Goal: Task Accomplishment & Management: Use online tool/utility

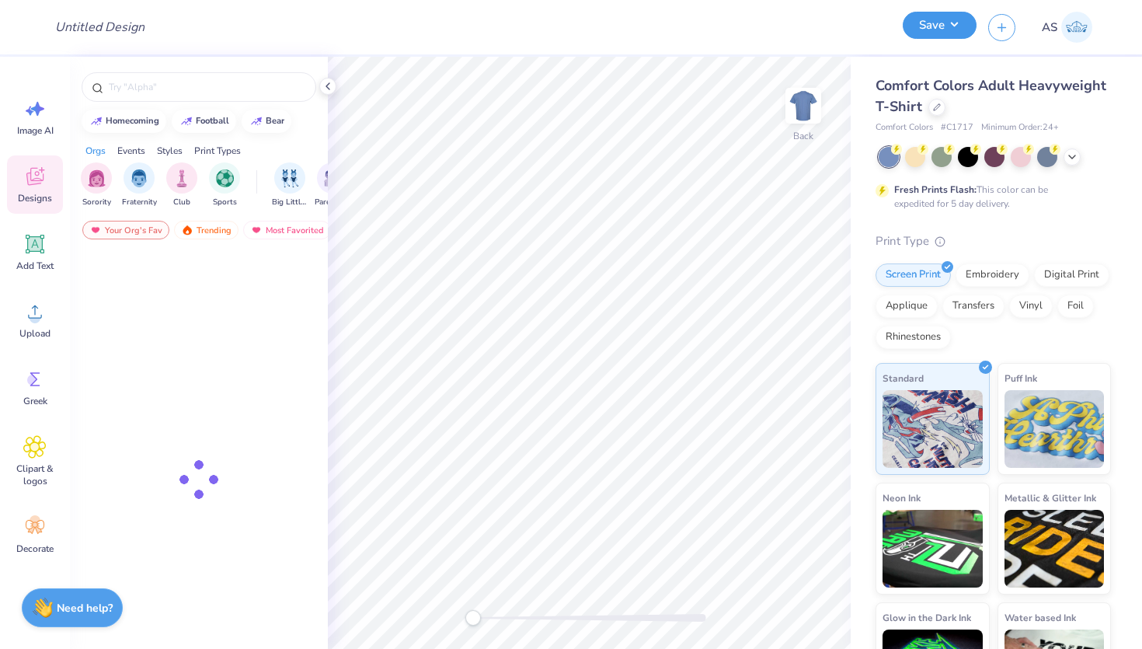
click at [926, 31] on button "Save" at bounding box center [940, 25] width 74 height 27
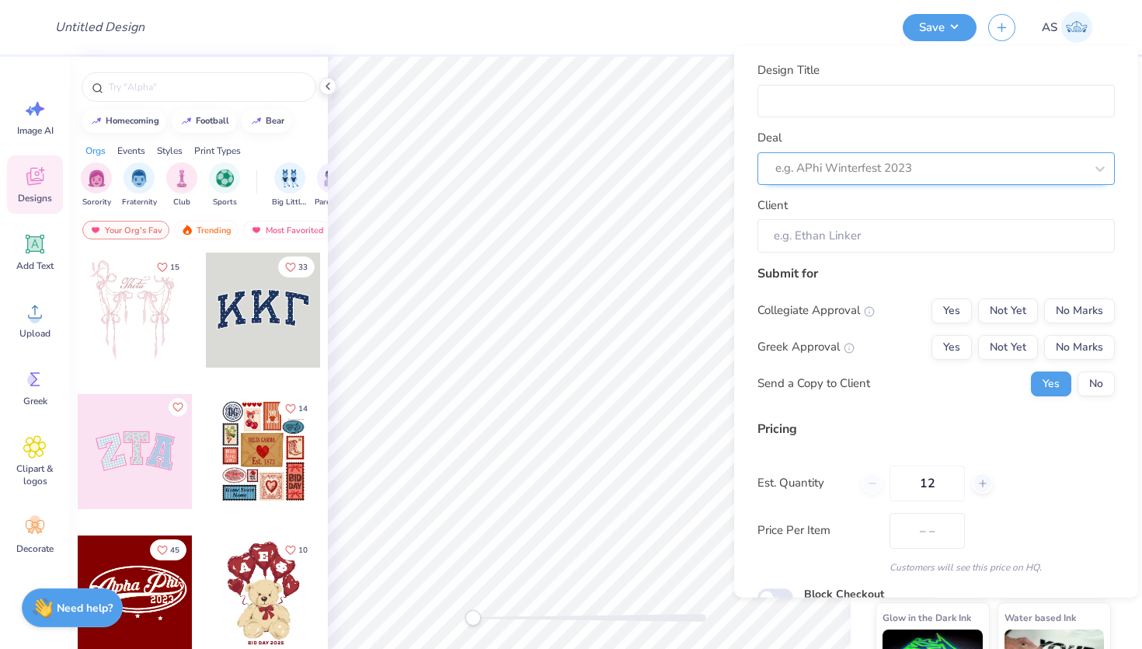
click at [874, 173] on div at bounding box center [930, 168] width 309 height 21
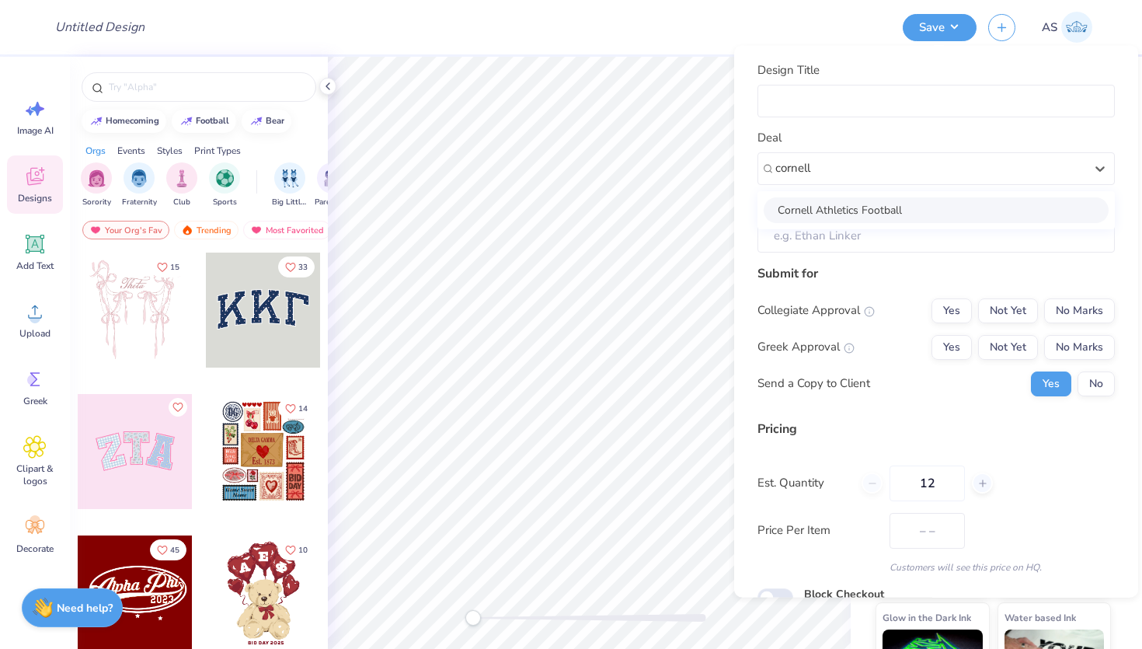
click at [865, 211] on div "Cornell Athletics Football" at bounding box center [936, 210] width 345 height 26
type input "cornell"
type input "Laken Foster Kelly"
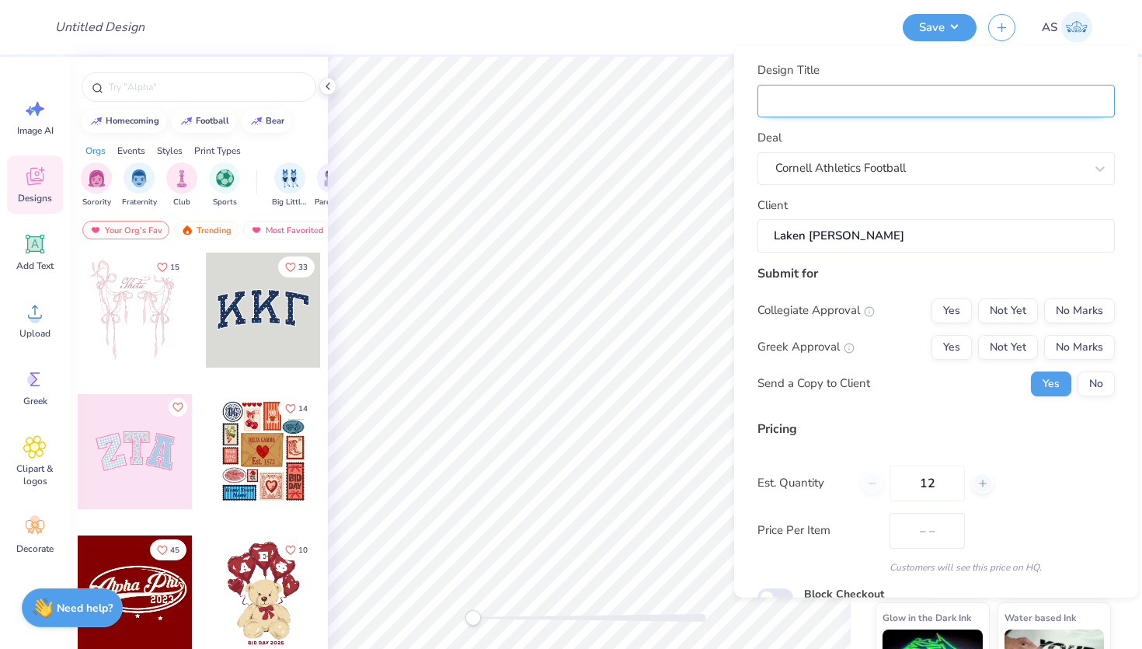
click at [891, 105] on input "Design Title" at bounding box center [936, 100] width 357 height 33
type input "A"
type input "Ao"
type input "A"
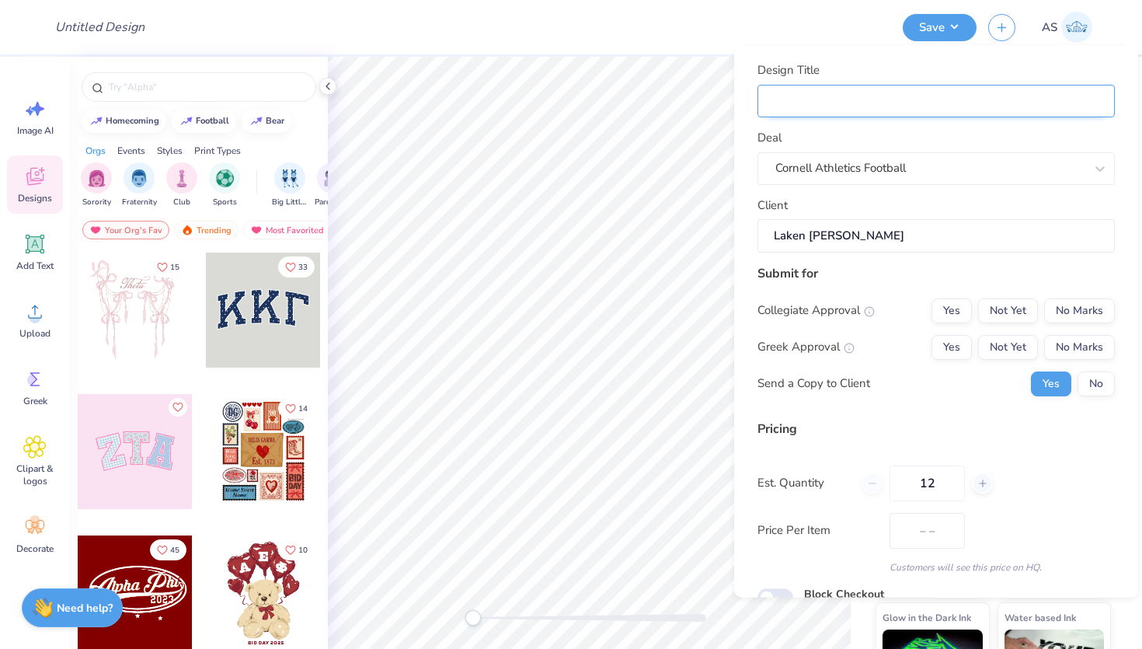
type input "C"
type input "Co"
type input "Cor"
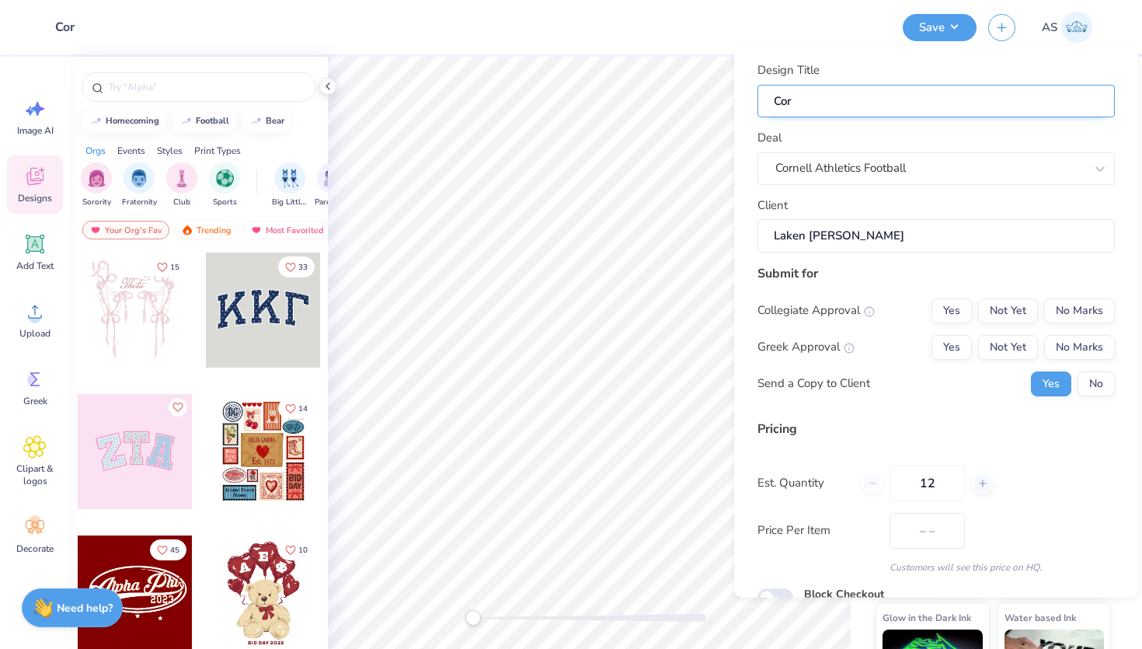
type input "Corn"
type input "Corne"
type input "Cornel"
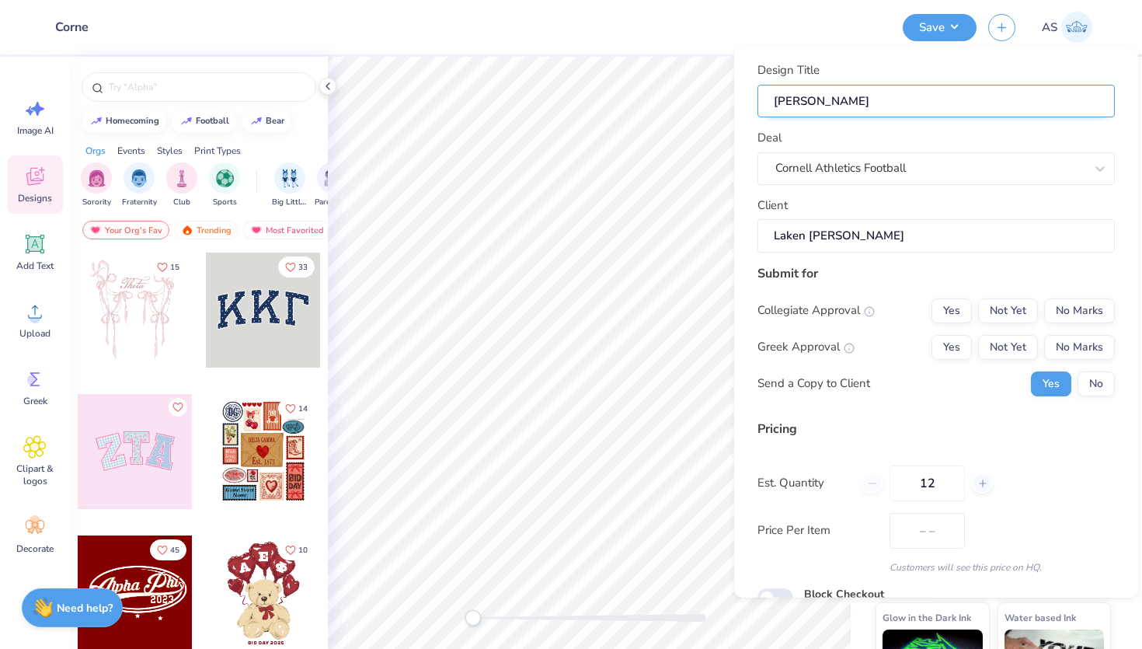
type input "Cornel"
type input "Cornell"
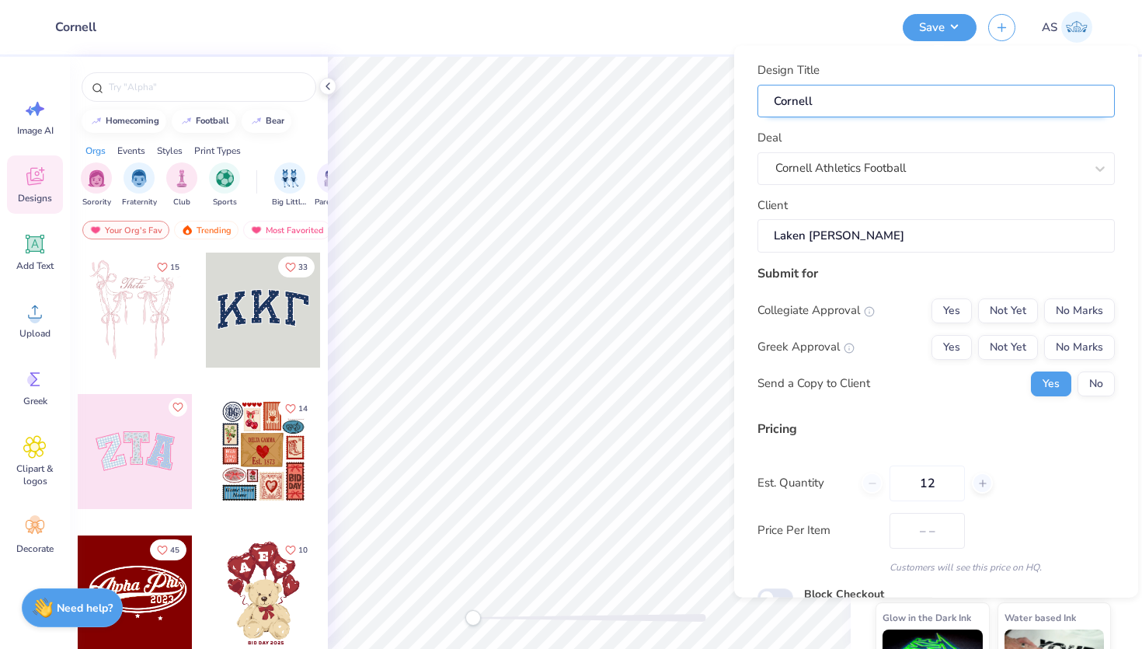
type input "Cornell"
type input "Cornell F"
type input "Cornell Fo"
type input "Cornell Foo"
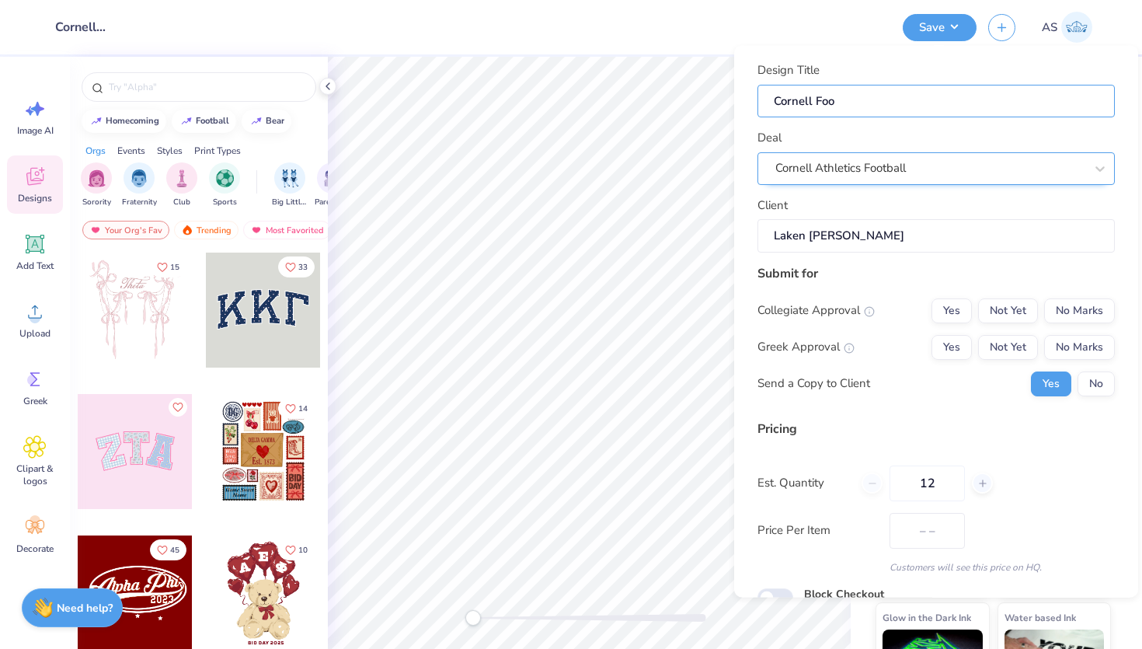
type input "Cornell Foot"
type input "Cornell Footb"
type input "Cornell Footba"
type input "Cornell Footbal"
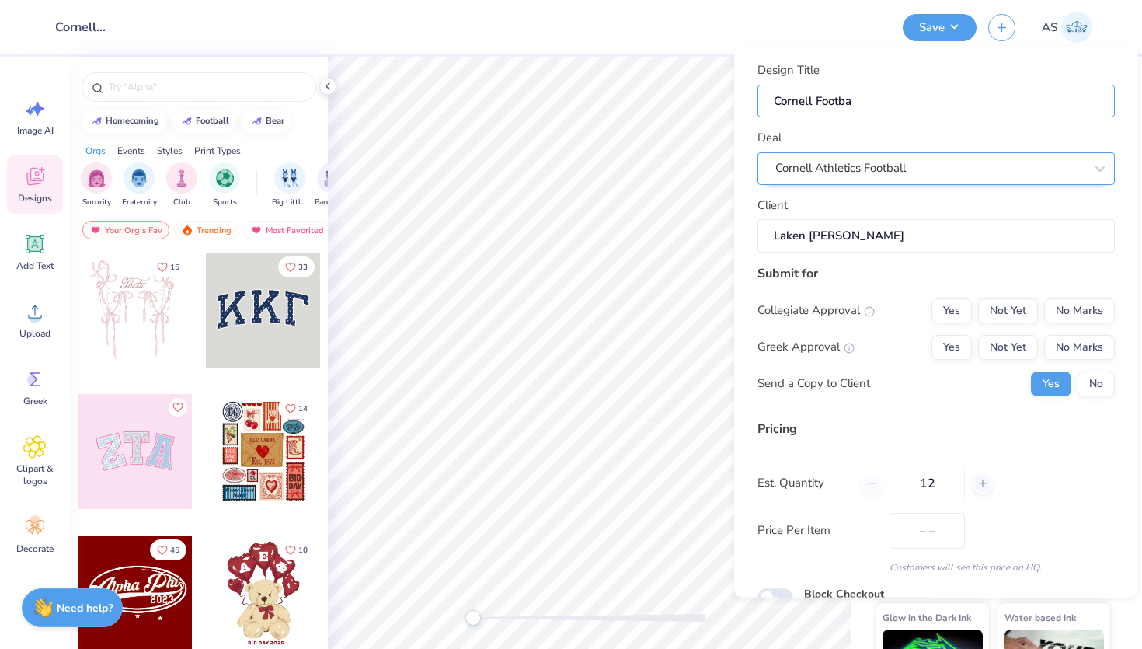
type input "Cornell Footbal"
type input "Cornell Football"
click at [1086, 305] on button "No Marks" at bounding box center [1079, 310] width 71 height 25
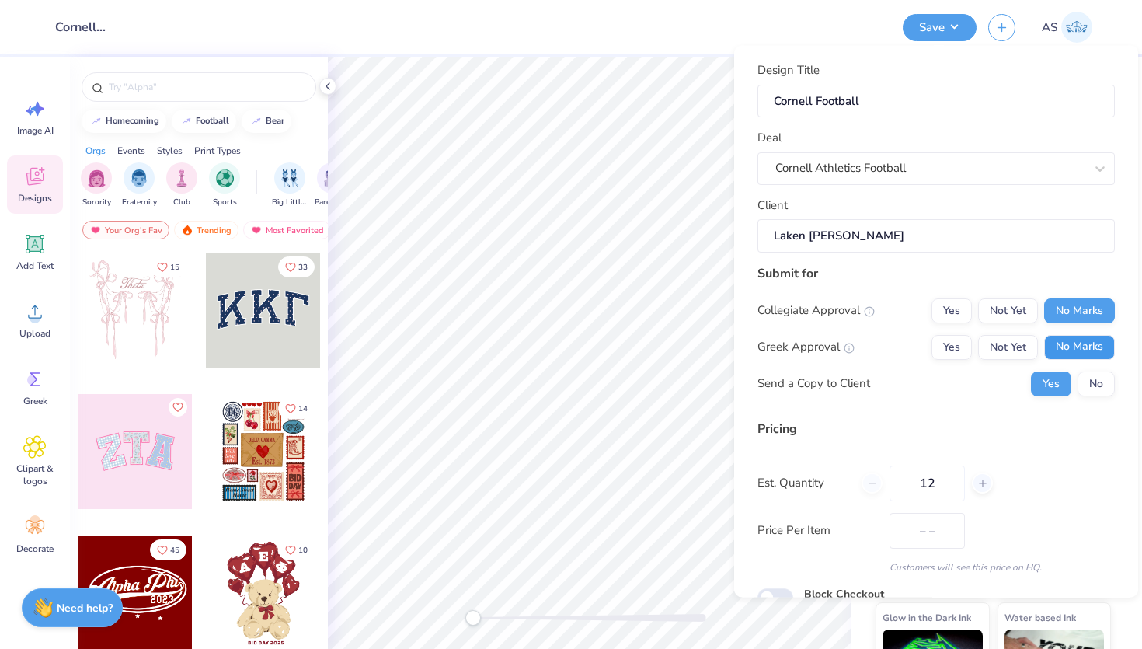
click at [1085, 354] on button "No Marks" at bounding box center [1079, 346] width 71 height 25
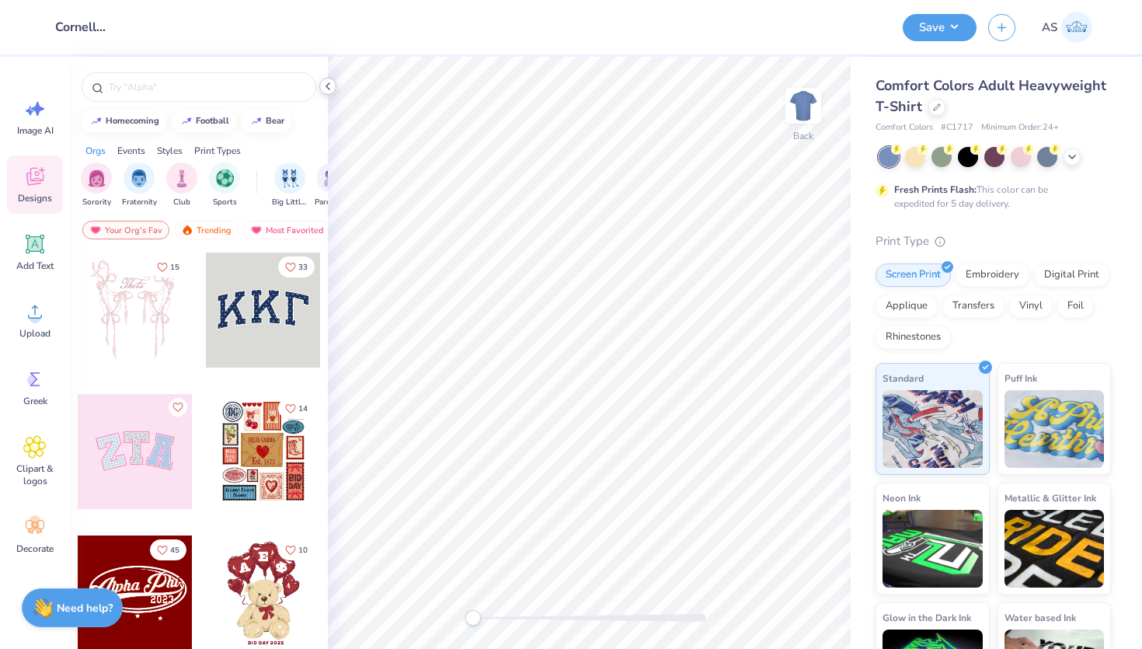
click at [329, 91] on icon at bounding box center [328, 86] width 12 height 12
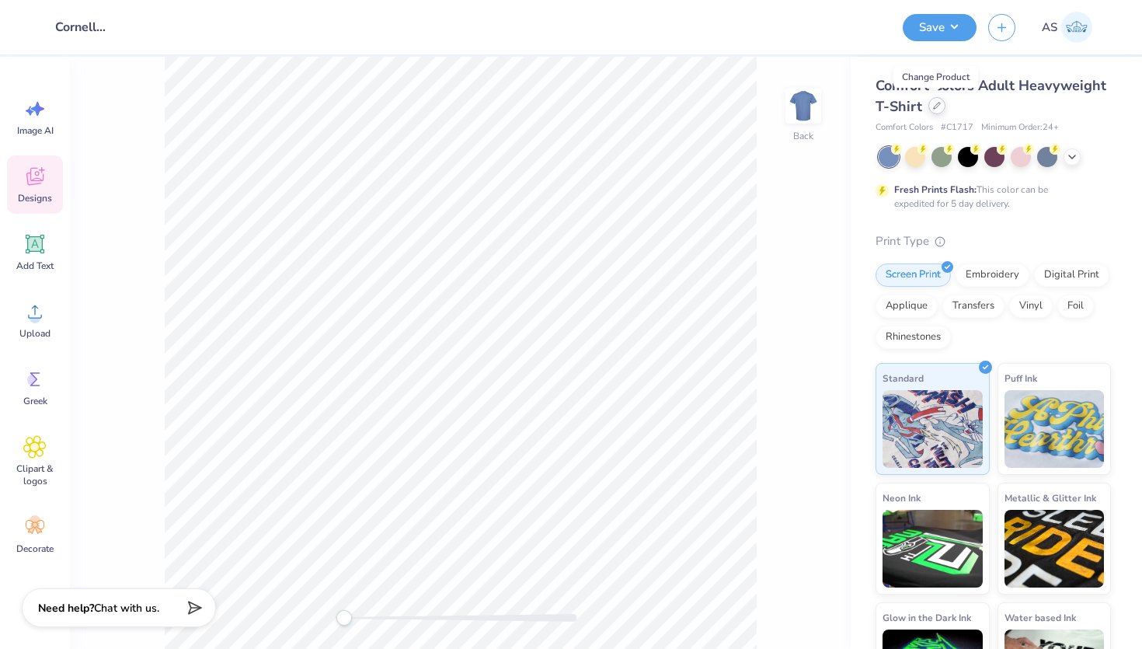
click at [943, 106] on div at bounding box center [937, 105] width 17 height 17
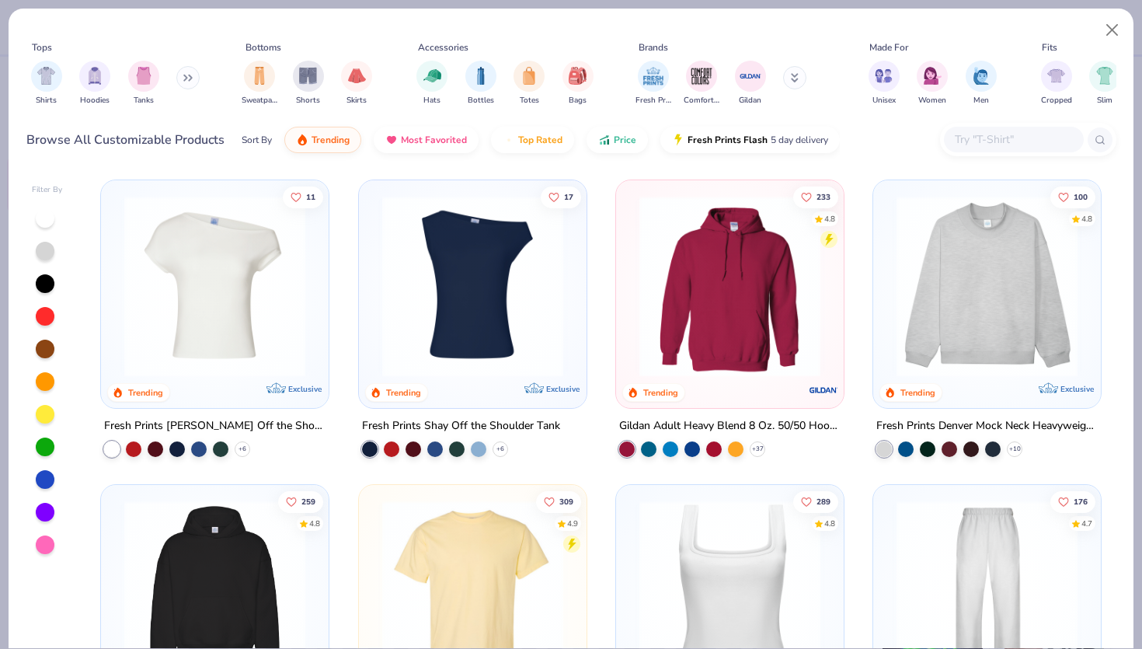
click at [980, 139] on input "text" at bounding box center [1014, 140] width 120 height 18
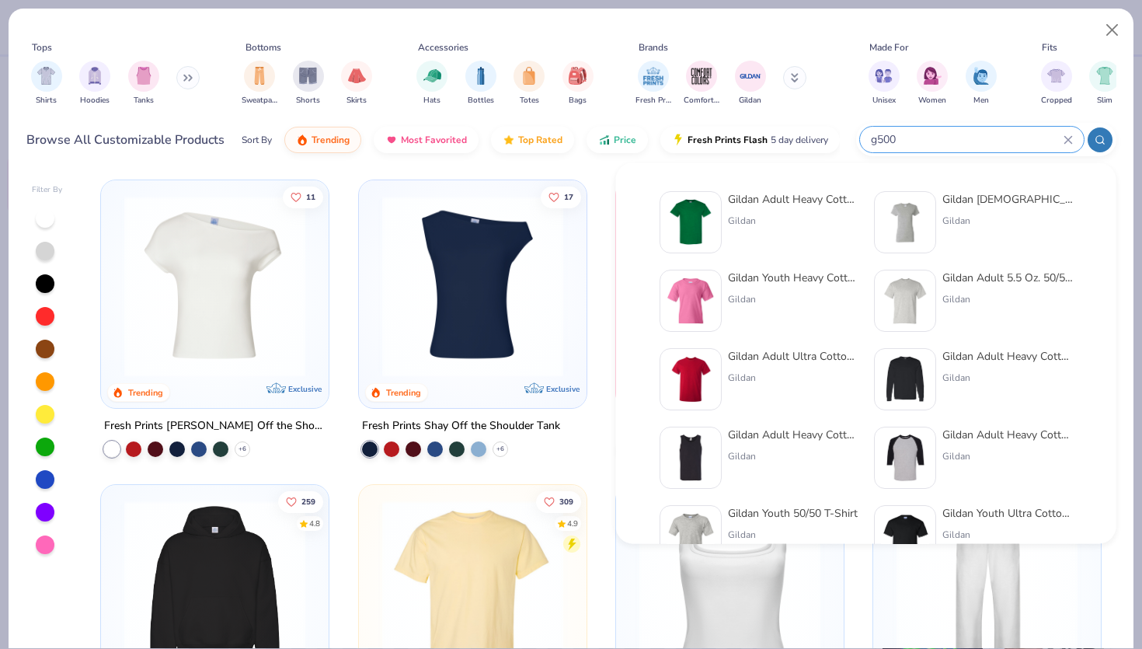
type input "g500"
click at [712, 216] on img at bounding box center [691, 222] width 48 height 48
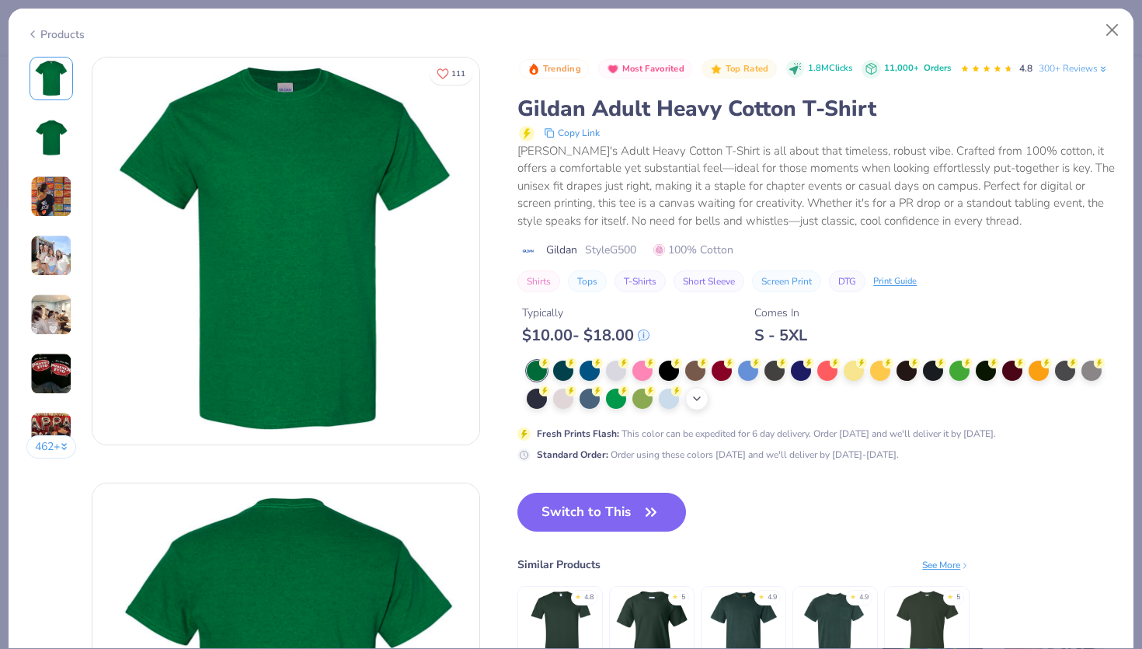
click at [704, 391] on div "+ 22" at bounding box center [696, 398] width 23 height 23
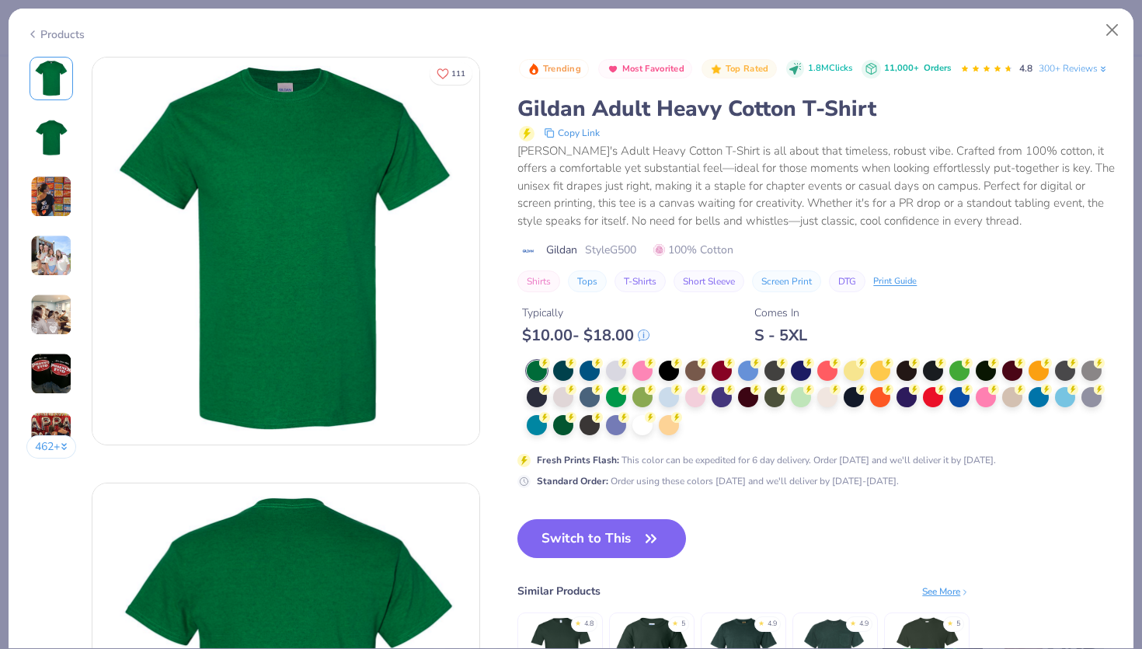
click at [694, 420] on div at bounding box center [821, 399] width 589 height 76
click at [650, 420] on circle at bounding box center [650, 415] width 11 height 11
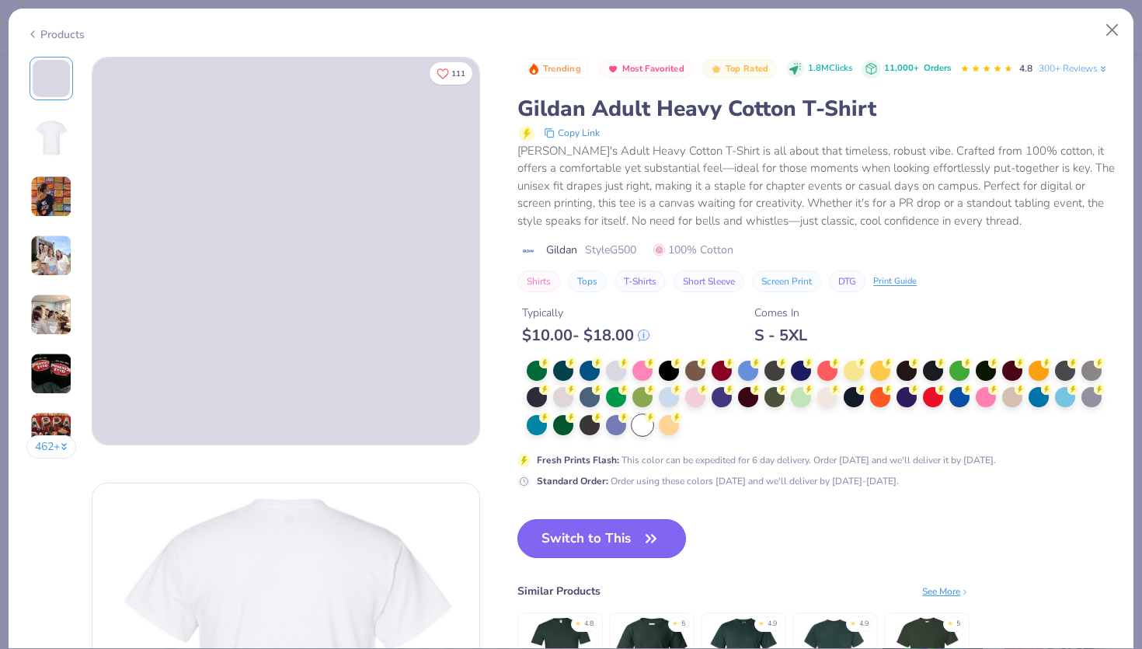
click at [616, 529] on button "Switch to This" at bounding box center [602, 538] width 169 height 39
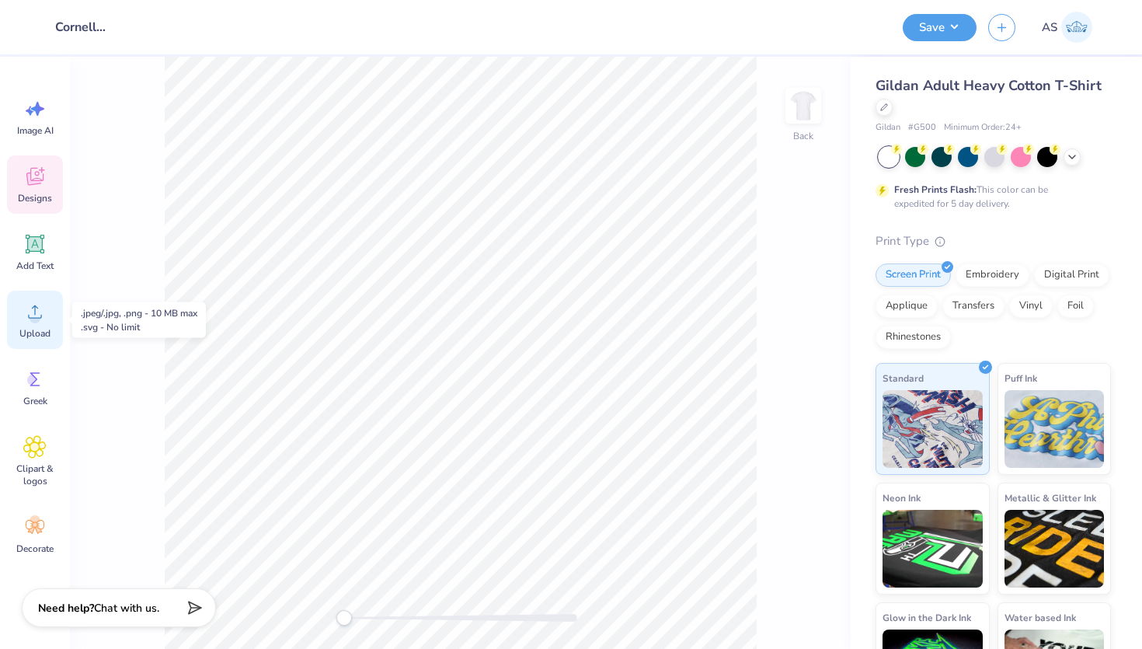
click at [40, 316] on circle at bounding box center [35, 317] width 11 height 11
click at [40, 315] on icon at bounding box center [35, 311] width 14 height 13
click at [37, 315] on circle at bounding box center [35, 317] width 11 height 11
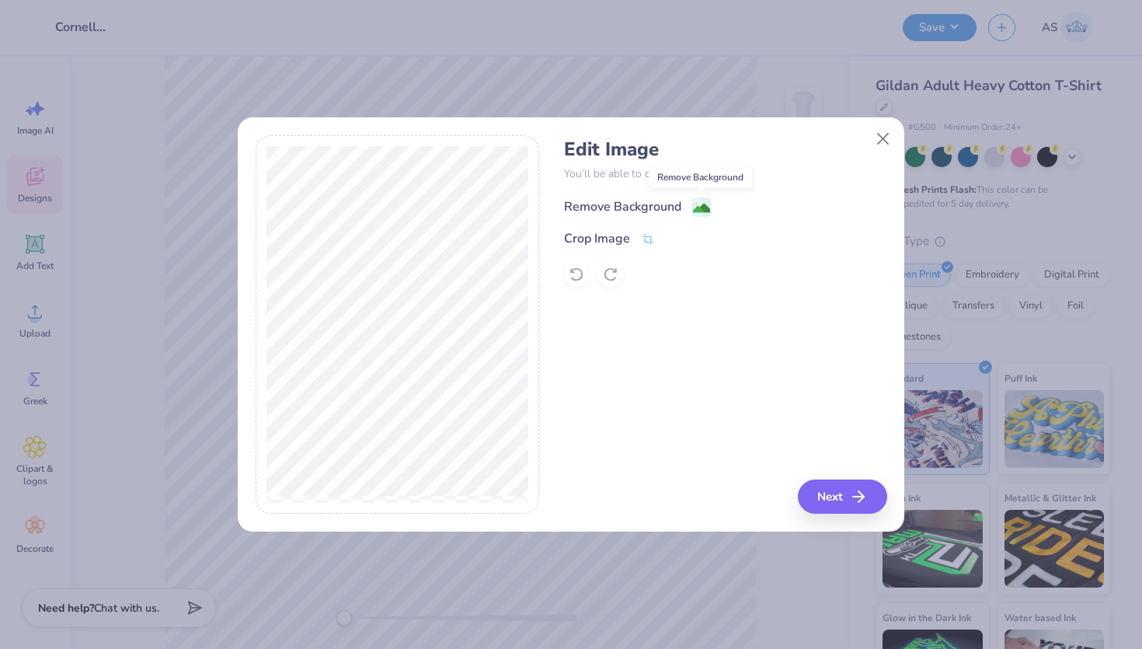
click at [699, 205] on image at bounding box center [701, 208] width 17 height 17
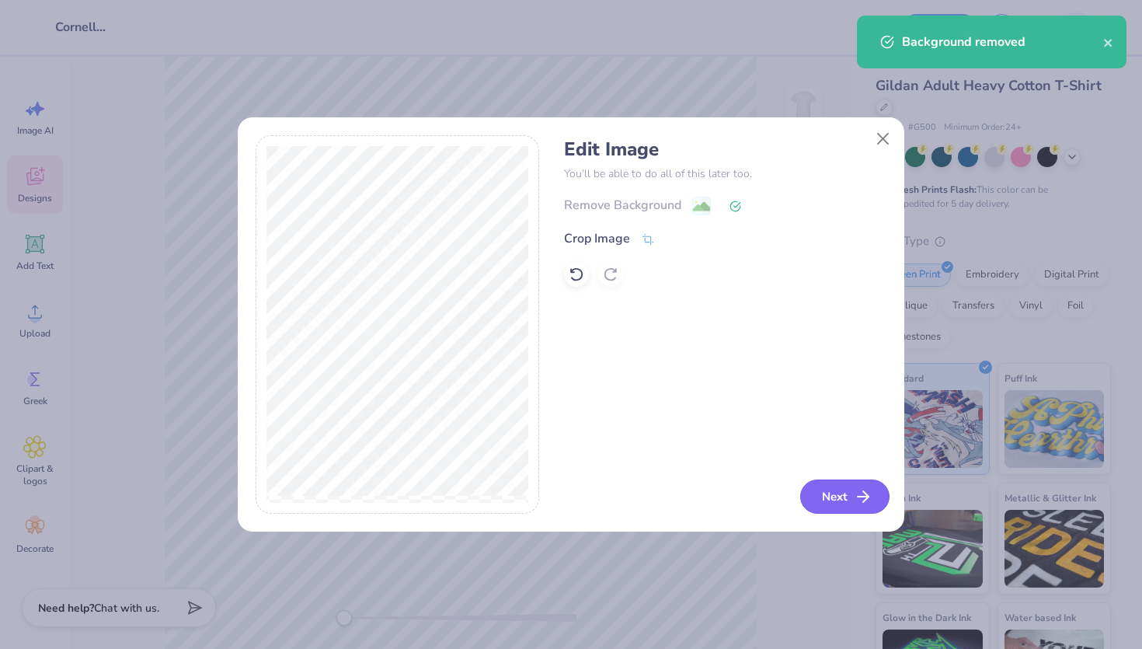
click at [825, 486] on button "Next" at bounding box center [844, 497] width 89 height 34
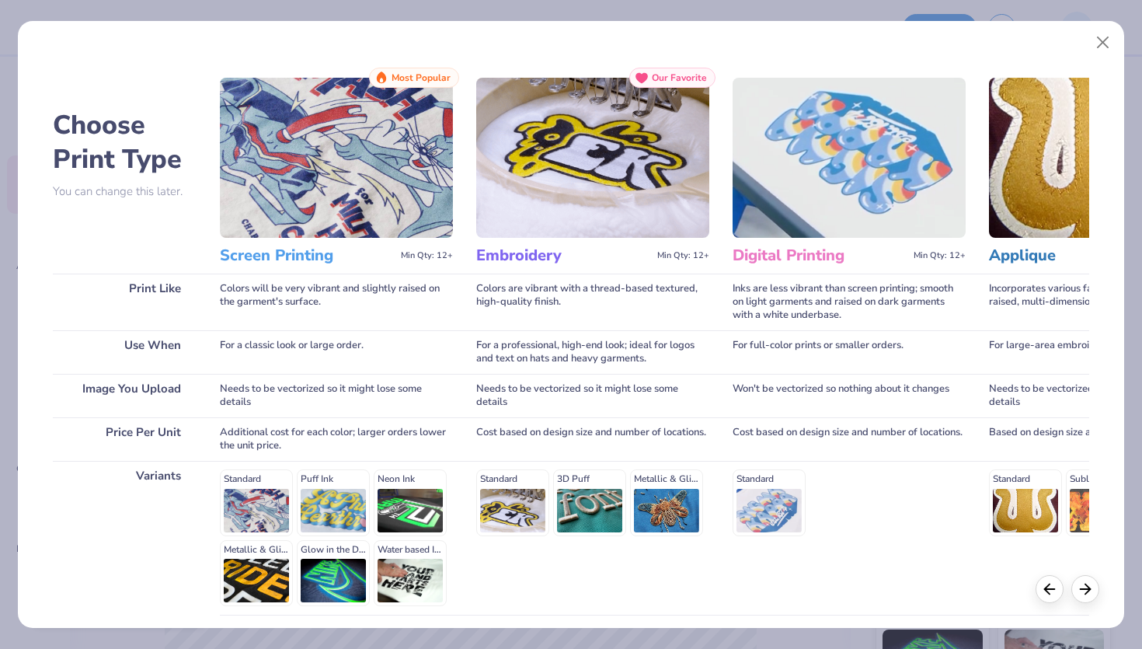
scroll to position [126, 0]
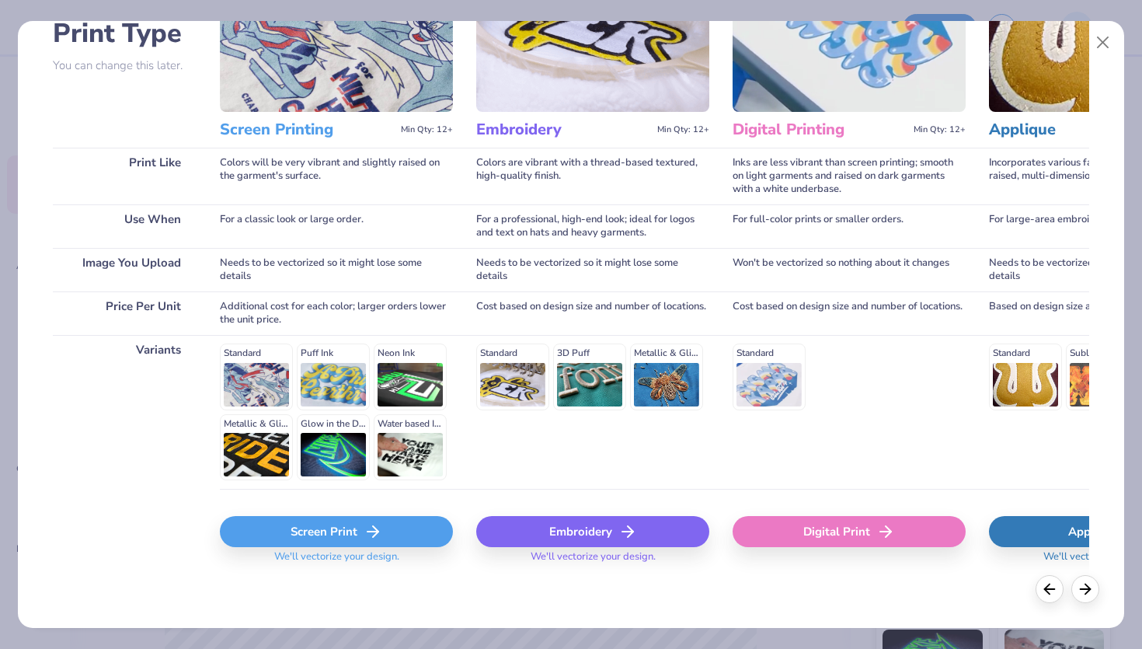
click at [392, 531] on div "Screen Print" at bounding box center [336, 531] width 233 height 31
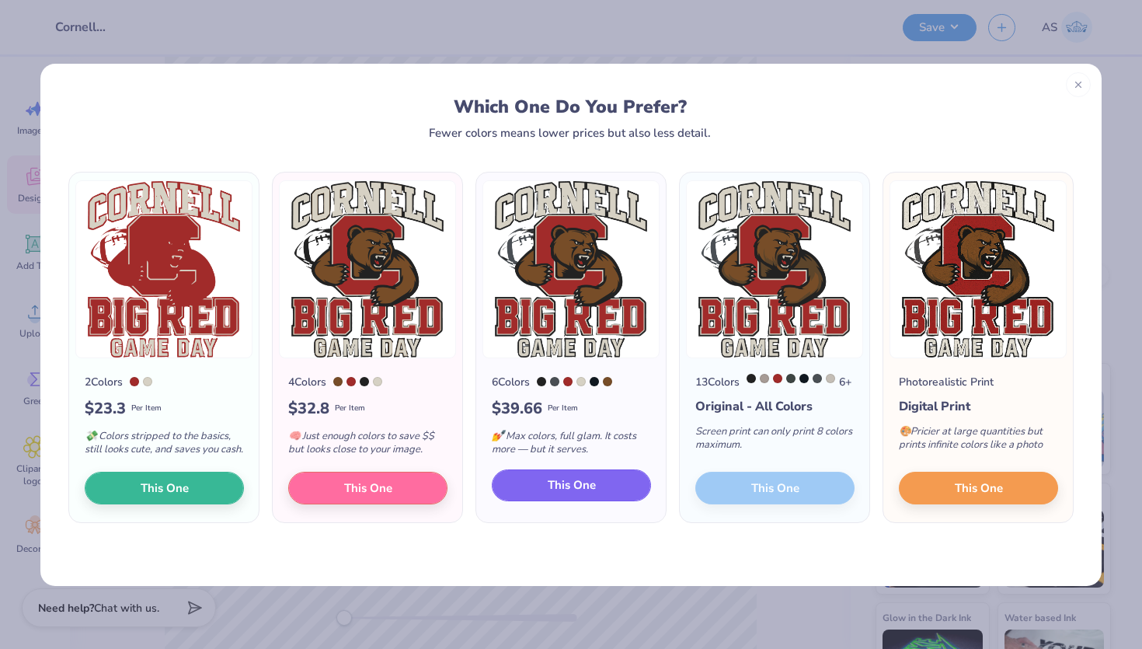
click at [567, 494] on span "This One" at bounding box center [572, 485] width 48 height 18
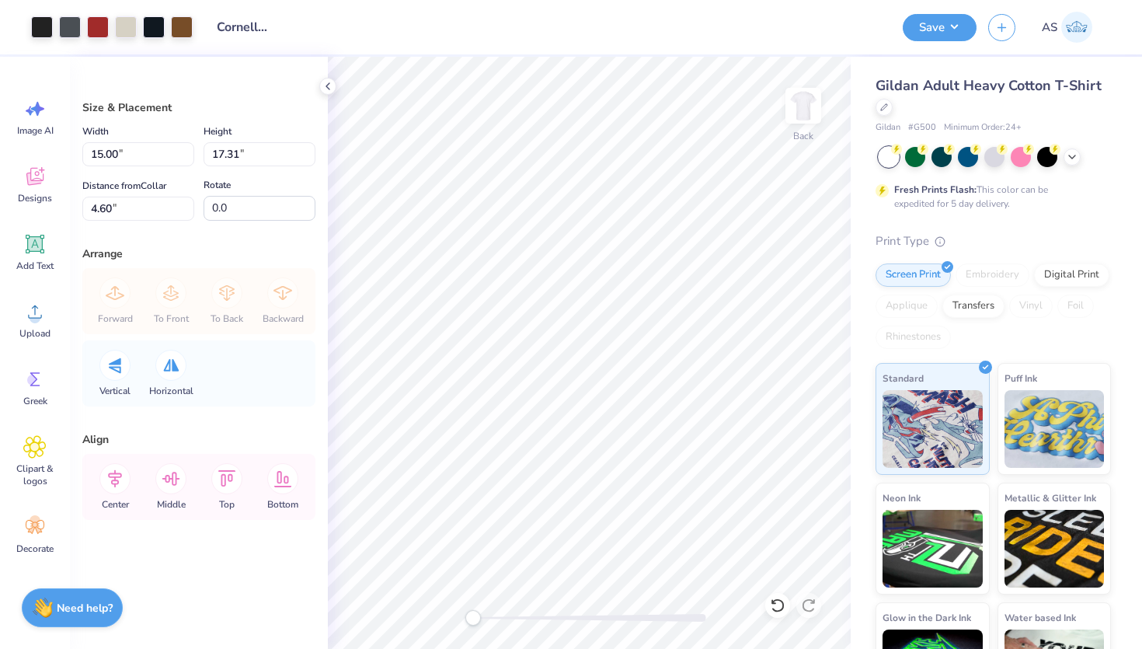
type input "13.14"
type input "15.17"
type input "11.67"
type input "13.47"
type input "3.00"
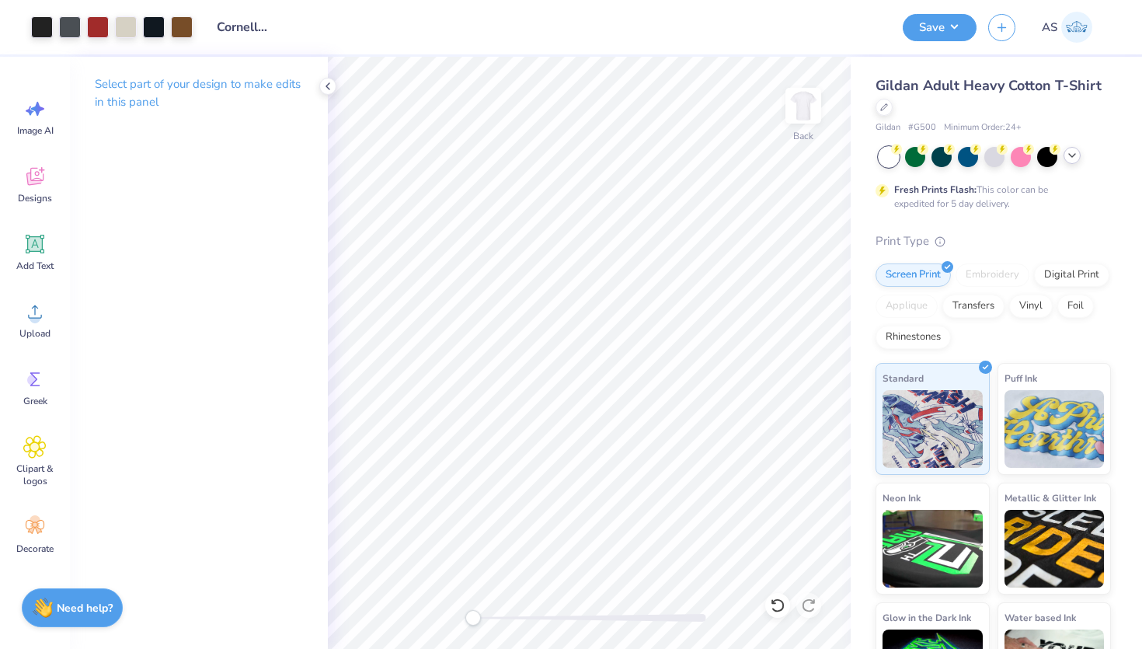
click at [1069, 164] on div at bounding box center [995, 157] width 232 height 20
click at [1069, 164] on div at bounding box center [1072, 155] width 17 height 17
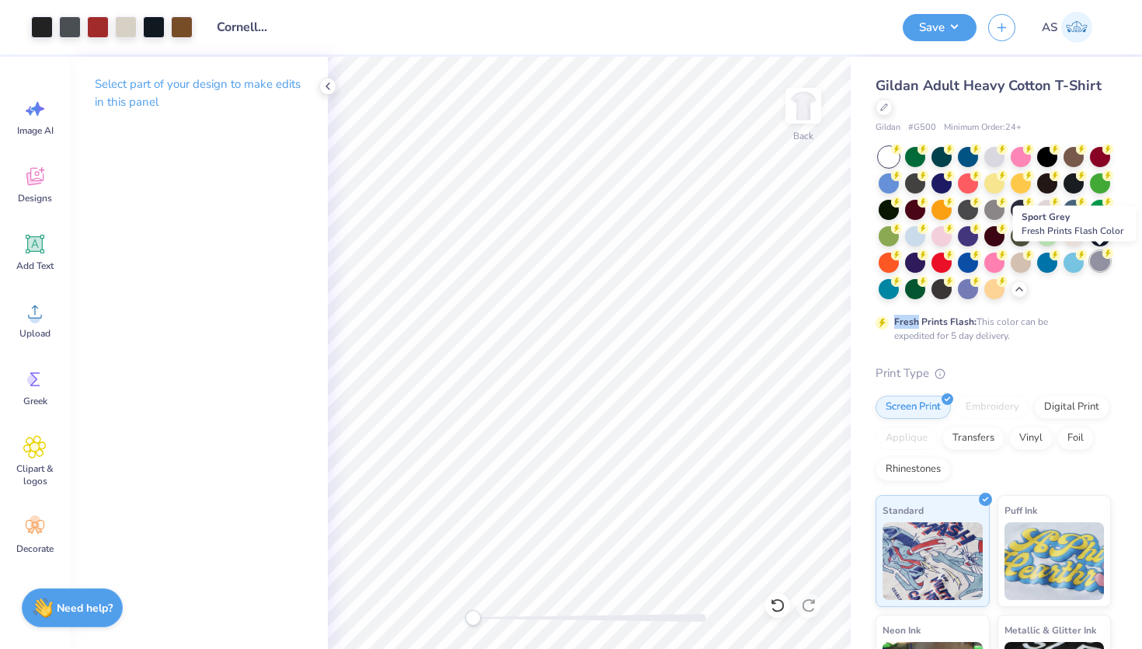
click at [1099, 260] on div at bounding box center [1100, 261] width 20 height 20
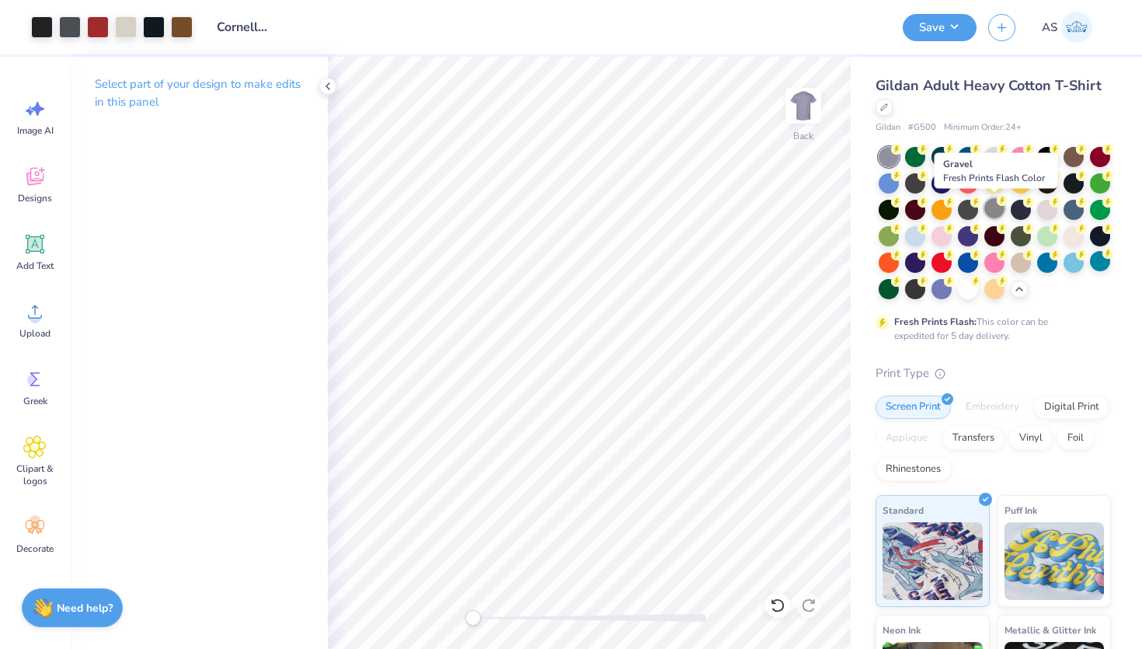
click at [1002, 211] on div at bounding box center [995, 208] width 20 height 20
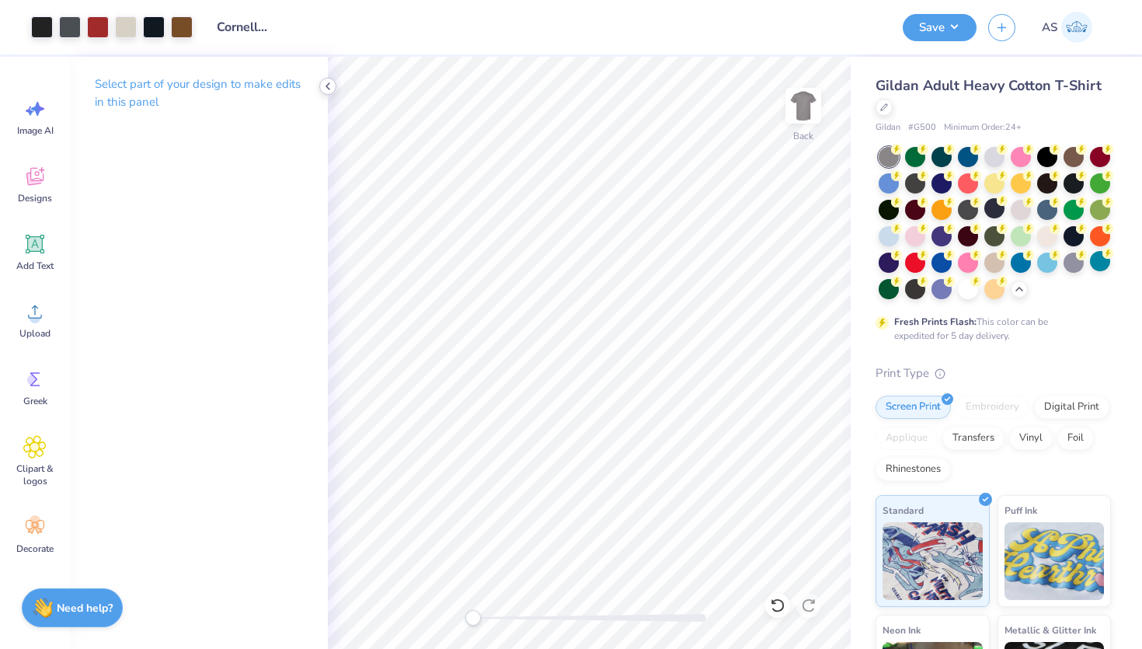
click at [326, 85] on polyline at bounding box center [327, 86] width 3 height 6
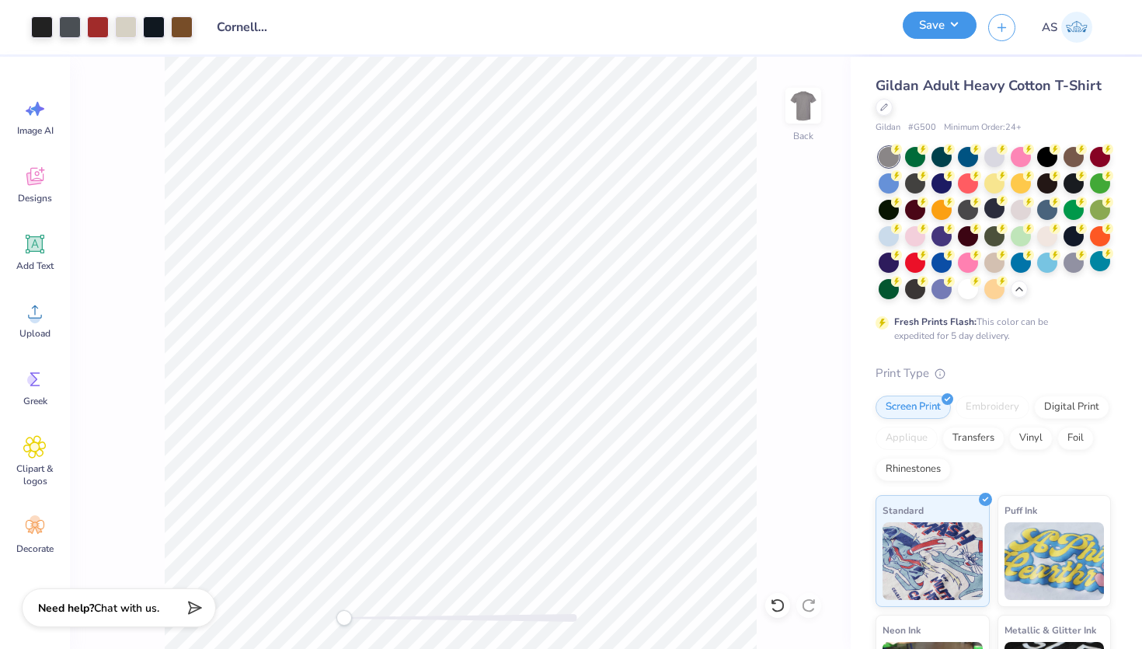
click at [922, 30] on button "Save" at bounding box center [940, 25] width 74 height 27
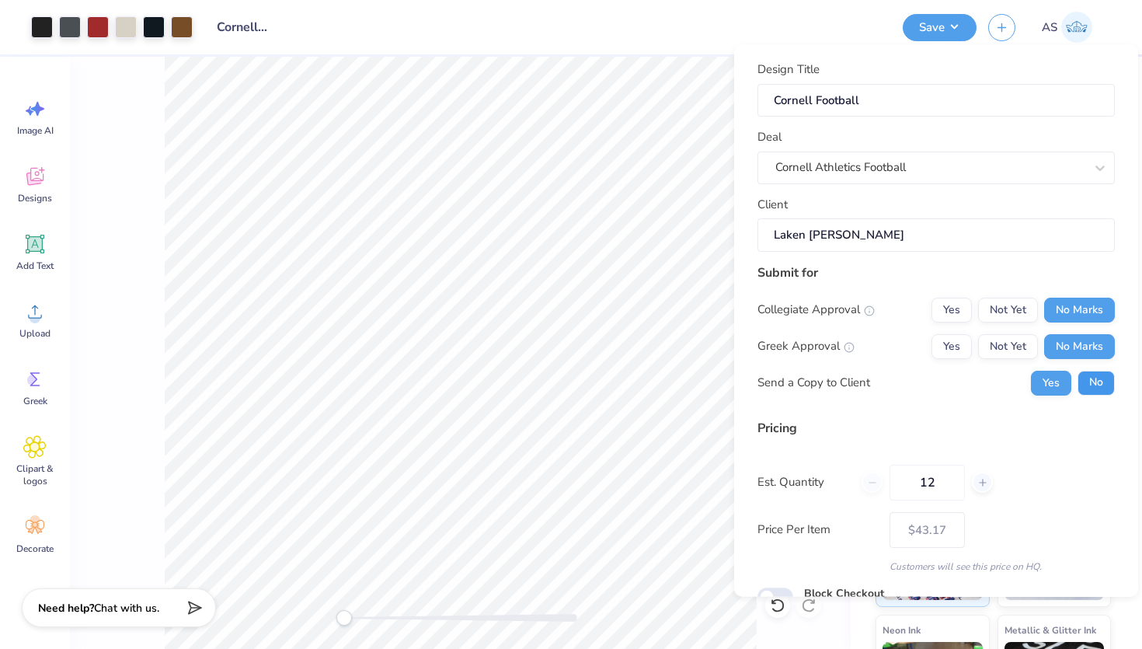
click at [1097, 389] on button "No" at bounding box center [1096, 382] width 37 height 25
click at [1055, 365] on div "Collegiate Approval Yes Not Yet No Marks Greek Approval Yes Not Yet No Marks Se…" at bounding box center [936, 346] width 357 height 98
click at [1051, 382] on button "Yes" at bounding box center [1051, 382] width 40 height 25
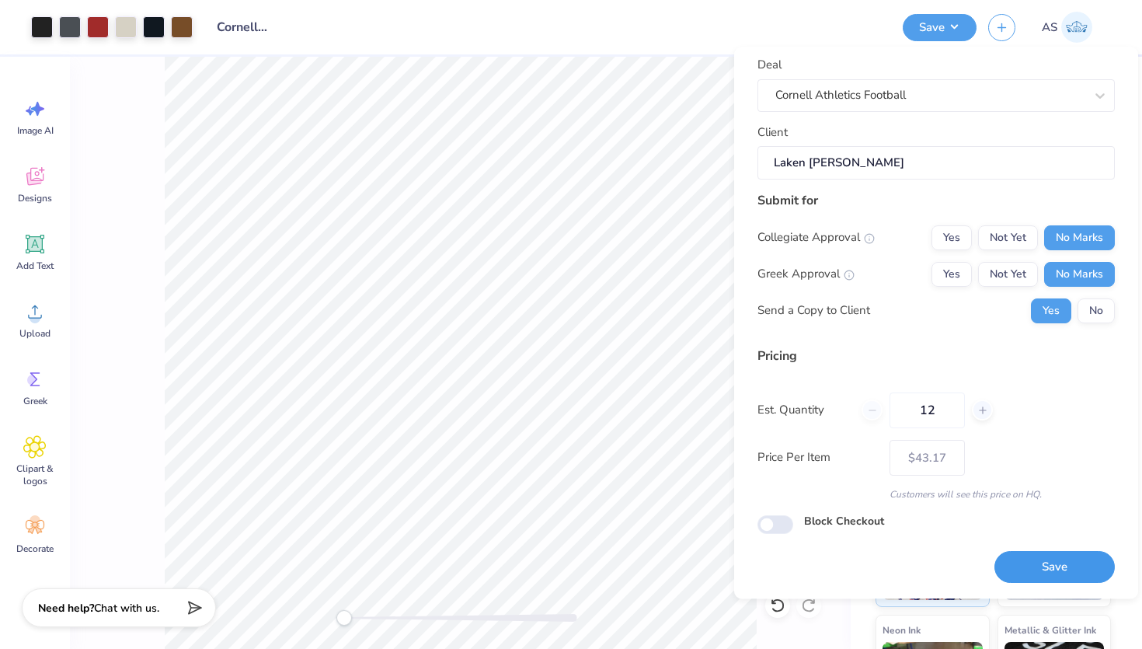
click at [1039, 567] on button "Save" at bounding box center [1055, 568] width 120 height 32
type input "– –"
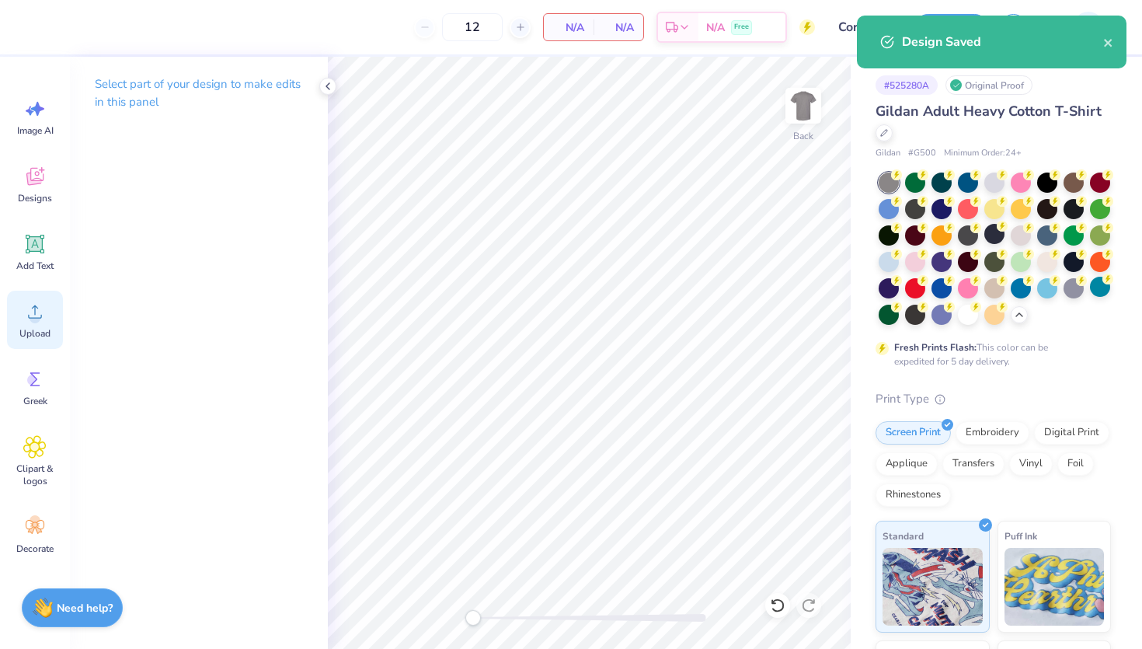
click at [40, 322] on icon at bounding box center [34, 311] width 23 height 23
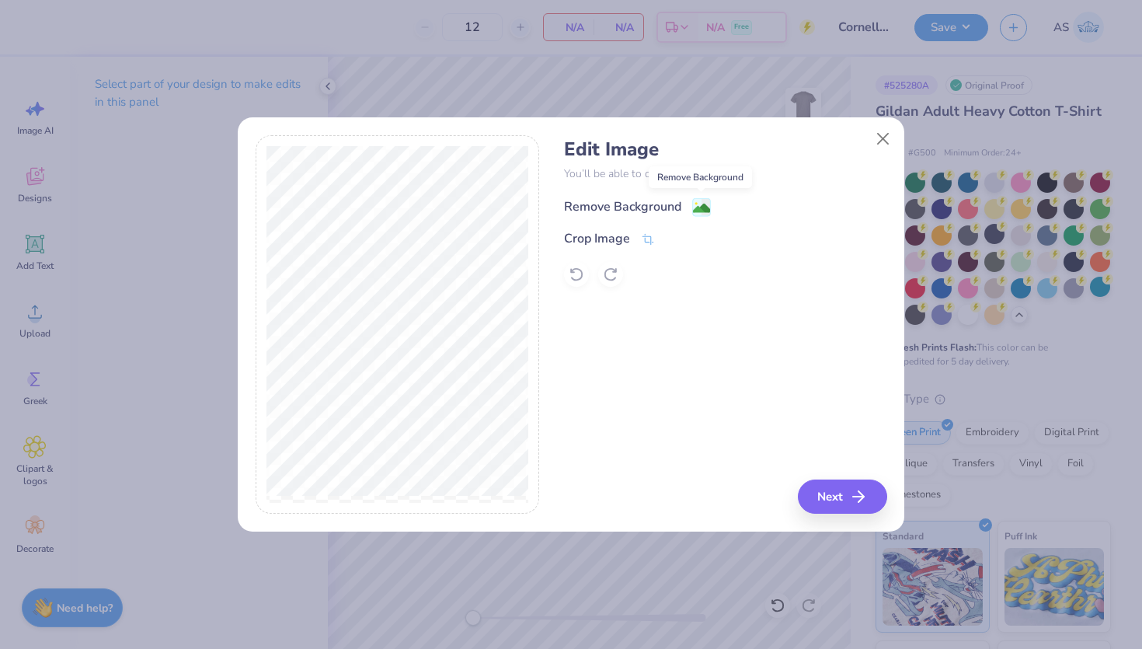
click at [702, 207] on image at bounding box center [701, 208] width 17 height 17
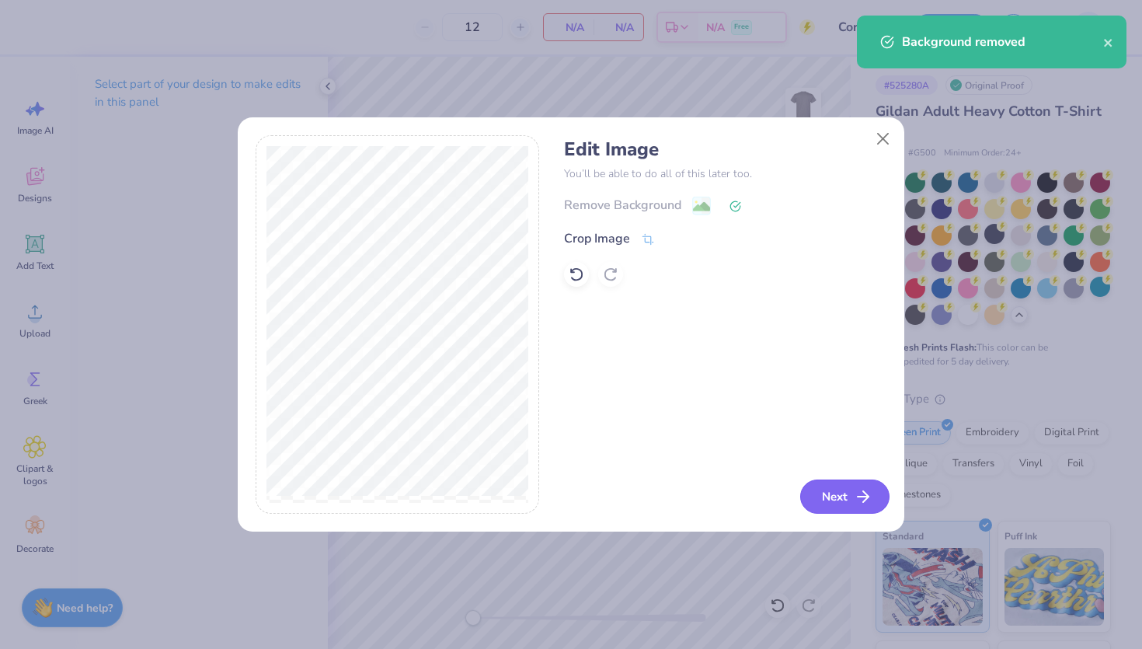
click at [823, 485] on button "Next" at bounding box center [844, 497] width 89 height 34
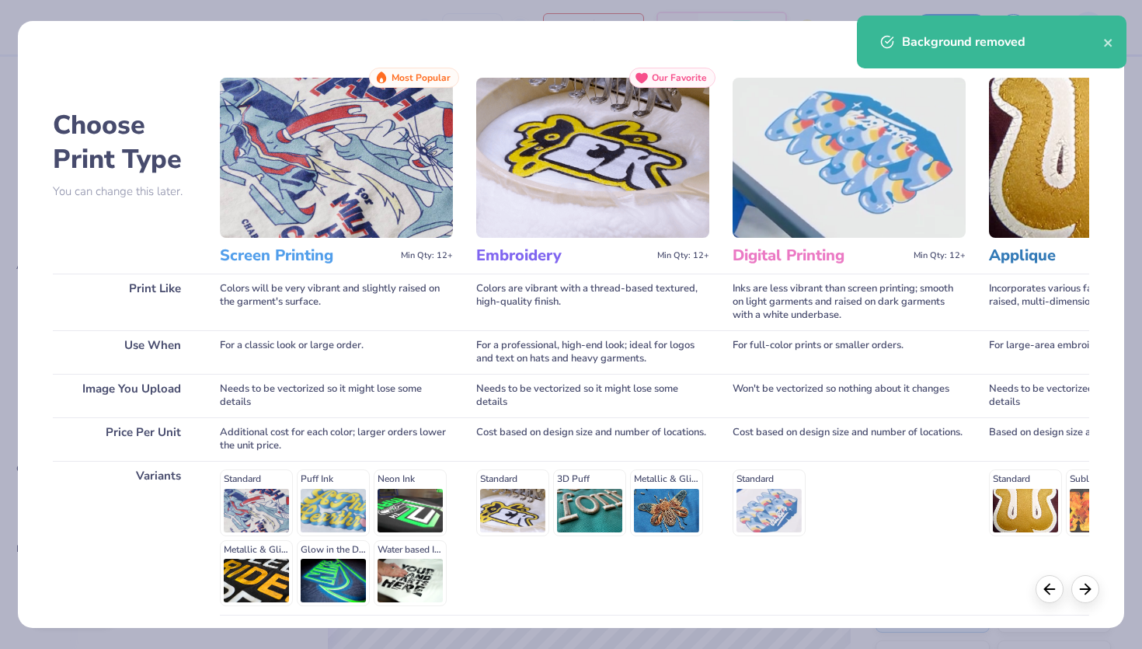
scroll to position [126, 0]
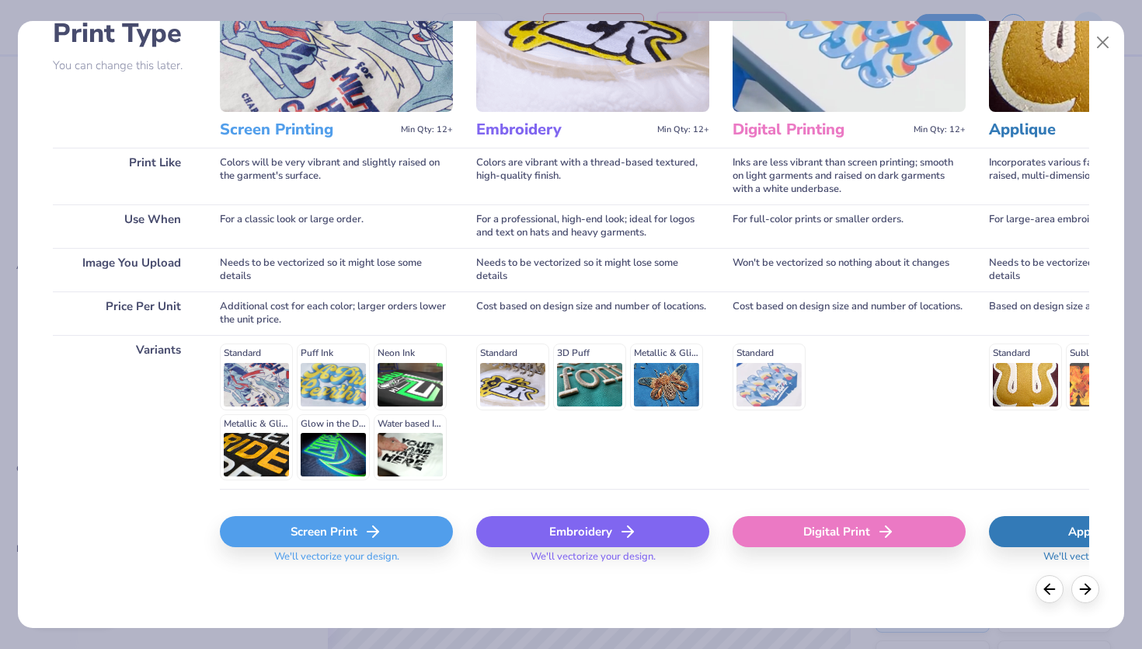
click at [365, 532] on icon at bounding box center [373, 531] width 19 height 19
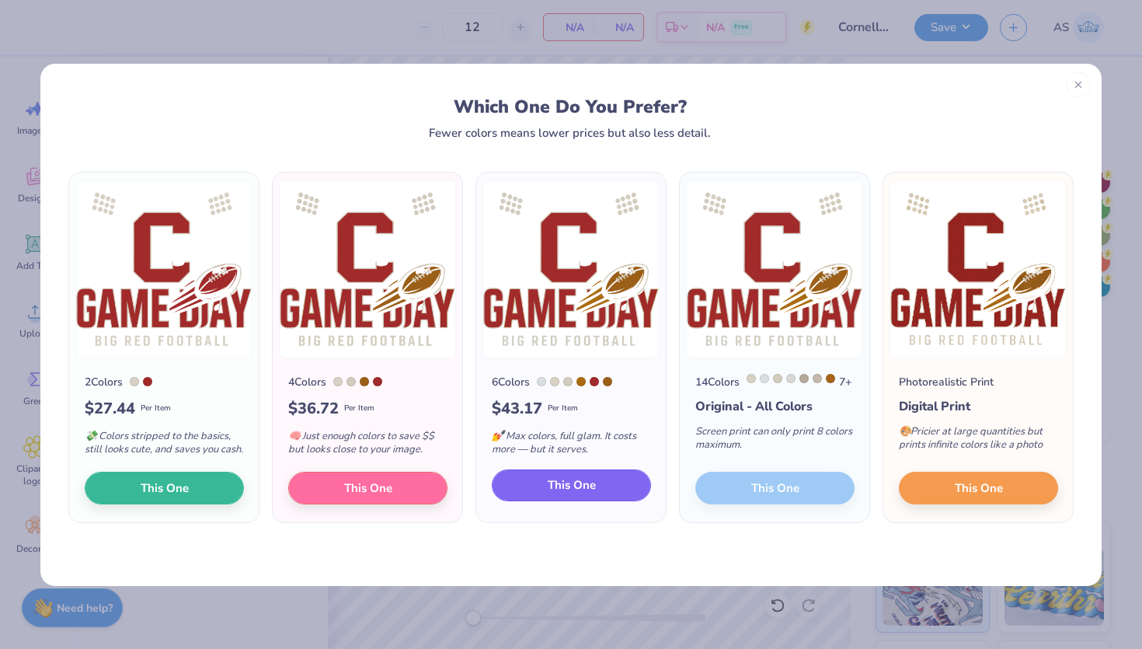
click at [578, 494] on span "This One" at bounding box center [572, 485] width 48 height 18
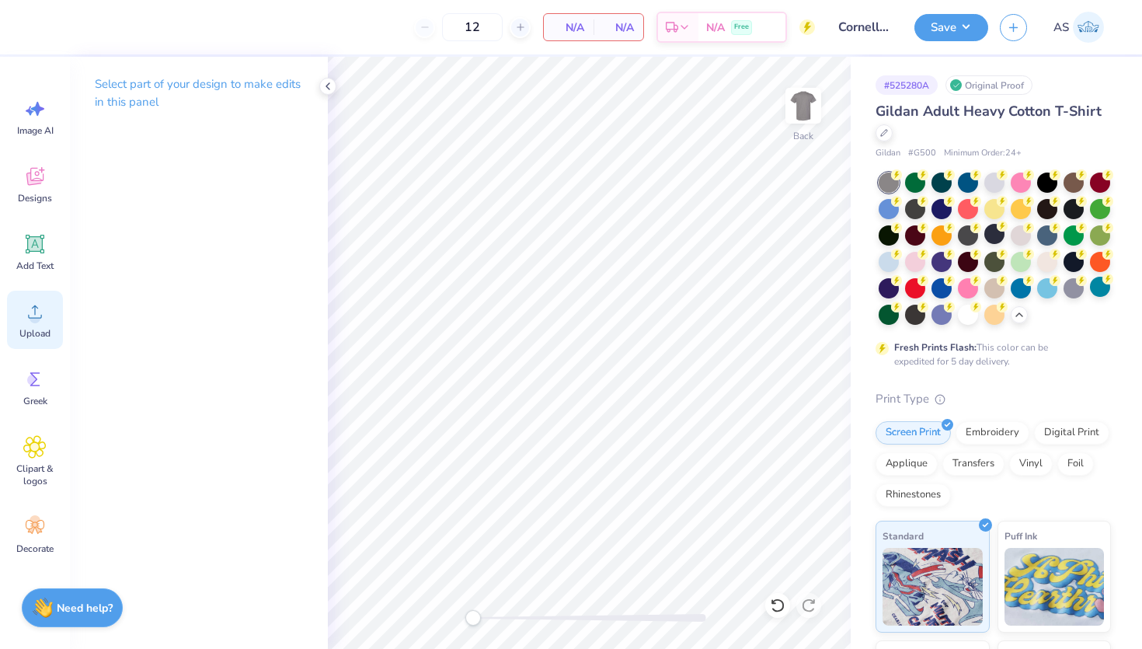
click at [44, 312] on icon at bounding box center [34, 311] width 23 height 23
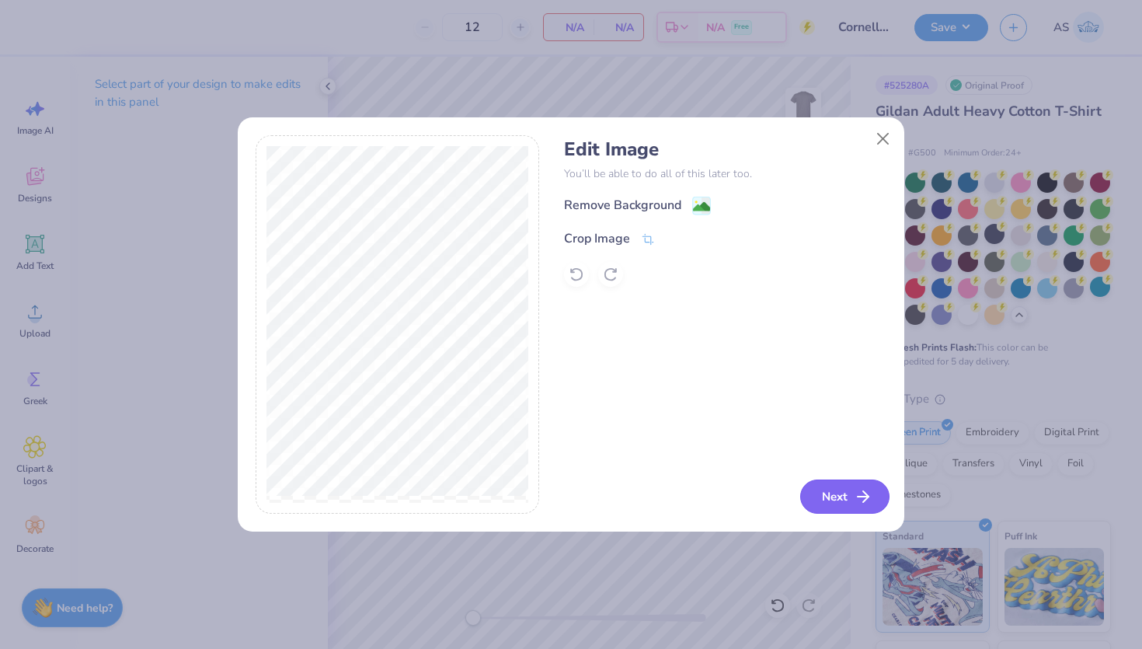
click at [839, 503] on button "Next" at bounding box center [844, 497] width 89 height 34
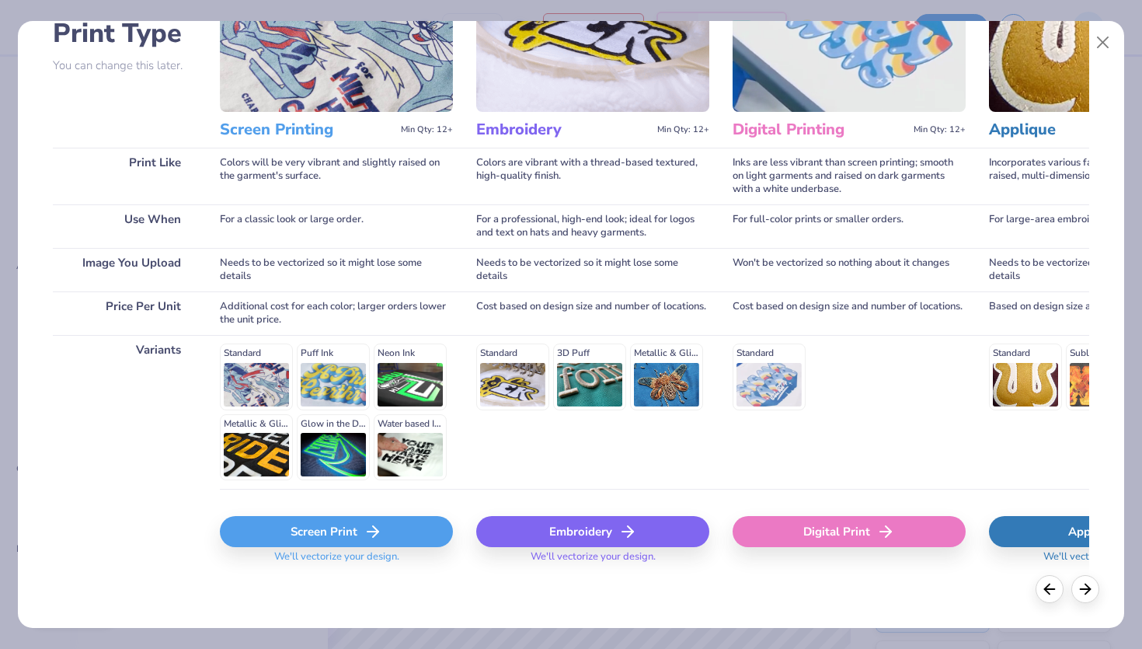
click at [382, 535] on div "Screen Print" at bounding box center [336, 531] width 233 height 31
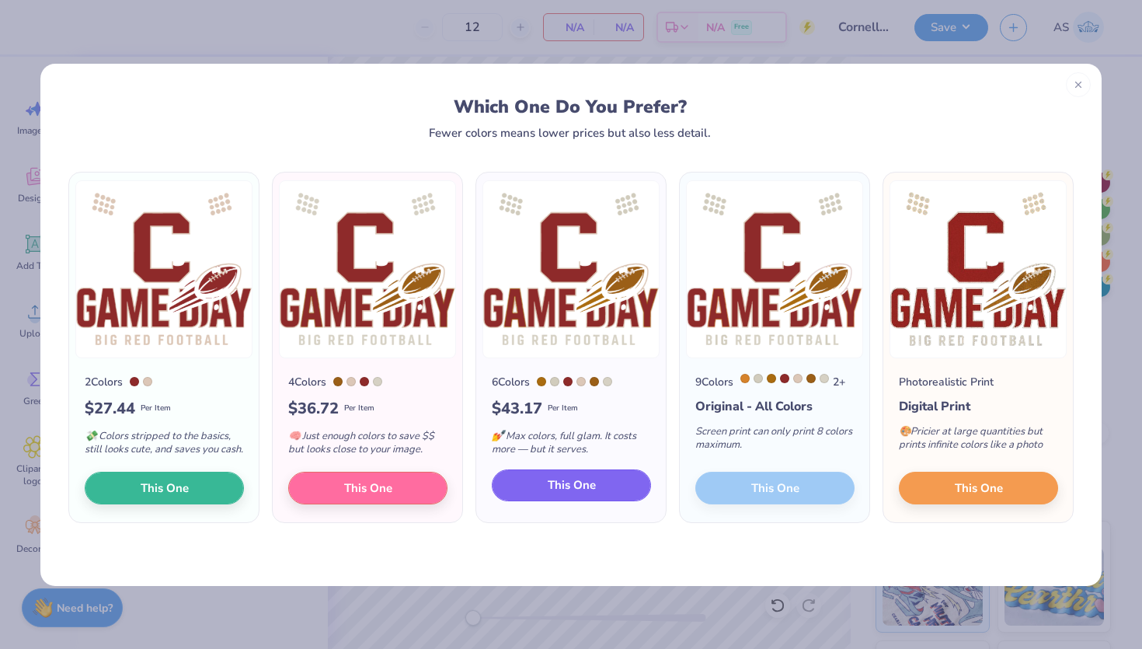
click at [573, 490] on span "This One" at bounding box center [572, 485] width 48 height 18
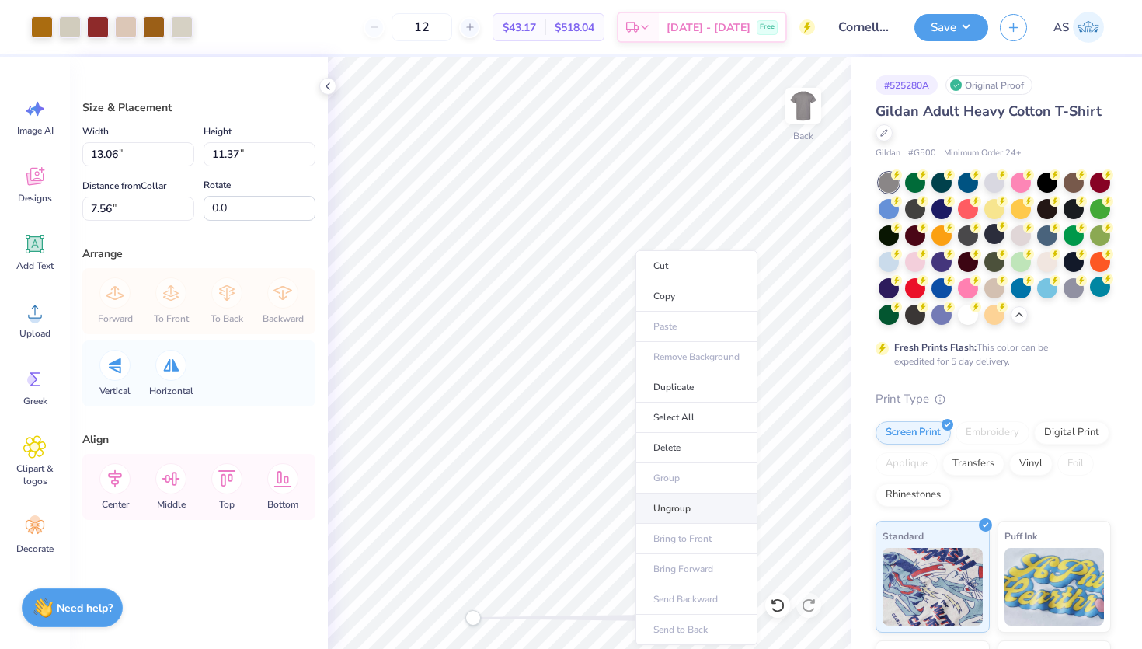
click at [685, 512] on li "Ungroup" at bounding box center [697, 508] width 122 height 30
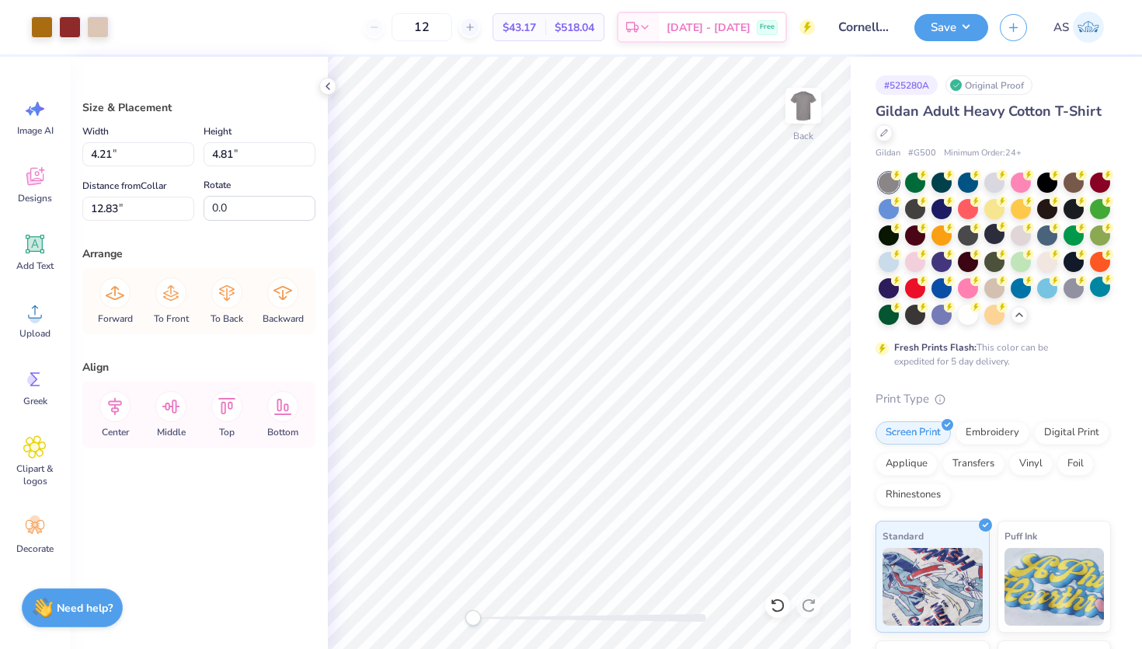
type input "12.90"
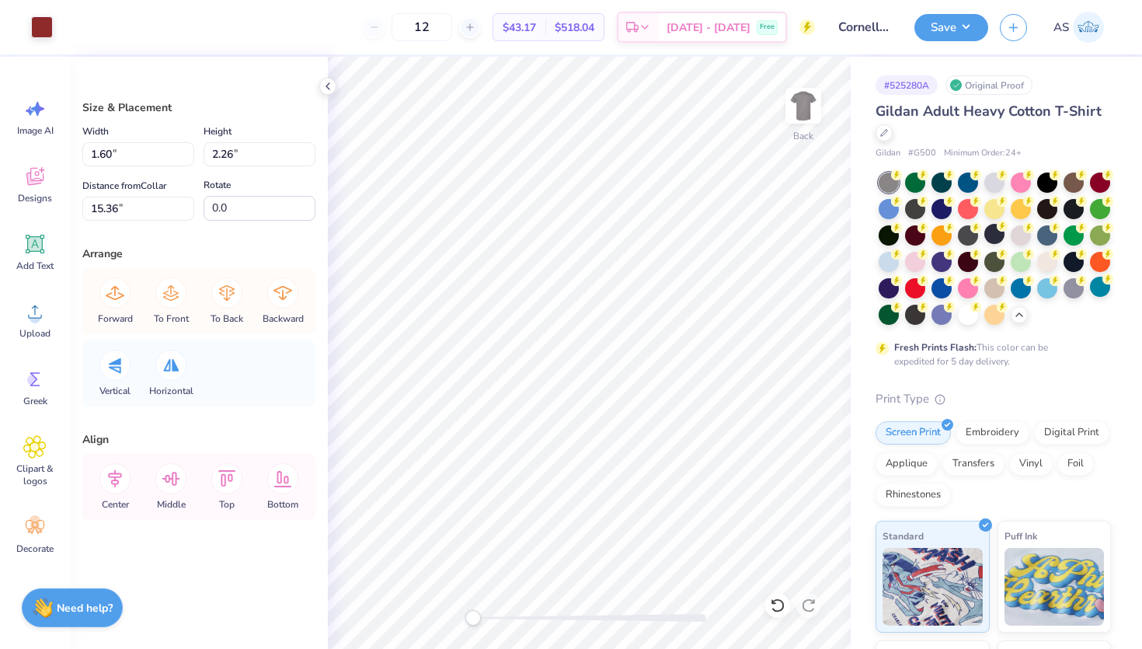
type input "3.00"
type input "2.79"
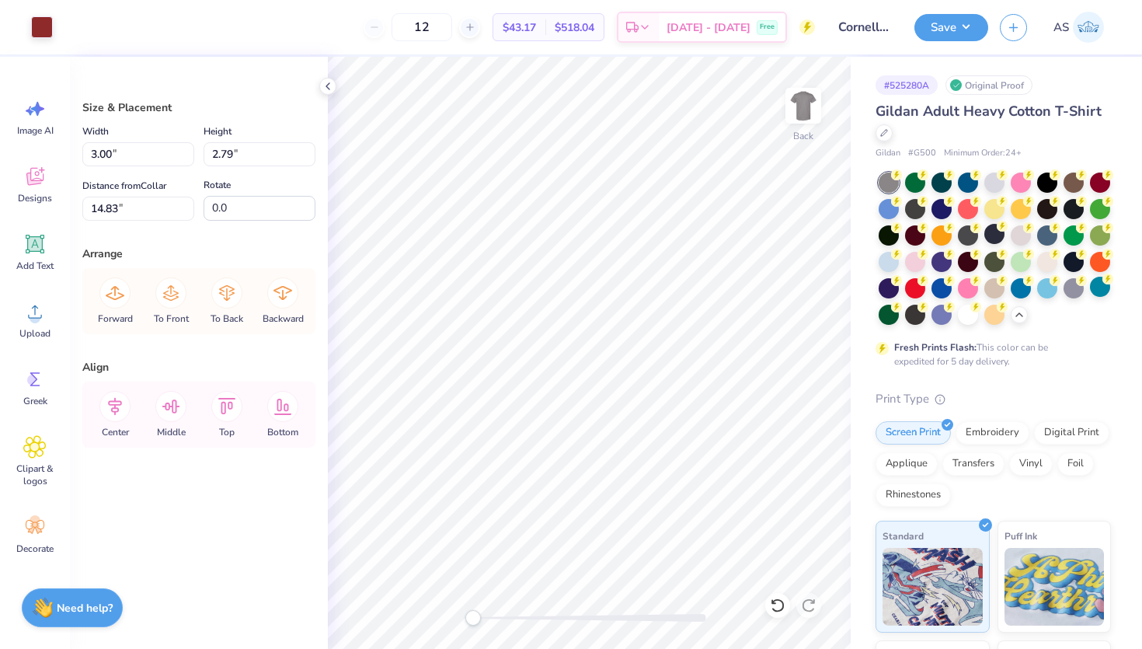
type input "14.53"
type input "12.87"
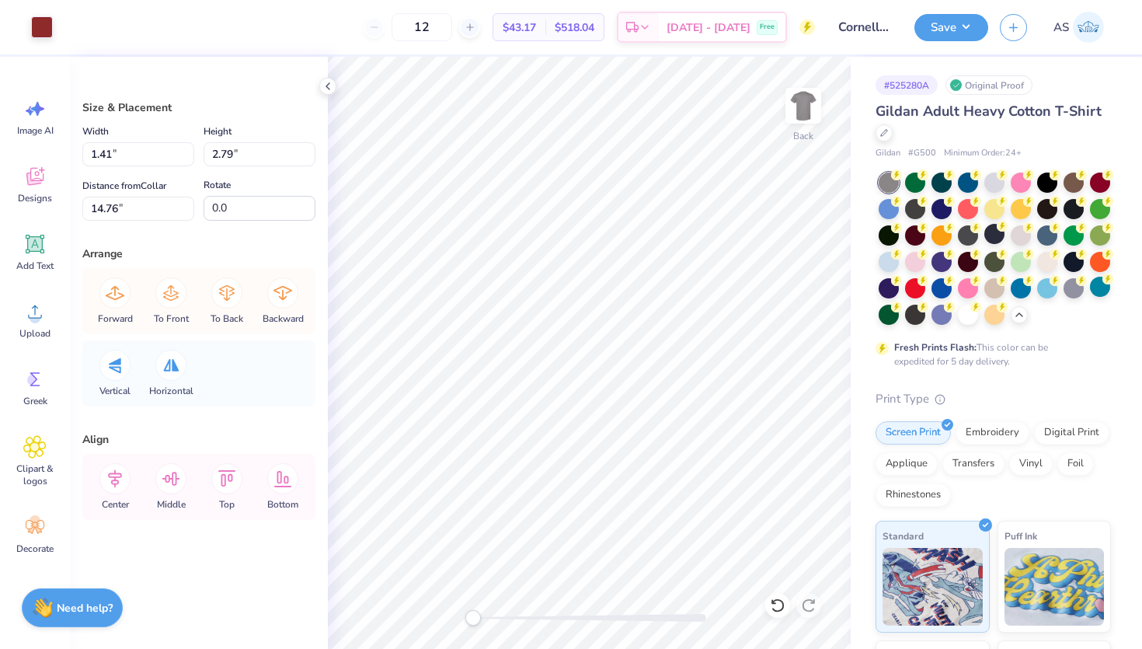
type input "1.60"
type input "2.26"
type input "15.29"
type input "1.41"
type input "2.79"
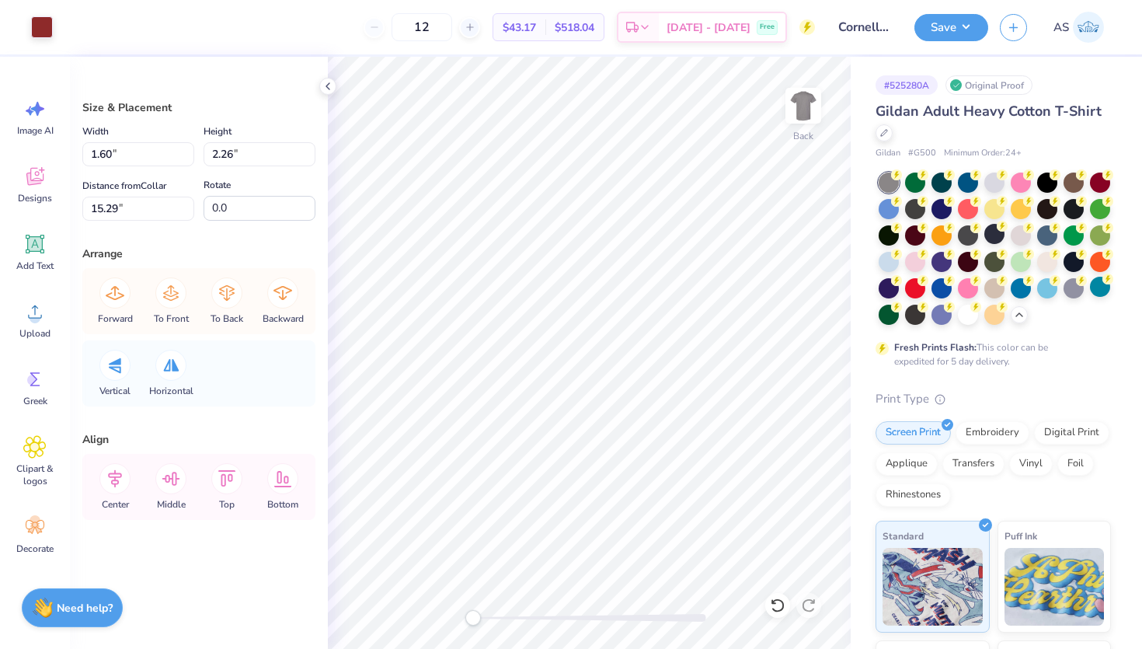
type input "14.76"
type input "3.00"
type input "1.79"
type input "2.39"
type input "15.25"
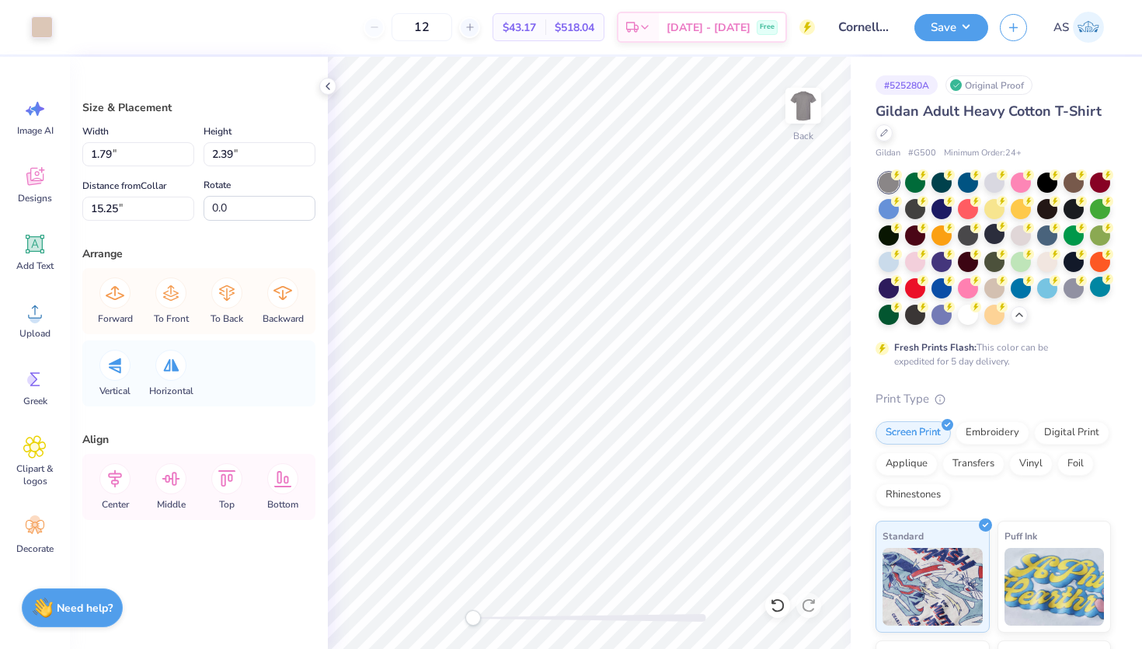
type input "3.13"
type input "2.91"
type input "14.73"
type input "1.41"
type input "2.79"
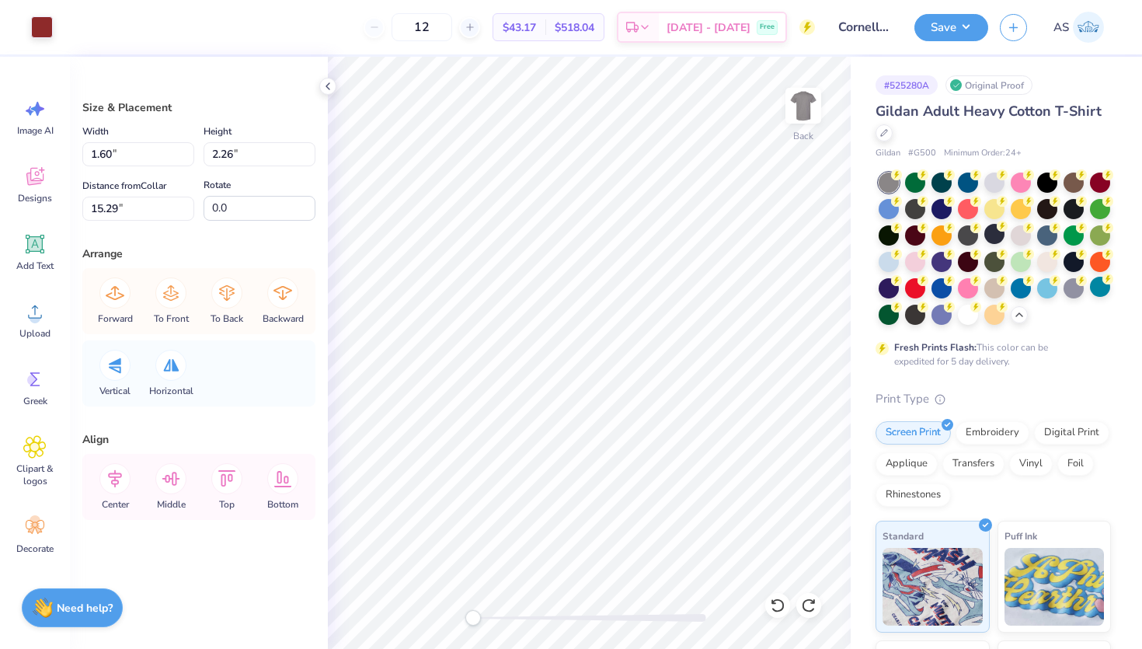
type input "14.76"
type input "1.60"
type input "2.26"
type input "15.29"
type input "2.76"
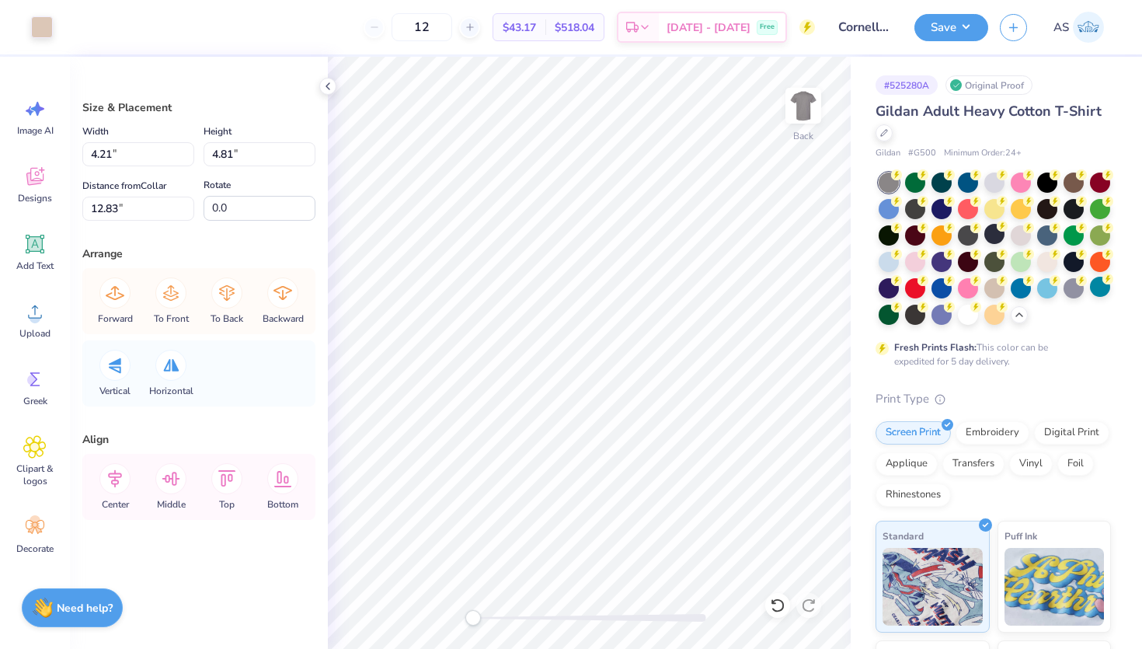
type input "1.81"
type input "13.28"
type input "4.21"
type input "4.81"
type input "12.83"
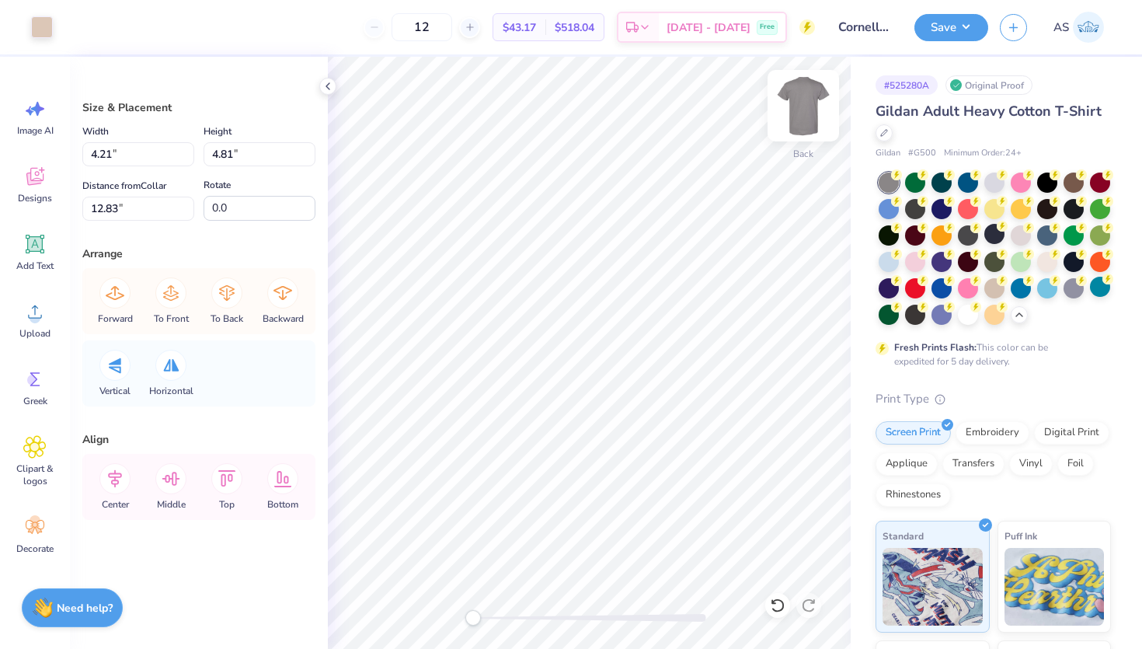
click at [807, 110] on img at bounding box center [803, 106] width 62 height 62
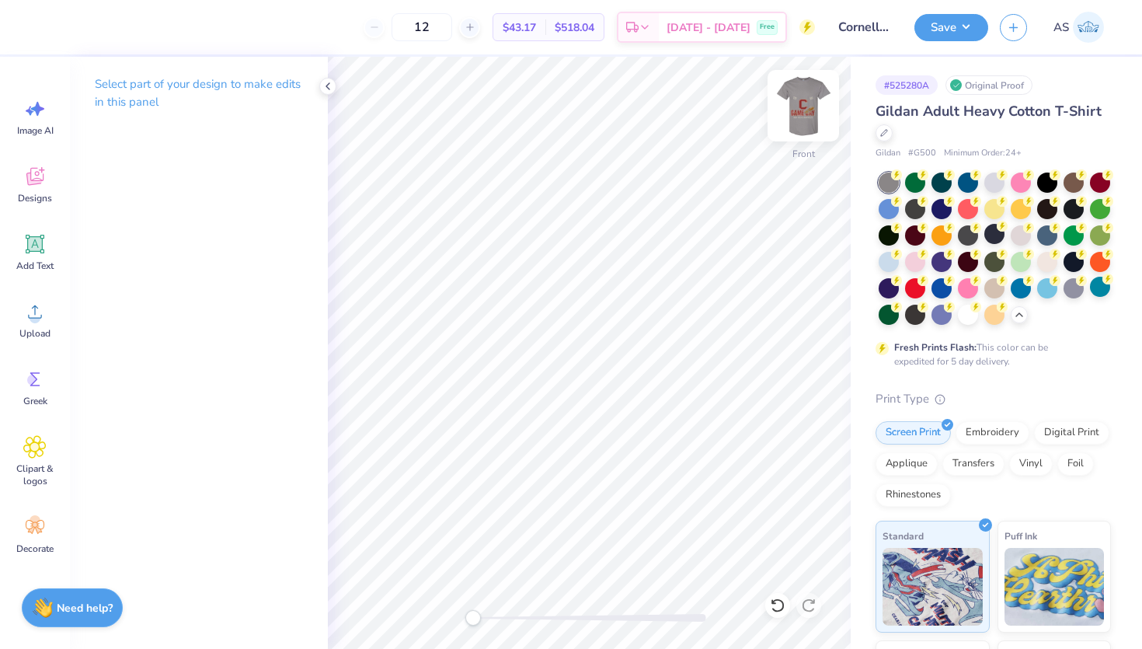
click at [809, 111] on img at bounding box center [803, 106] width 62 height 62
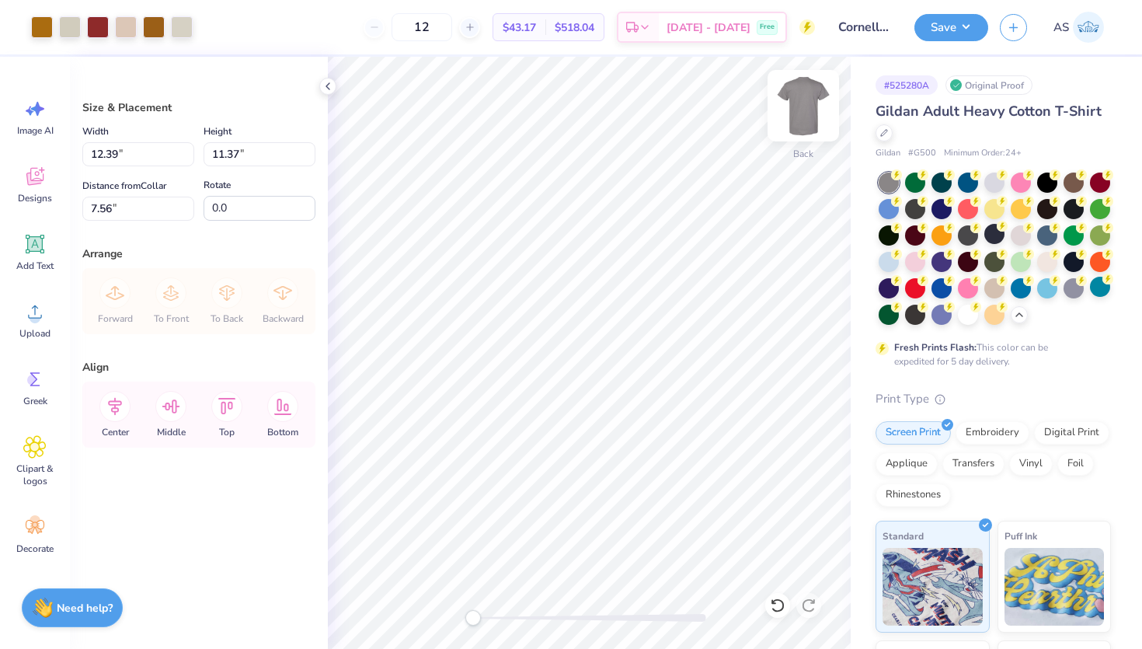
type input "3.00"
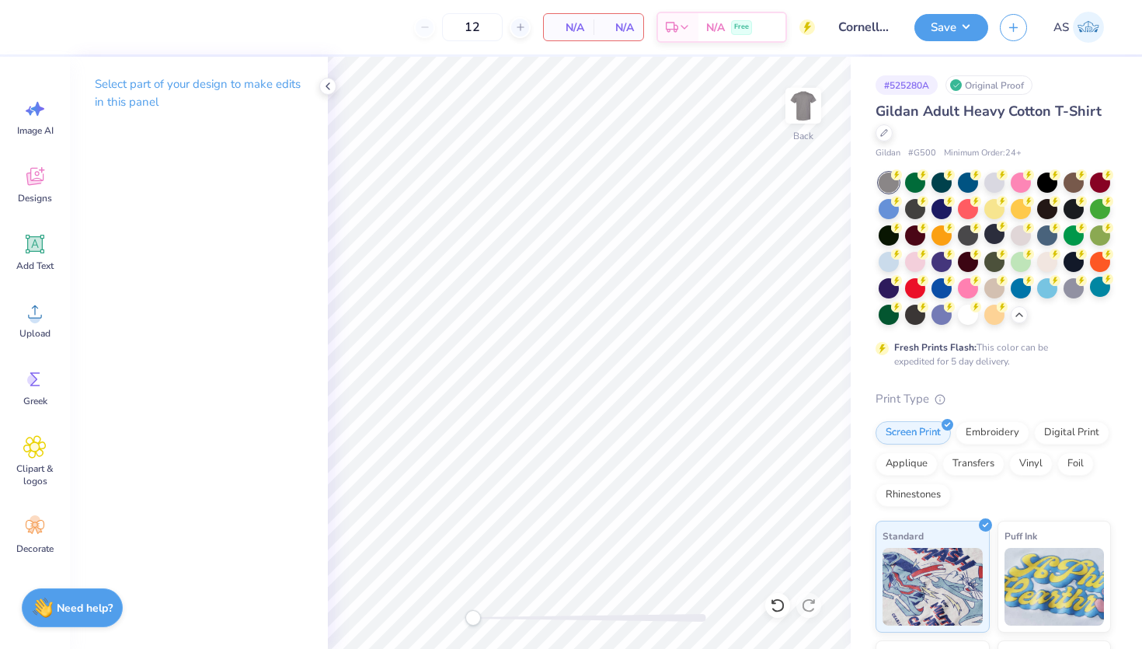
click at [65, 317] on div "Image AI Designs Add Text Upload Greek Clipart & logos Decorate" at bounding box center [35, 353] width 70 height 592
click at [47, 316] on div "Upload" at bounding box center [35, 320] width 56 height 58
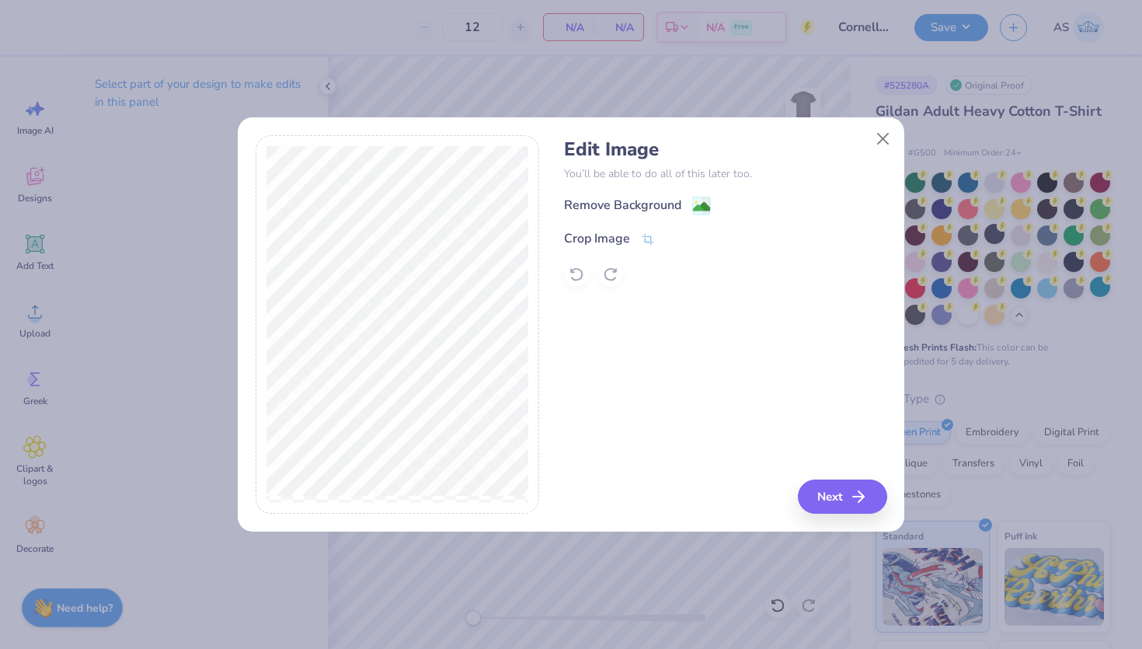
click at [711, 203] on div "Remove Background" at bounding box center [725, 205] width 323 height 19
click at [707, 204] on image at bounding box center [701, 208] width 17 height 17
click at [884, 133] on button "Close" at bounding box center [884, 139] width 30 height 30
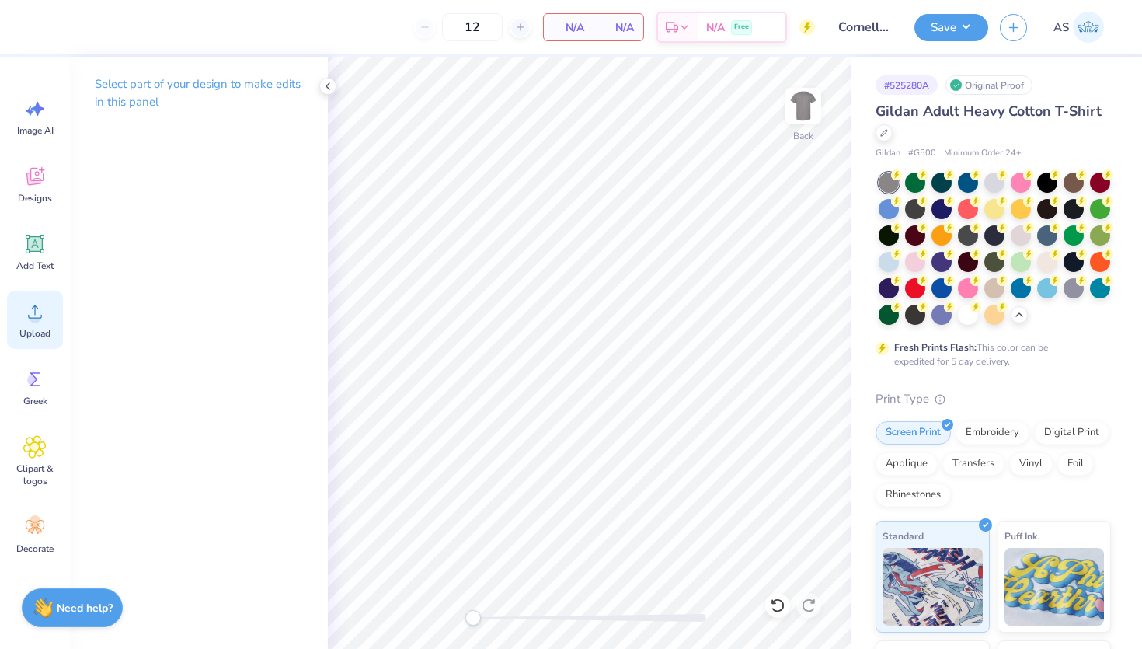
click at [33, 330] on span "Upload" at bounding box center [34, 333] width 31 height 12
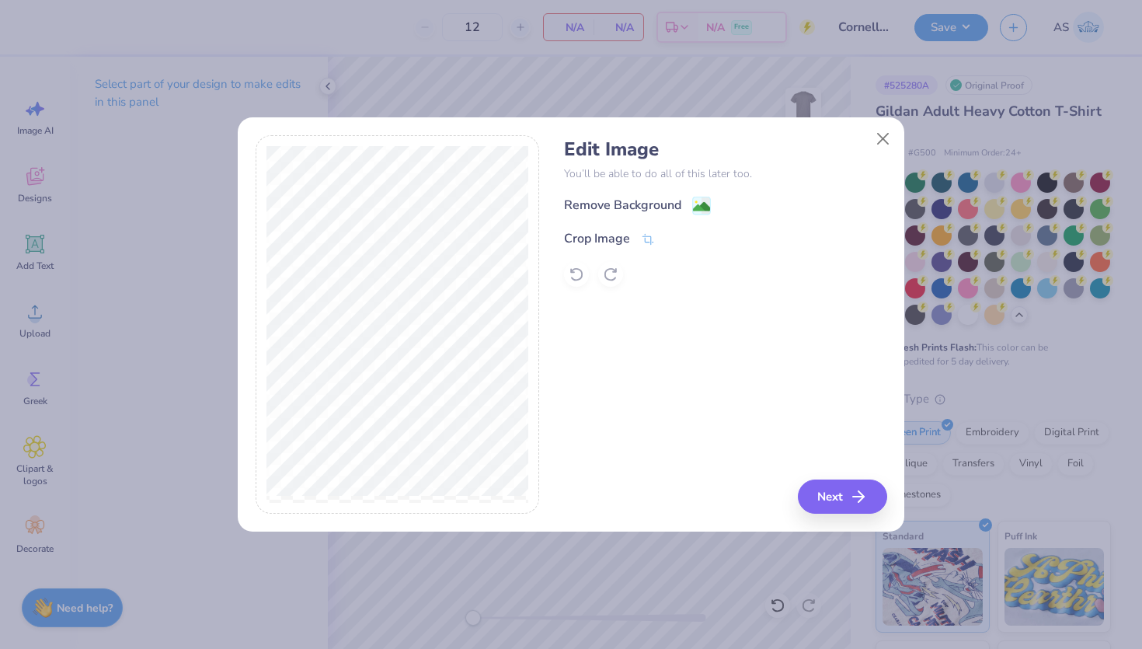
click at [702, 197] on rect at bounding box center [702, 206] width 18 height 18
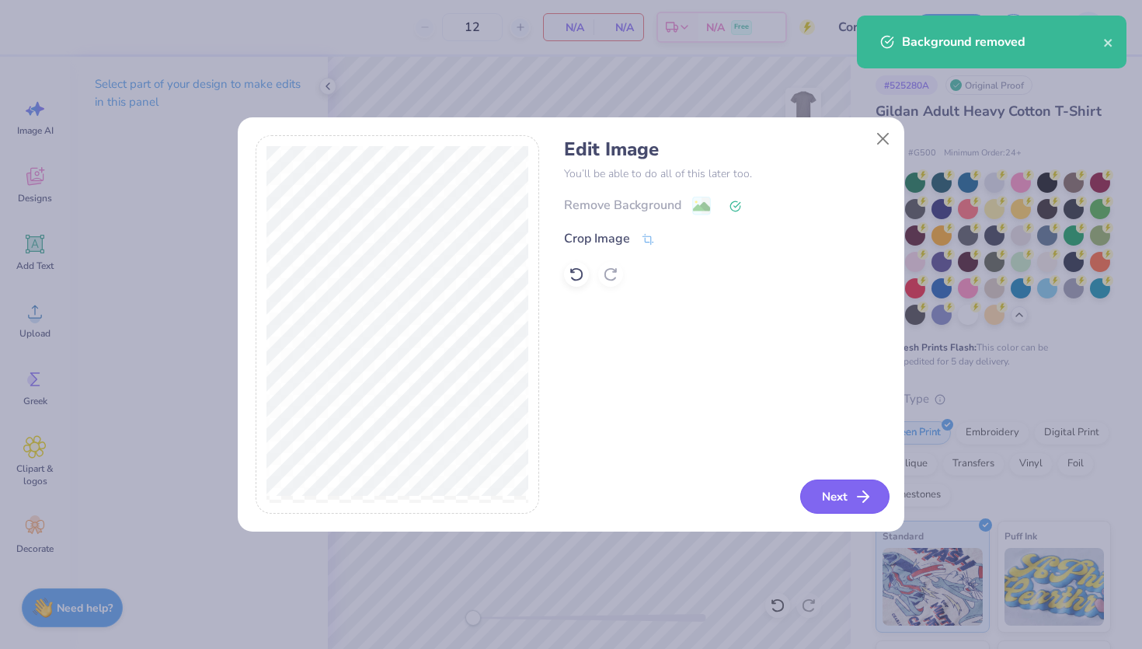
click at [854, 496] on icon "button" at bounding box center [863, 496] width 19 height 19
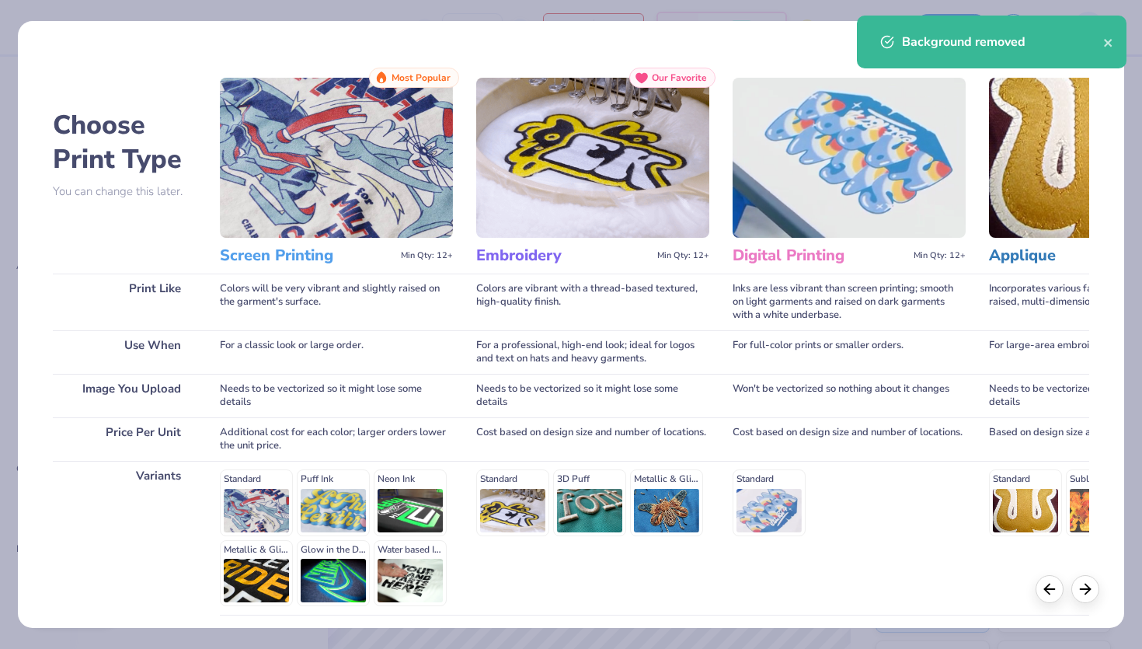
scroll to position [126, 0]
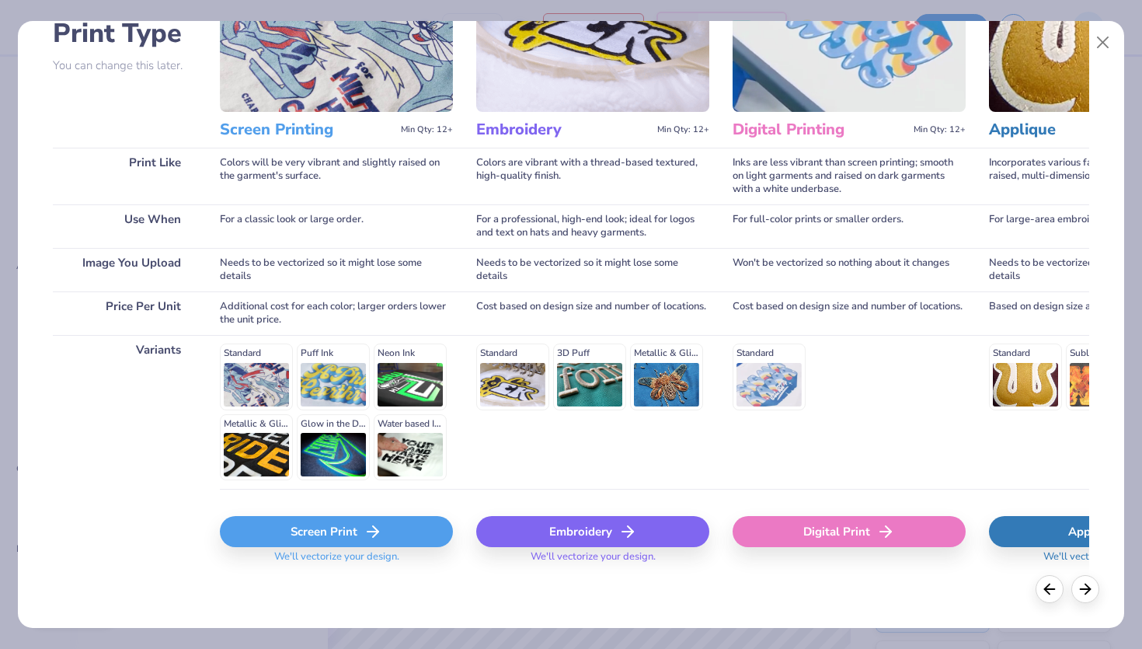
click at [364, 524] on icon at bounding box center [373, 531] width 19 height 19
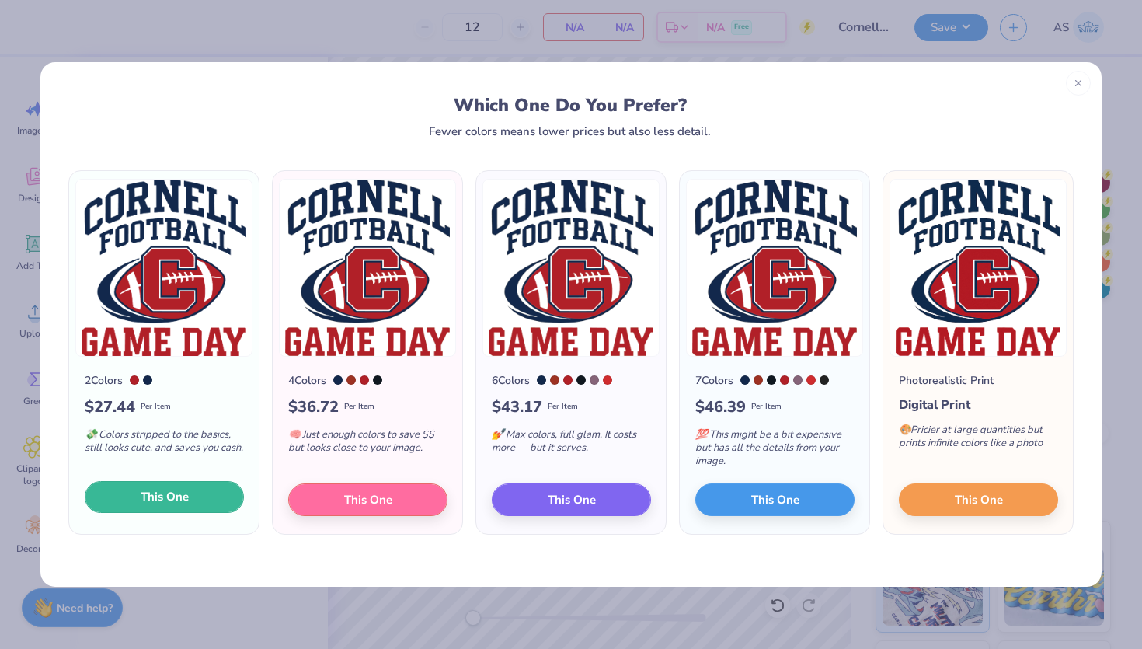
click at [208, 500] on button "This One" at bounding box center [164, 497] width 159 height 33
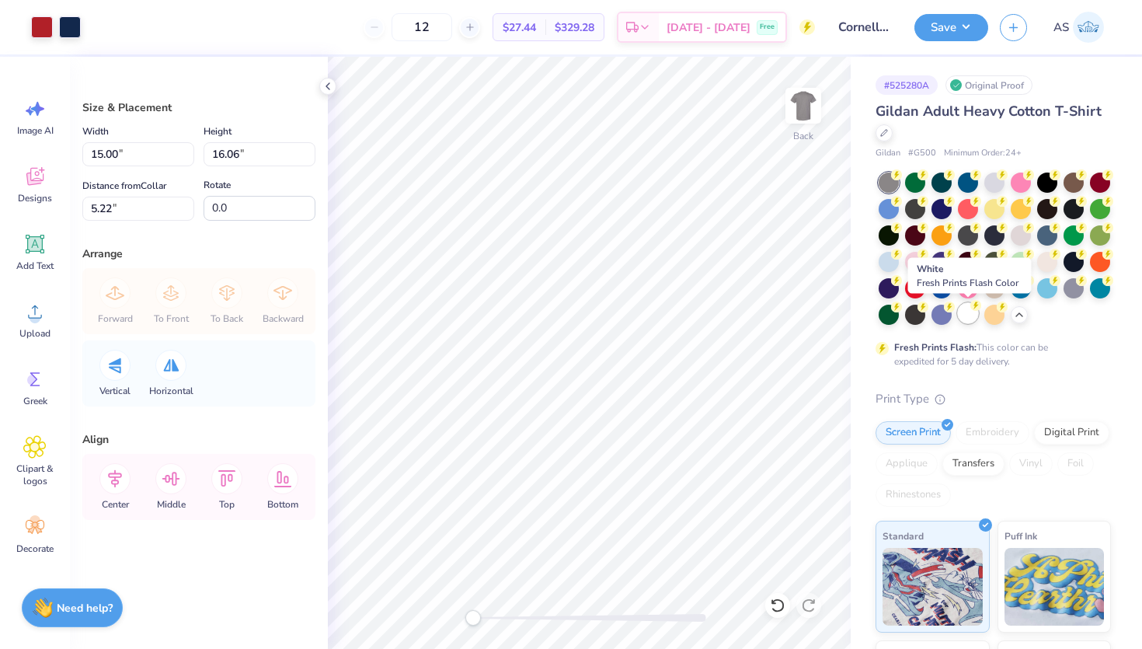
click at [967, 317] on div at bounding box center [968, 313] width 20 height 20
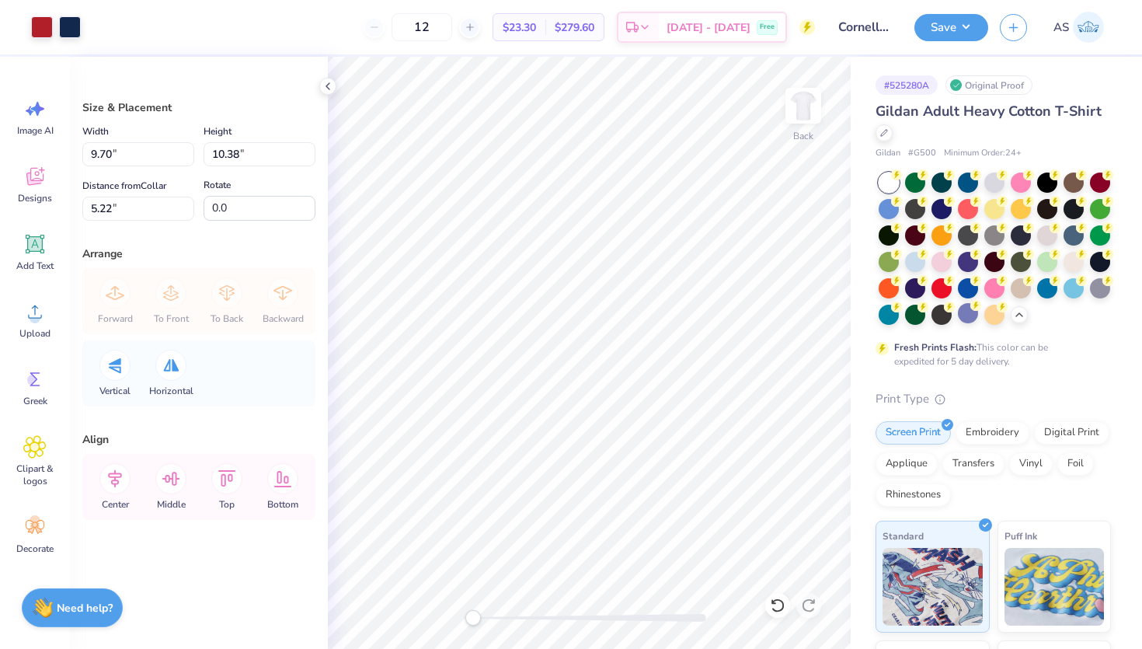
type input "9.70"
type input "10.38"
type input "10.41"
type input "11.15"
type input "3.00"
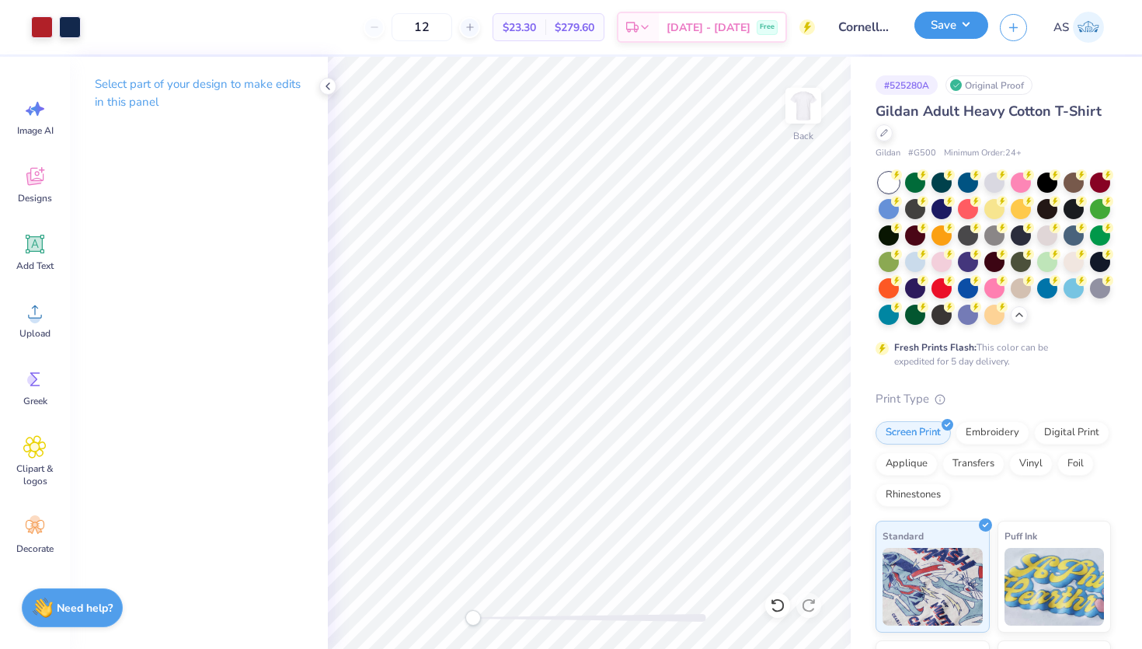
click at [937, 37] on button "Save" at bounding box center [952, 25] width 74 height 27
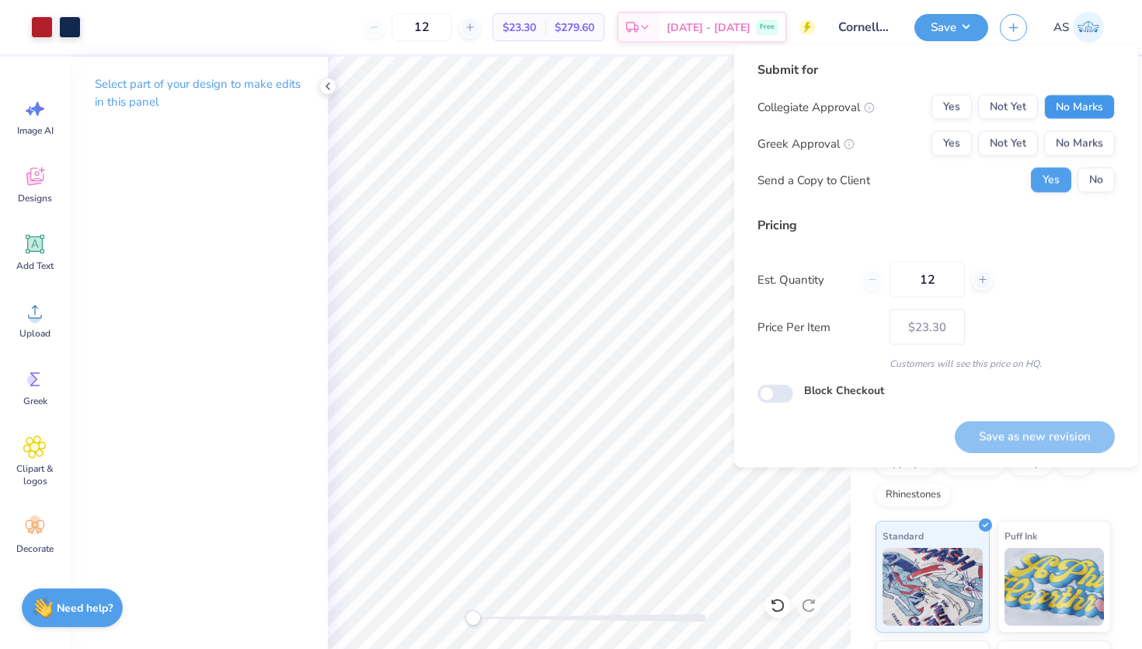
click at [1079, 113] on button "No Marks" at bounding box center [1079, 107] width 71 height 25
click at [1078, 141] on button "No Marks" at bounding box center [1079, 143] width 71 height 25
click at [1013, 430] on button "Save as new revision" at bounding box center [1035, 436] width 160 height 32
type input "$23.30"
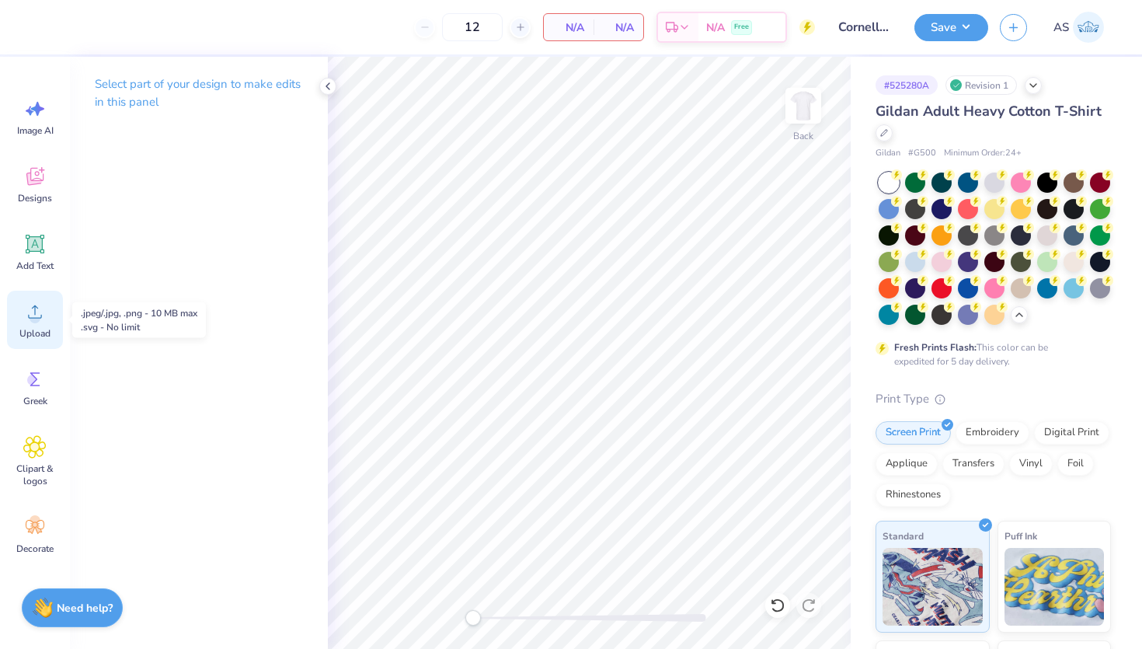
click at [33, 323] on div "Upload" at bounding box center [35, 320] width 56 height 58
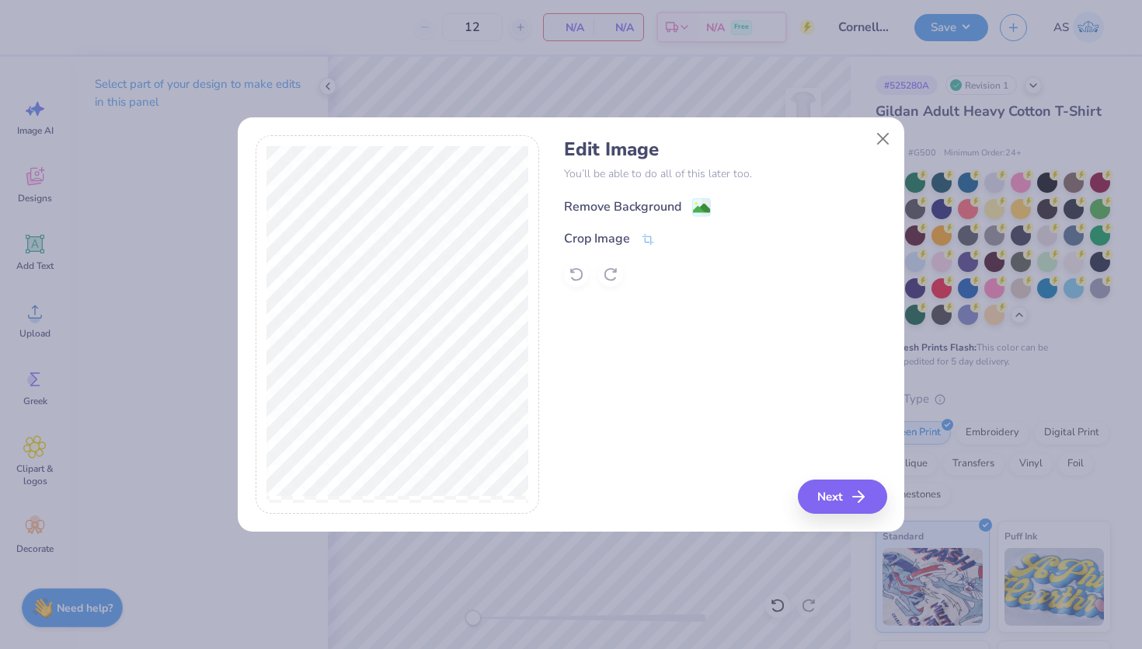
click at [703, 207] on image at bounding box center [701, 208] width 17 height 17
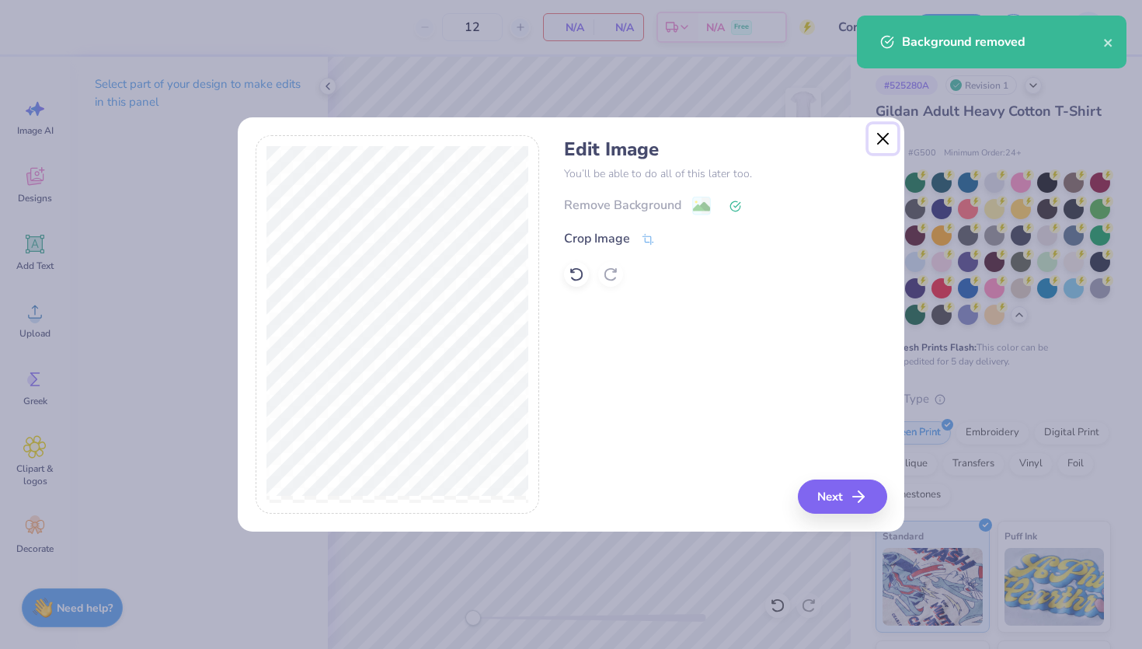
click at [879, 134] on button "Close" at bounding box center [884, 139] width 30 height 30
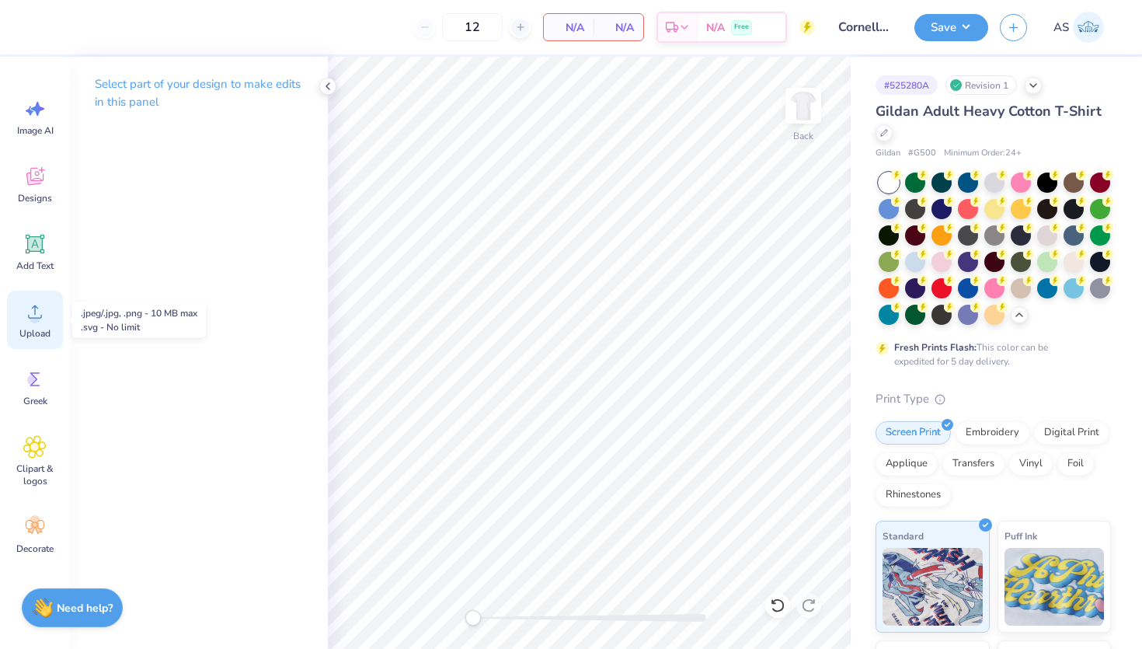
click at [26, 328] on span "Upload" at bounding box center [34, 333] width 31 height 12
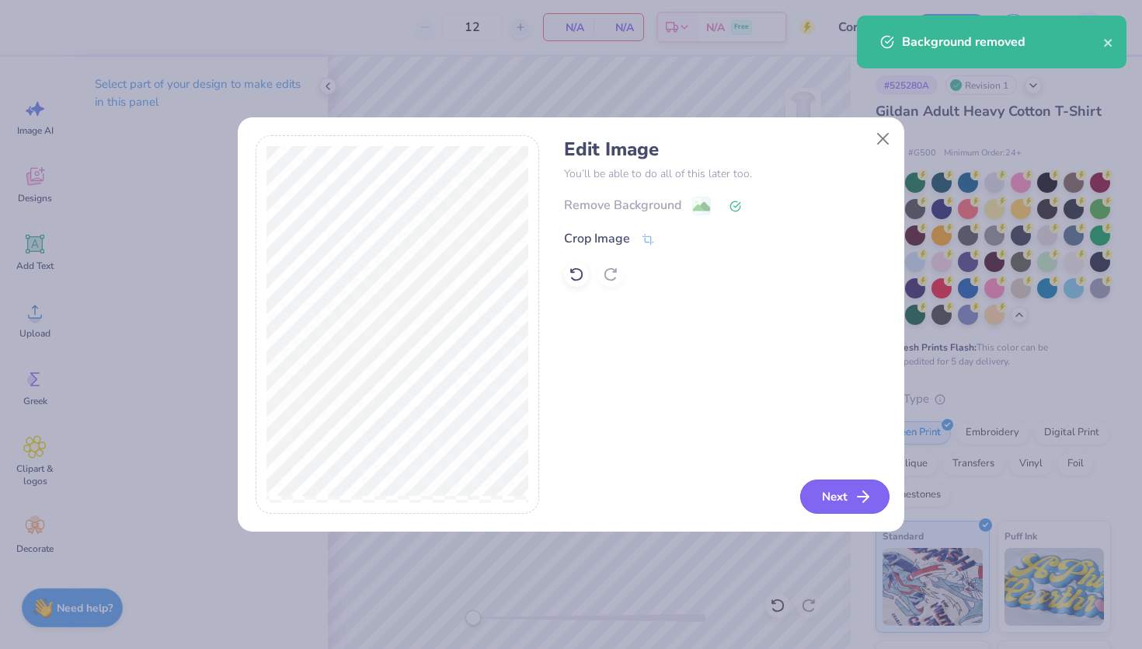
click at [846, 490] on button "Next" at bounding box center [844, 497] width 89 height 34
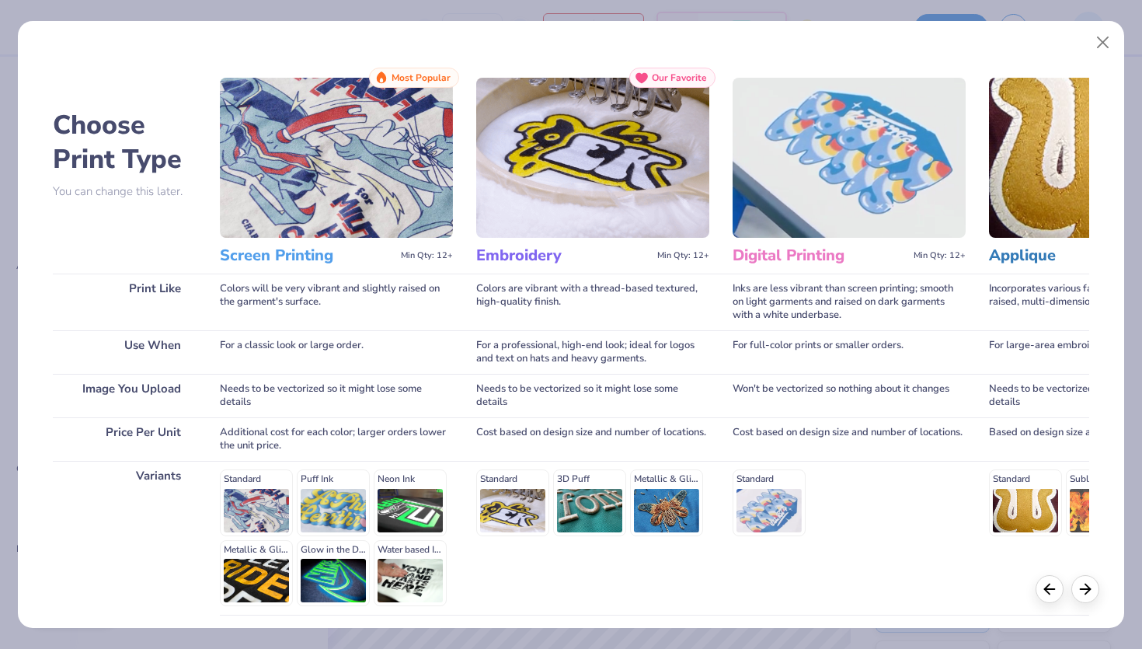
scroll to position [126, 0]
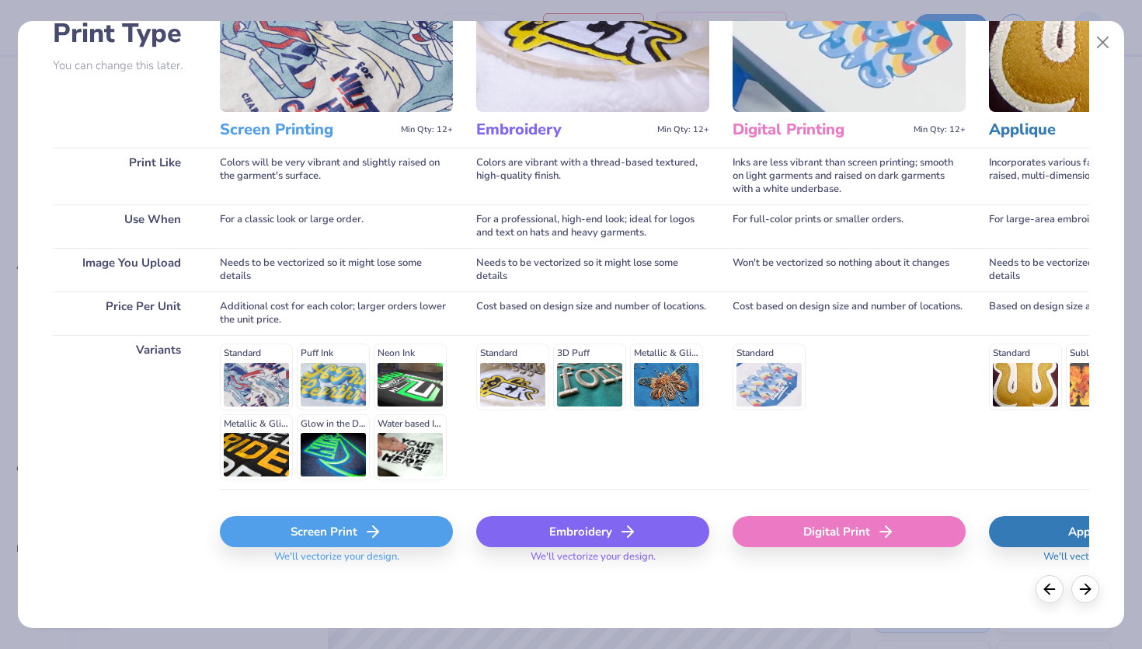
click at [347, 528] on div "Screen Print" at bounding box center [336, 531] width 233 height 31
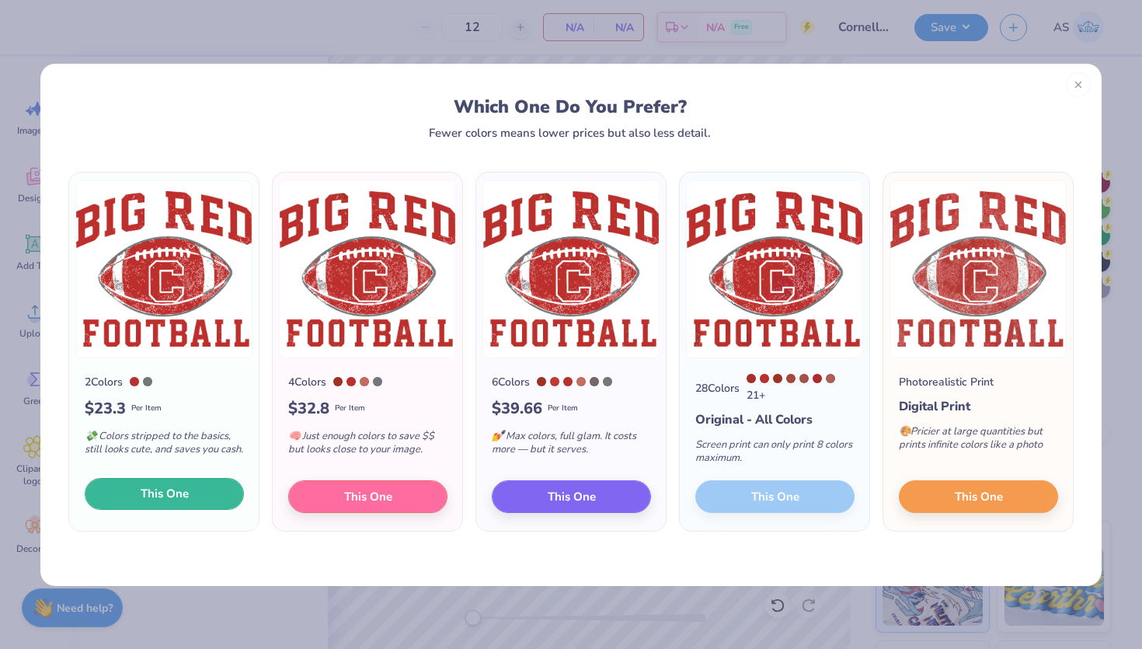
click at [204, 491] on button "This One" at bounding box center [164, 494] width 159 height 33
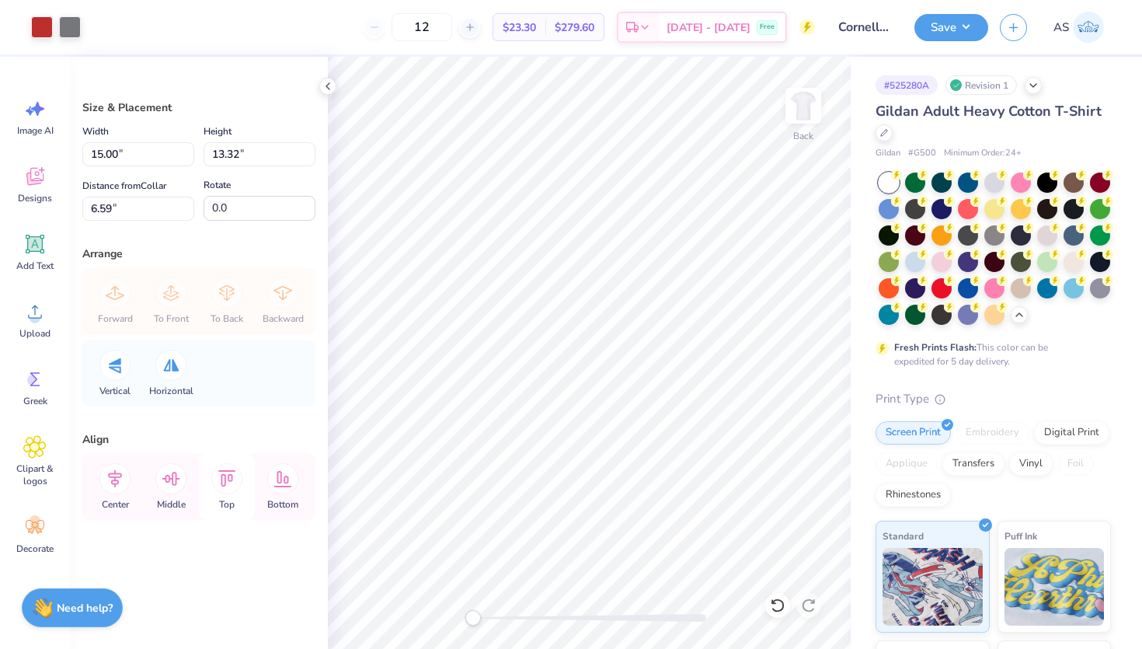
type input "12.93"
type input "11.49"
type input "12.60"
type input "11.19"
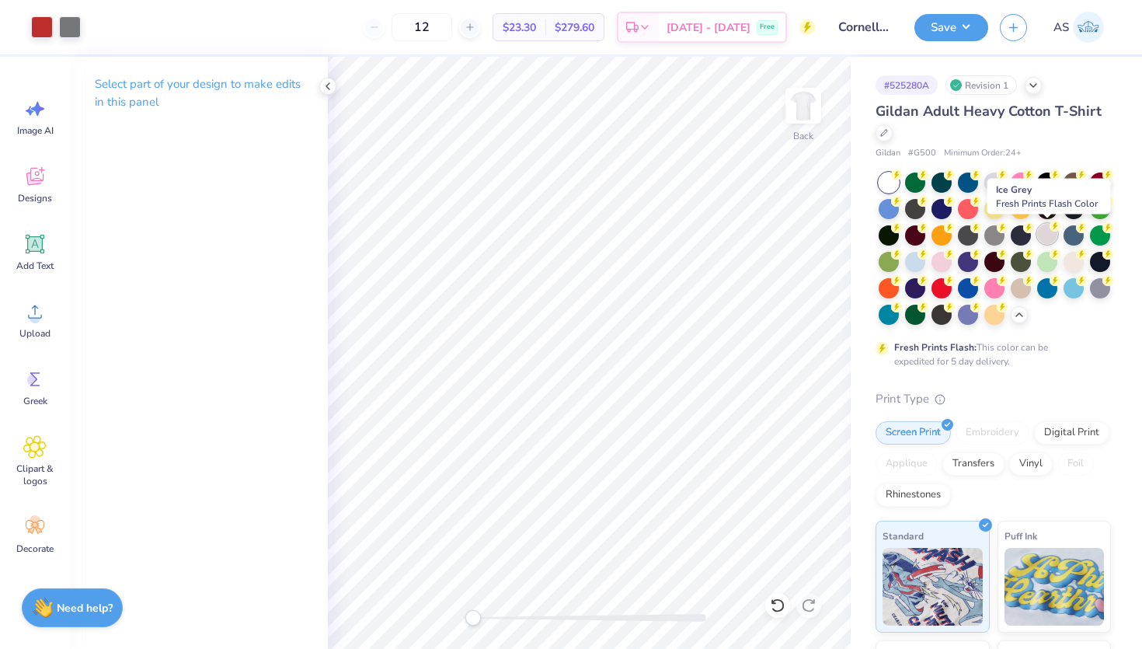
click at [1042, 240] on div at bounding box center [1047, 234] width 20 height 20
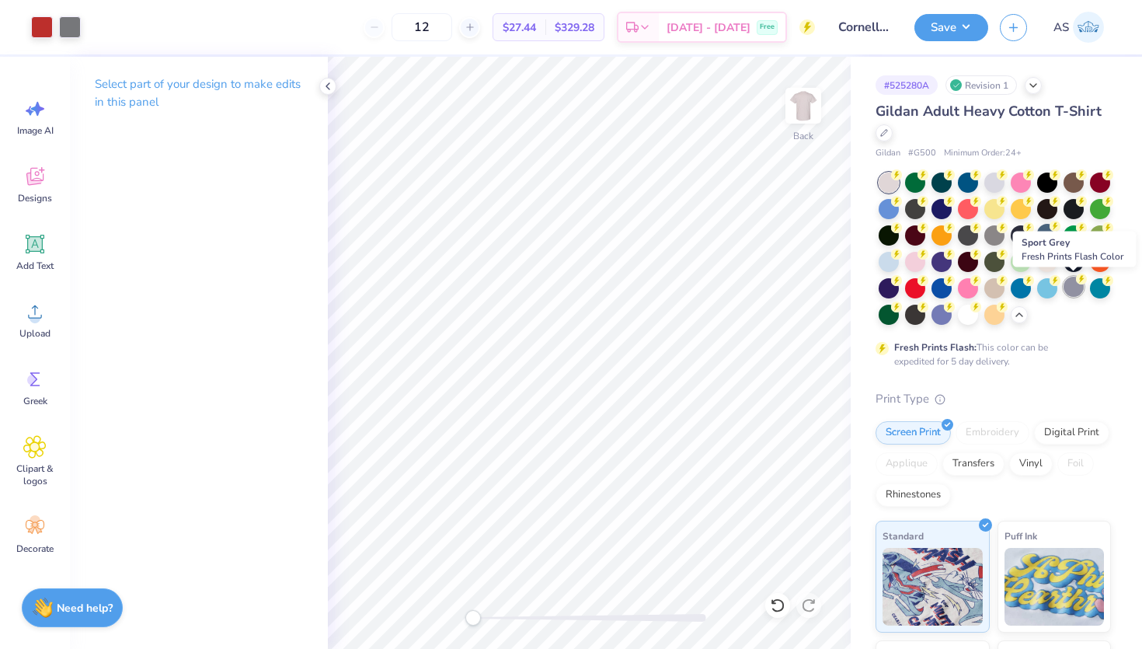
click at [1069, 284] on div at bounding box center [1074, 287] width 20 height 20
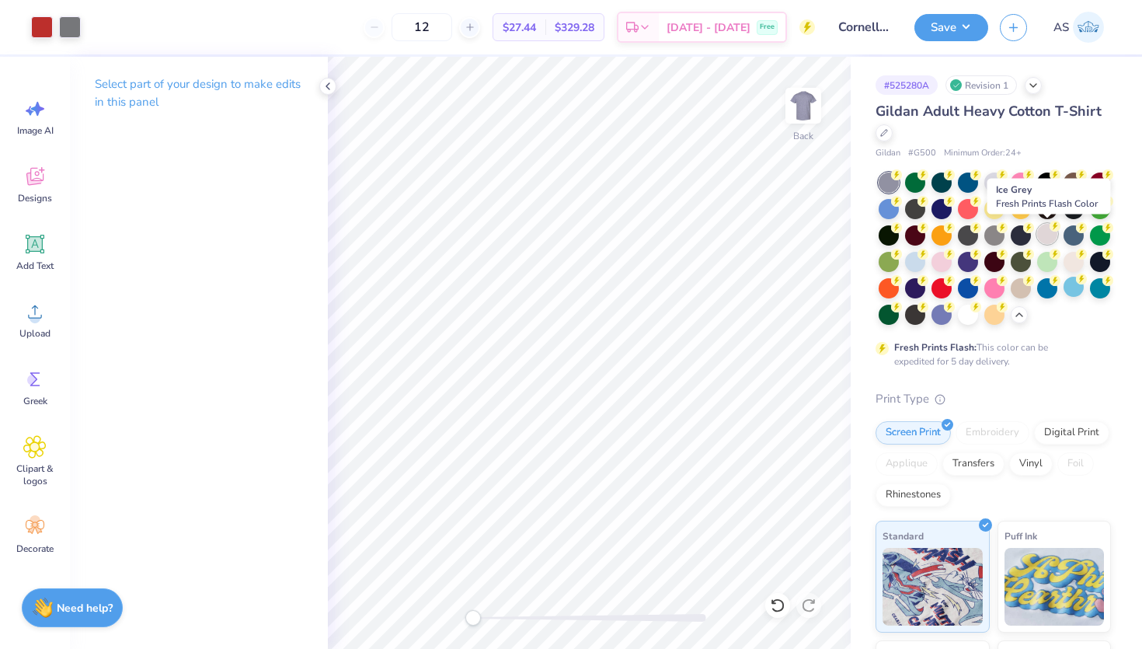
click at [1049, 241] on div at bounding box center [1047, 234] width 20 height 20
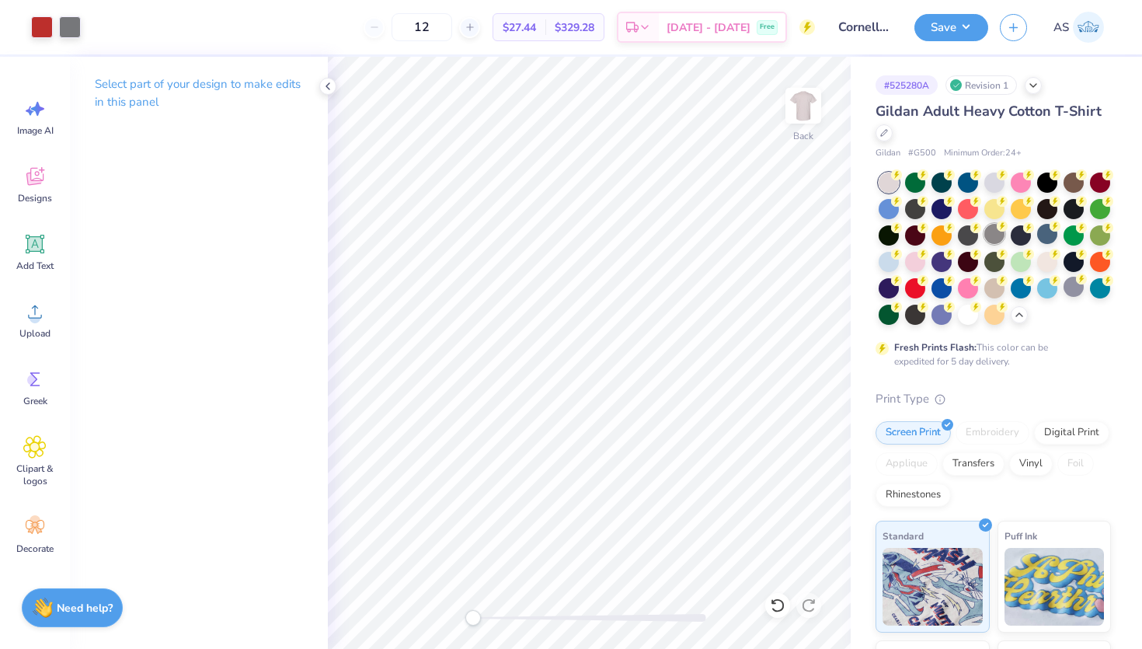
click at [994, 233] on div at bounding box center [995, 234] width 20 height 20
click at [920, 288] on div at bounding box center [915, 287] width 20 height 20
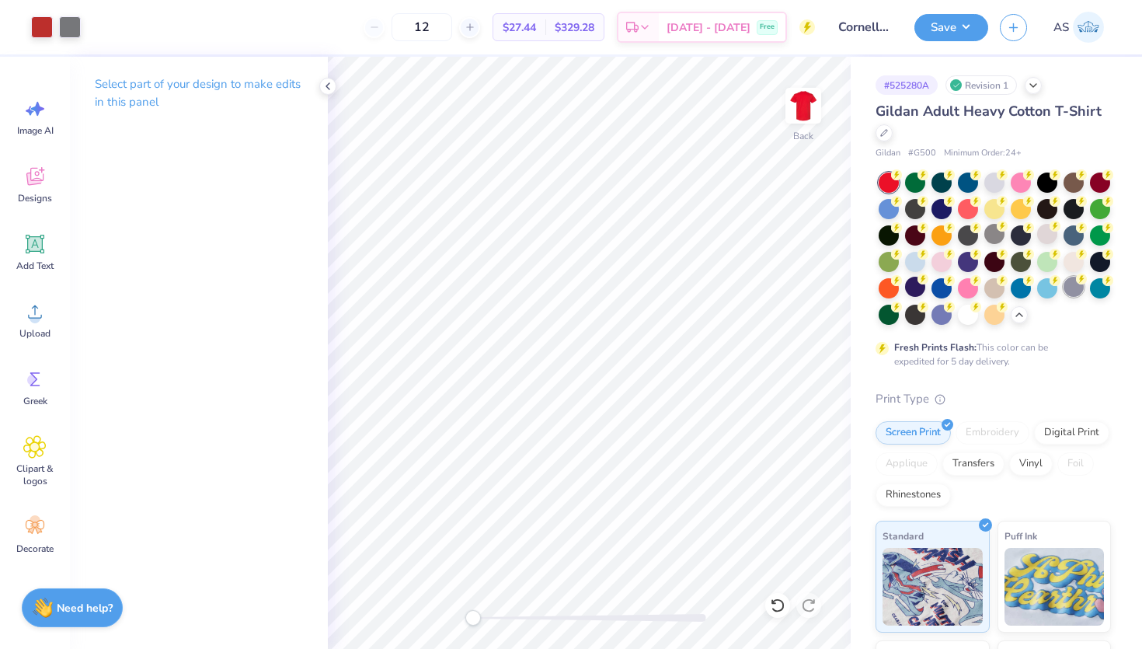
click at [1072, 285] on div at bounding box center [1074, 287] width 20 height 20
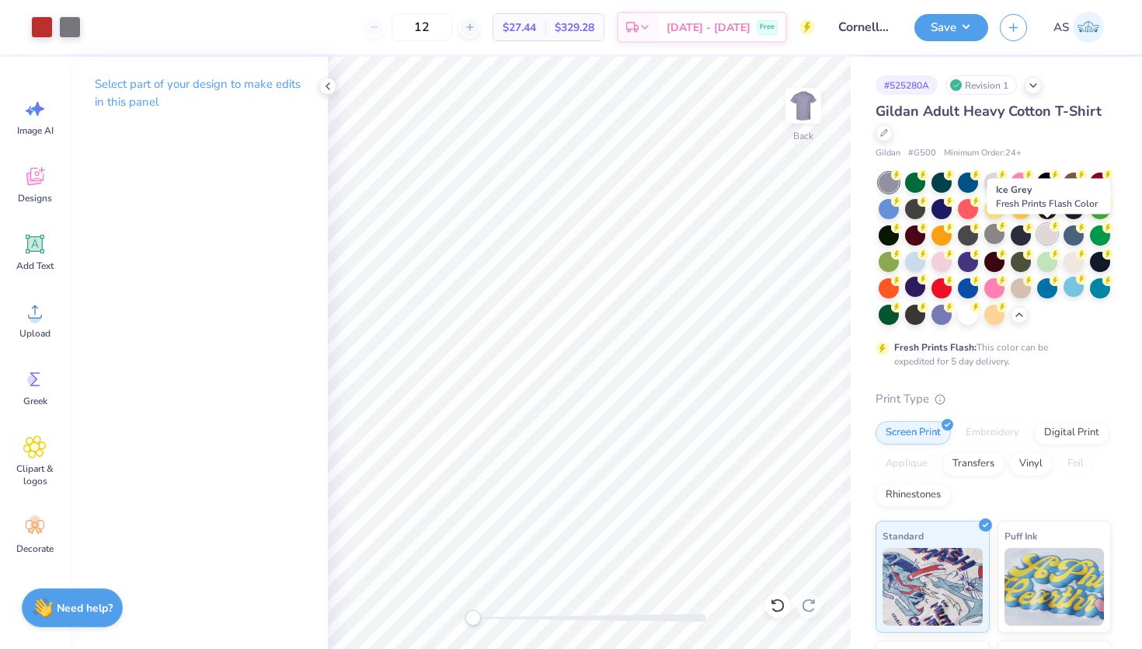
click at [1041, 239] on div at bounding box center [1047, 234] width 20 height 20
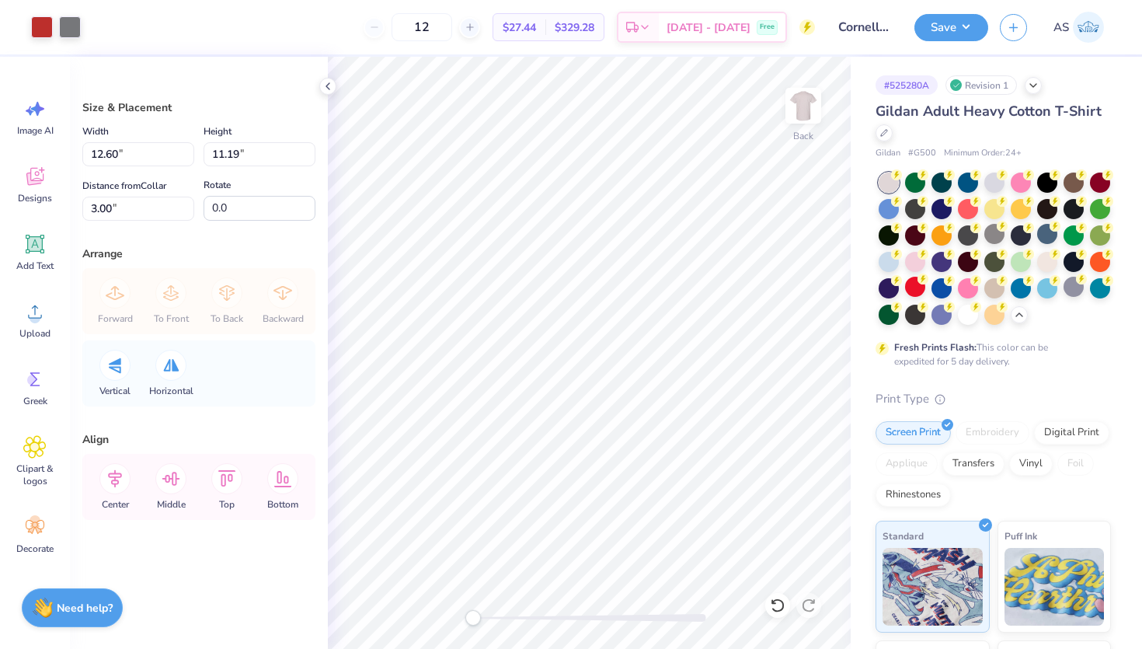
type input "10.76"
type input "9.56"
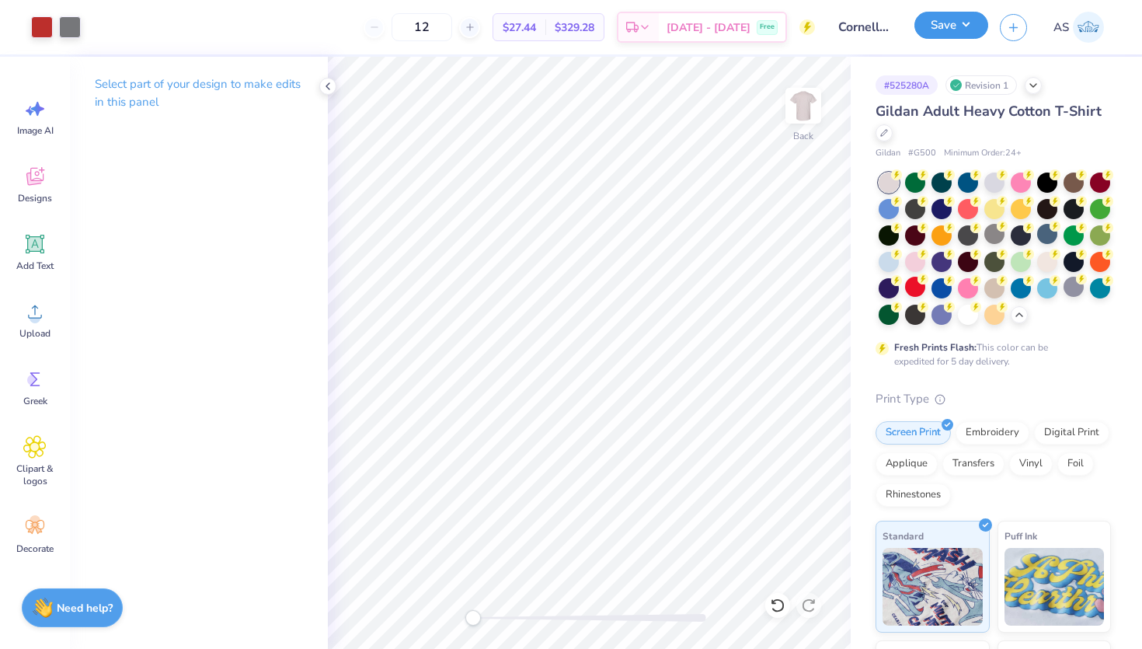
click at [950, 37] on button "Save" at bounding box center [952, 25] width 74 height 27
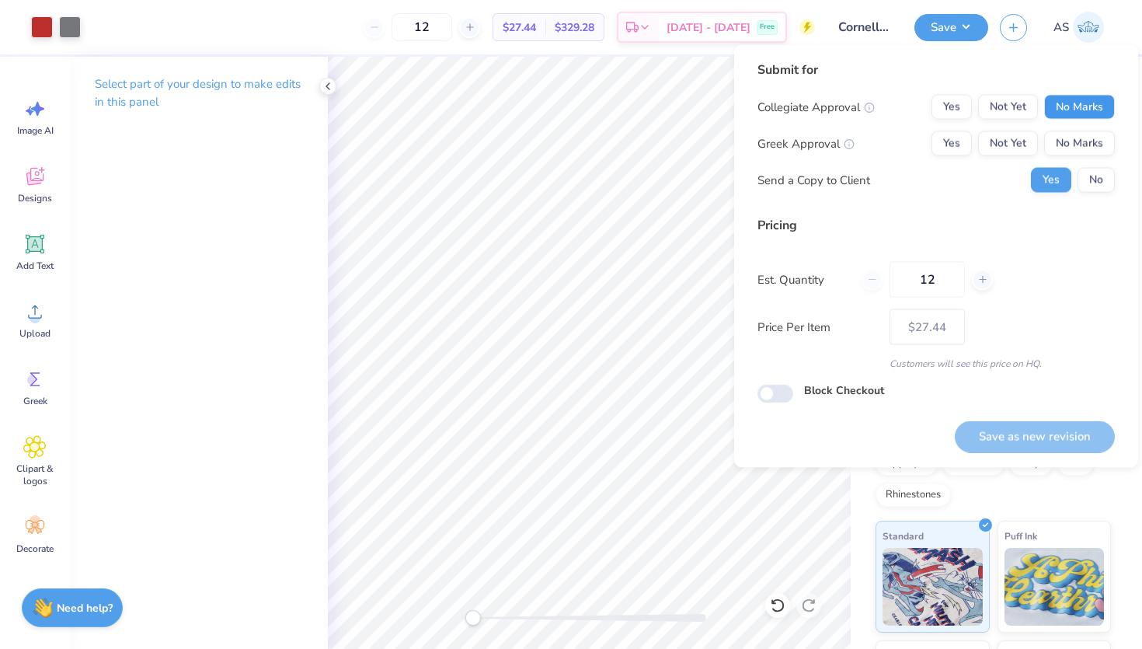
click at [1049, 103] on button "No Marks" at bounding box center [1079, 107] width 71 height 25
click at [1062, 134] on button "No Marks" at bounding box center [1079, 143] width 71 height 25
click at [1007, 420] on div "Save as new revision" at bounding box center [1035, 436] width 160 height 32
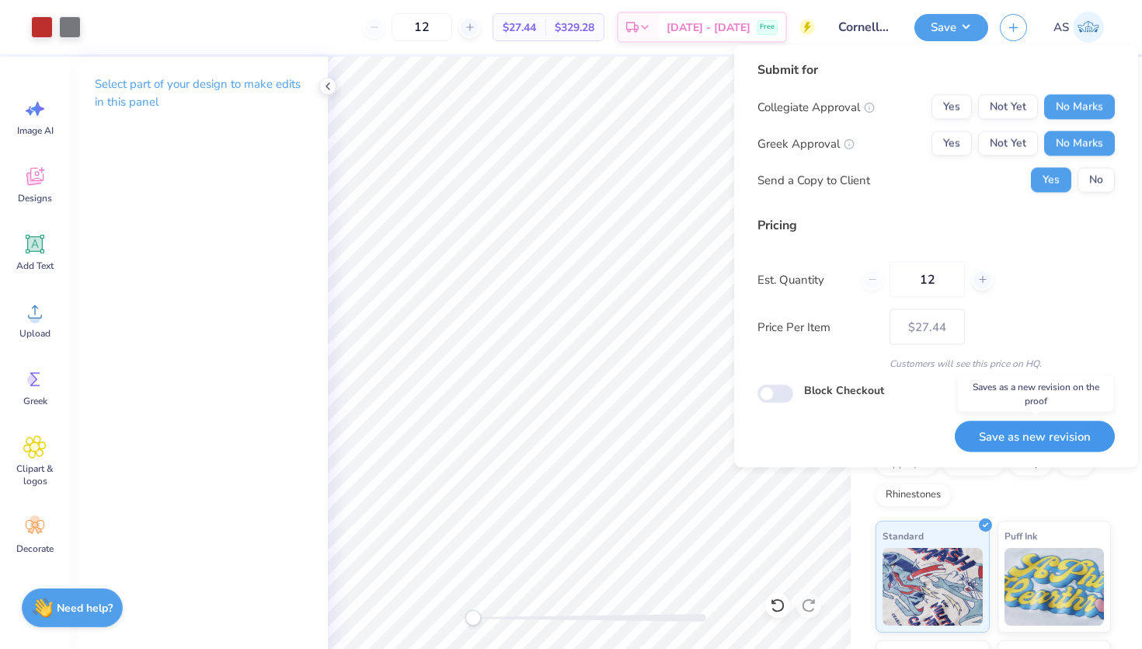
click at [1002, 436] on button "Save as new revision" at bounding box center [1035, 436] width 160 height 32
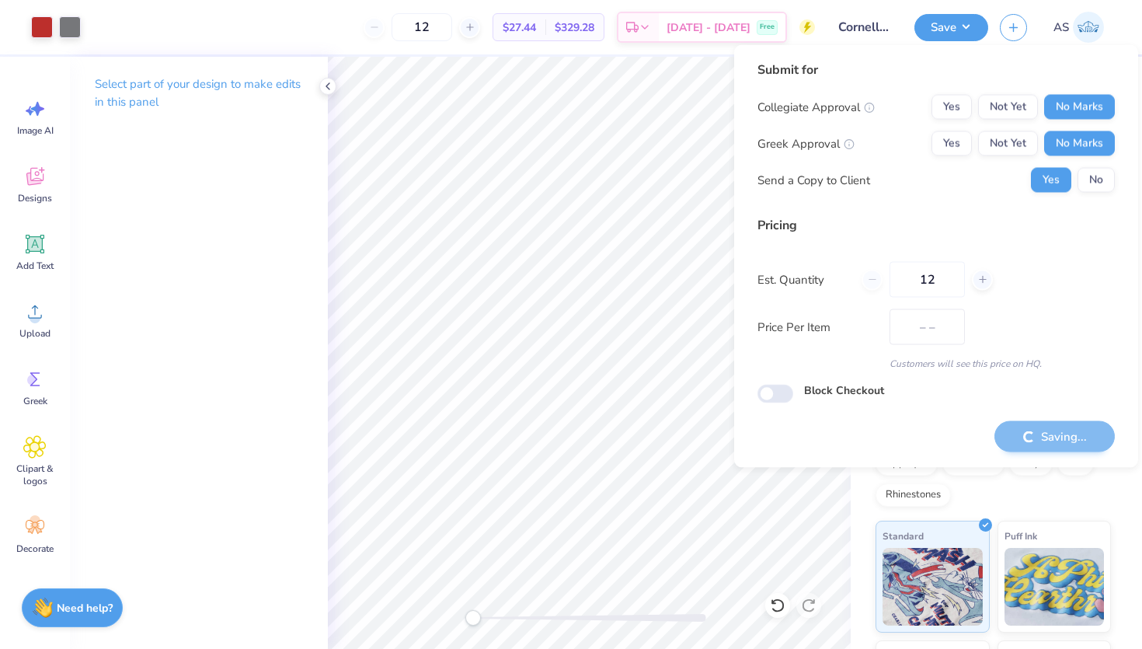
type input "$27.44"
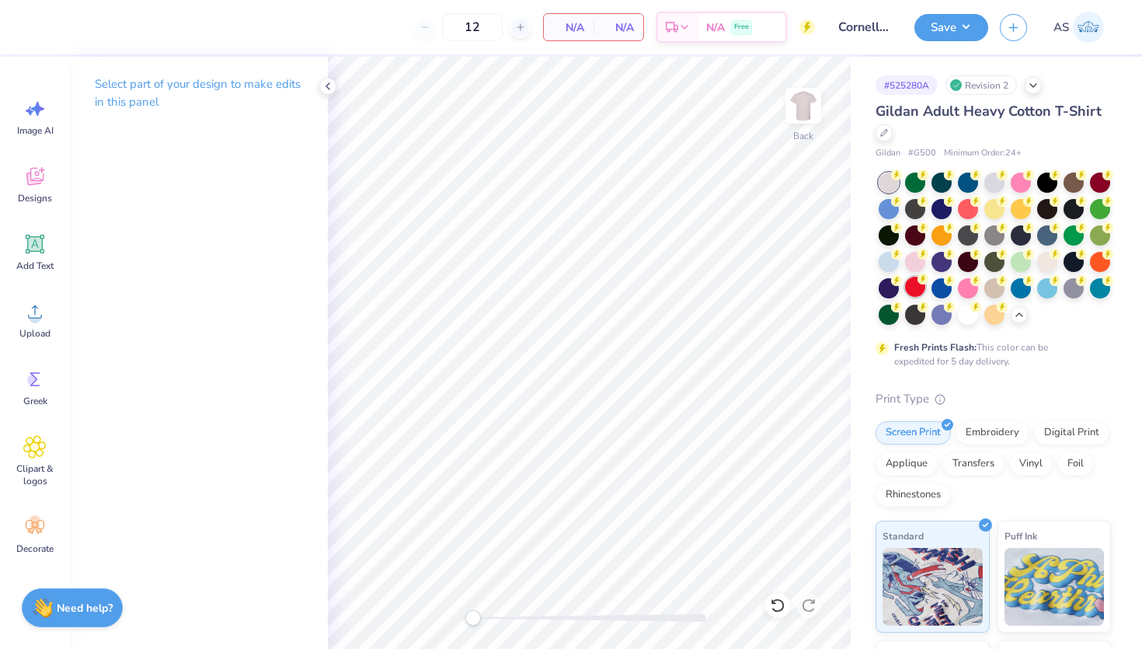
click at [922, 293] on div at bounding box center [915, 287] width 20 height 20
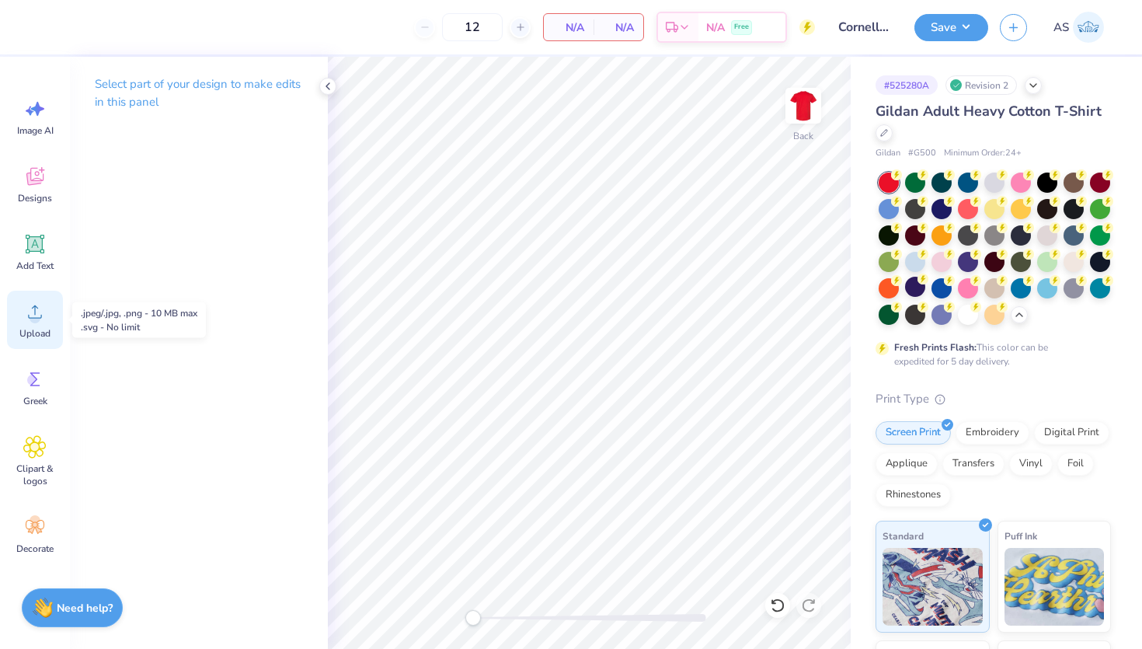
click at [48, 318] on div "Upload" at bounding box center [35, 320] width 56 height 58
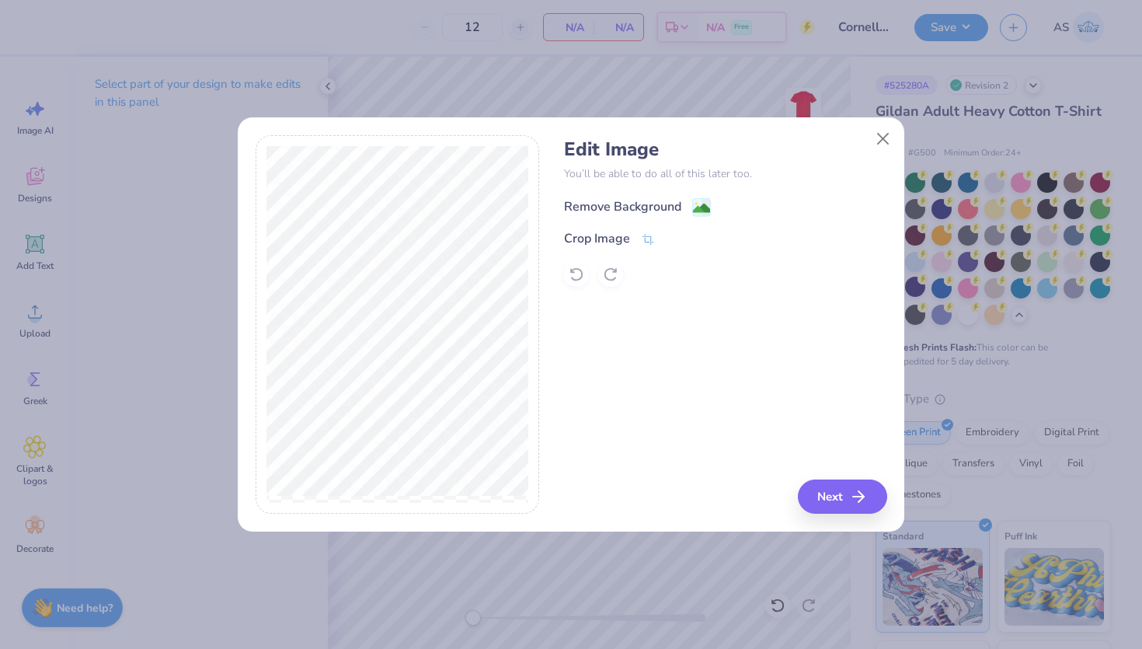
click at [699, 210] on image at bounding box center [701, 208] width 17 height 17
click at [848, 488] on button "Next" at bounding box center [844, 497] width 89 height 34
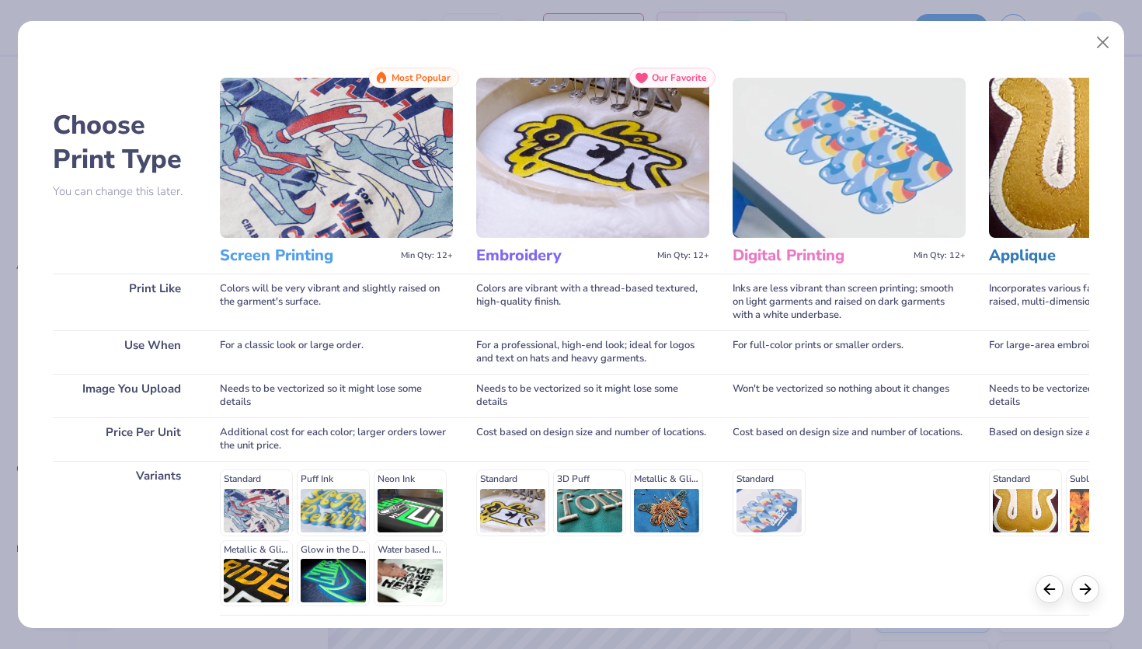
scroll to position [126, 0]
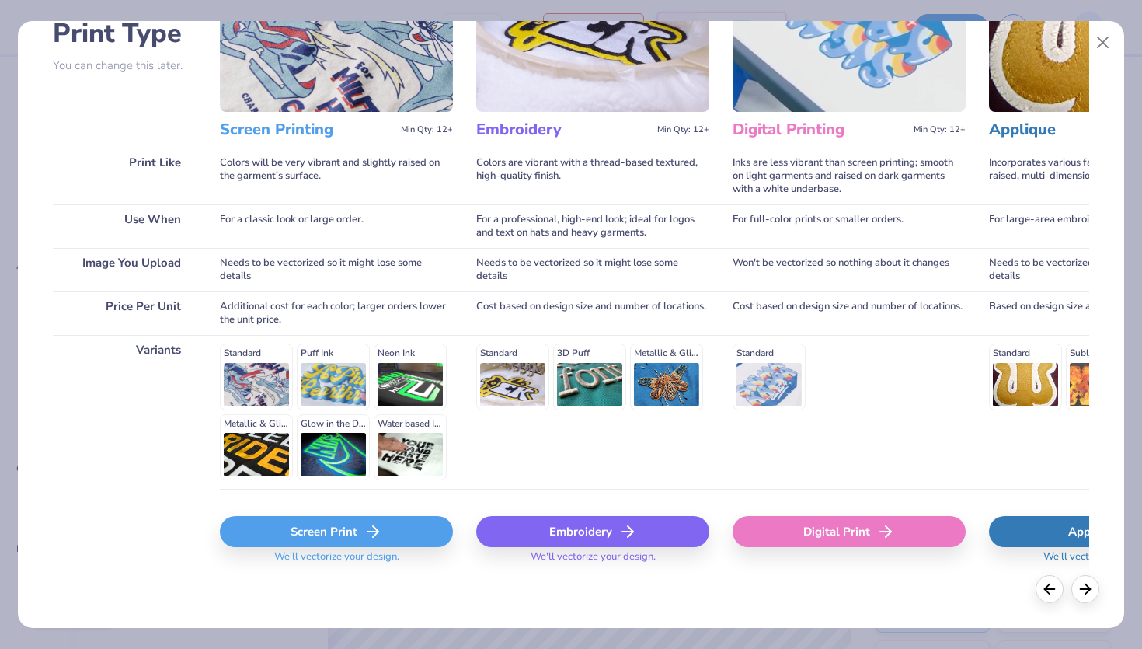
click at [371, 532] on line at bounding box center [373, 532] width 11 height 0
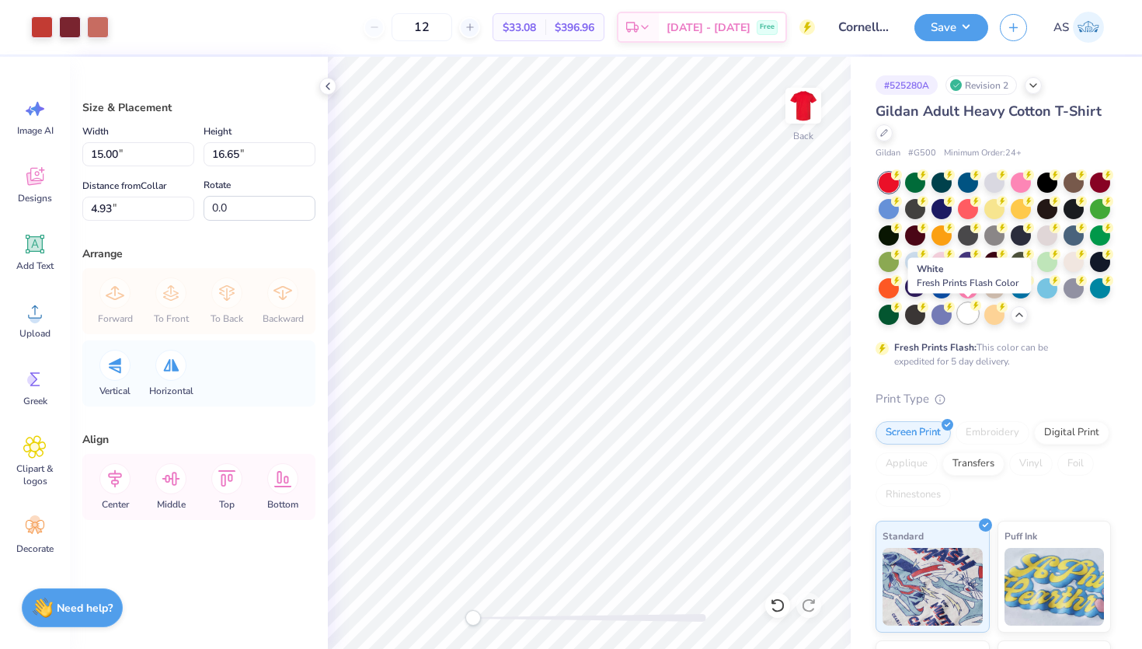
click at [970, 320] on div at bounding box center [968, 313] width 20 height 20
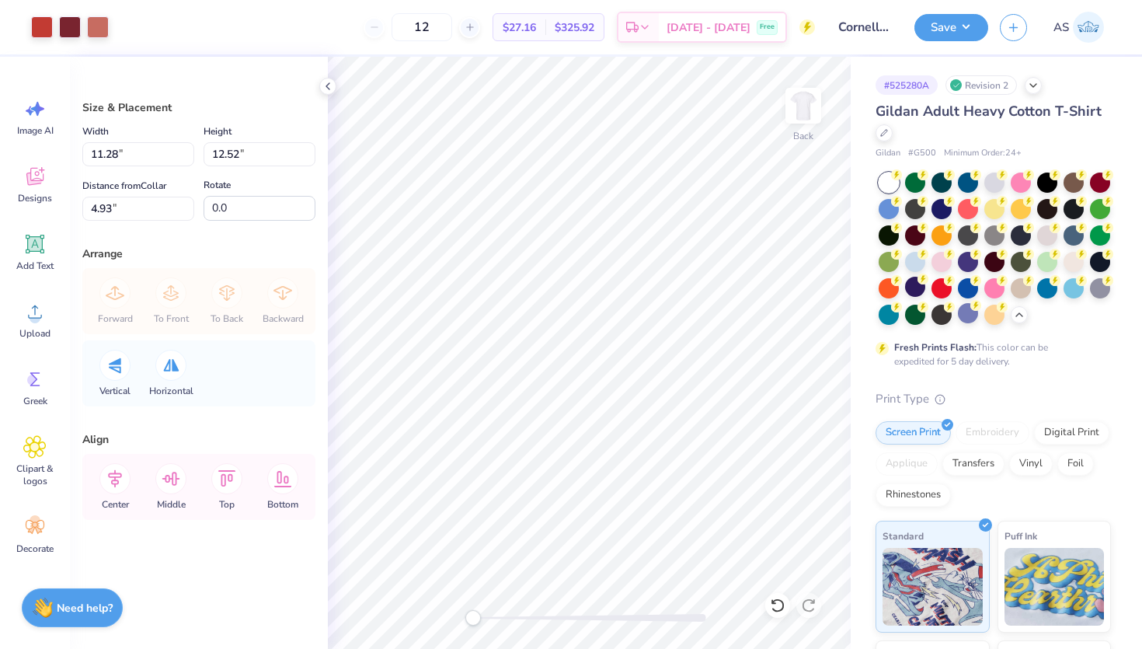
type input "11.28"
type input "12.52"
type input "12.41"
type input "13.77"
type input "3.00"
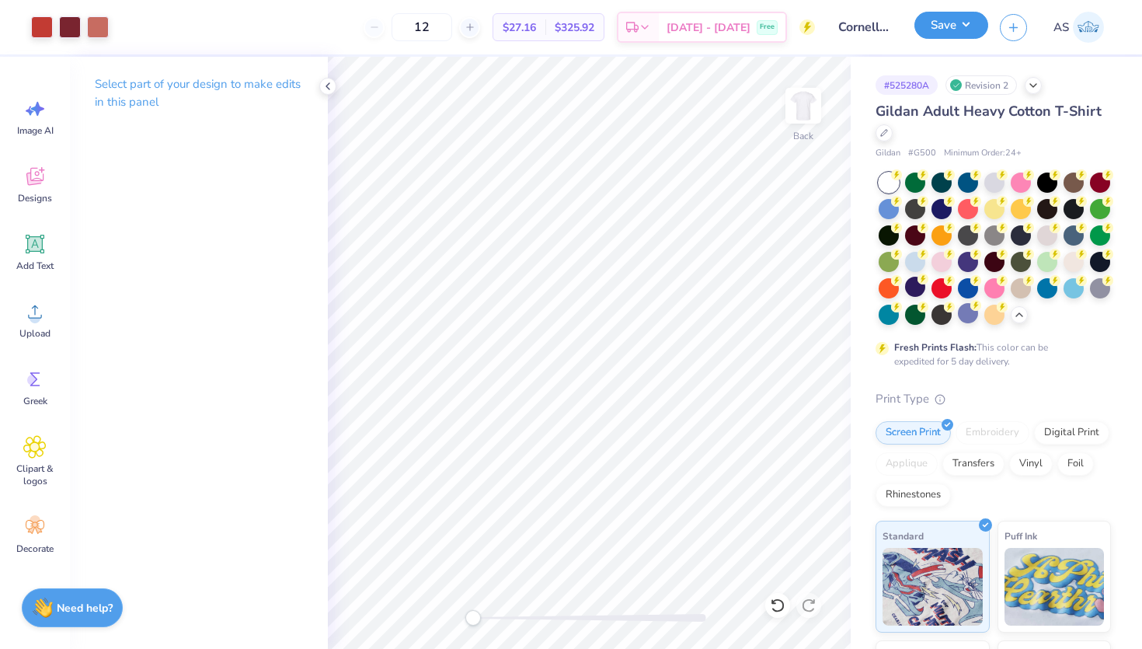
click at [926, 33] on button "Save" at bounding box center [952, 25] width 74 height 27
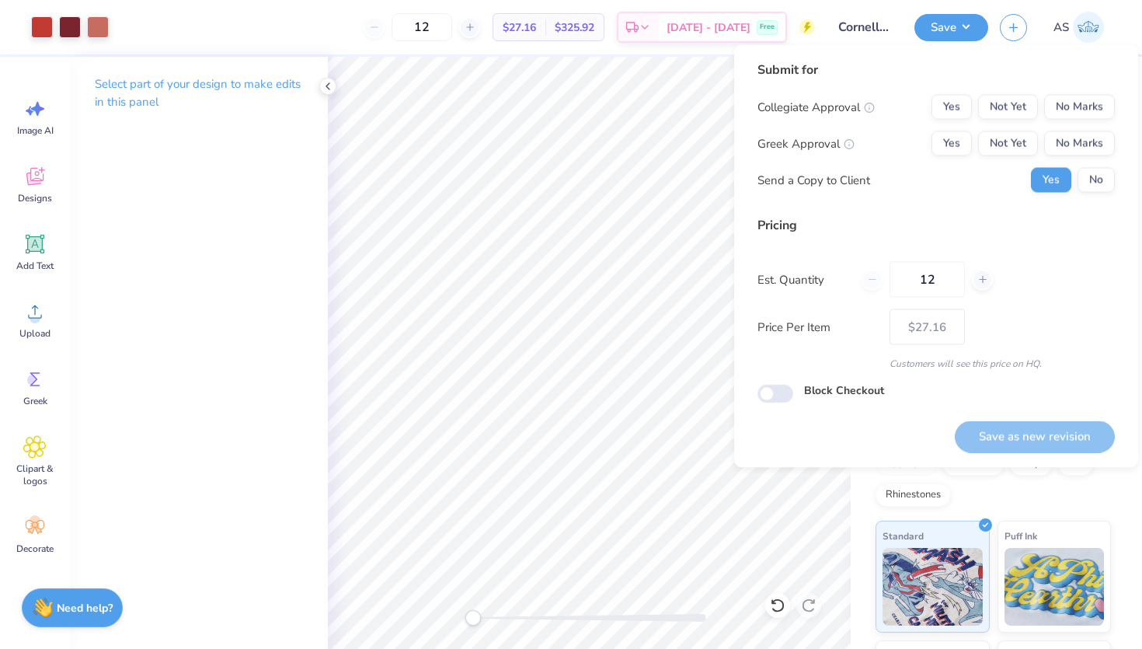
click at [1082, 120] on div "Collegiate Approval Yes Not Yet No Marks Greek Approval Yes Not Yet No Marks Se…" at bounding box center [936, 144] width 357 height 98
click at [1092, 112] on button "No Marks" at bounding box center [1079, 107] width 71 height 25
click at [1083, 149] on button "No Marks" at bounding box center [1079, 143] width 71 height 25
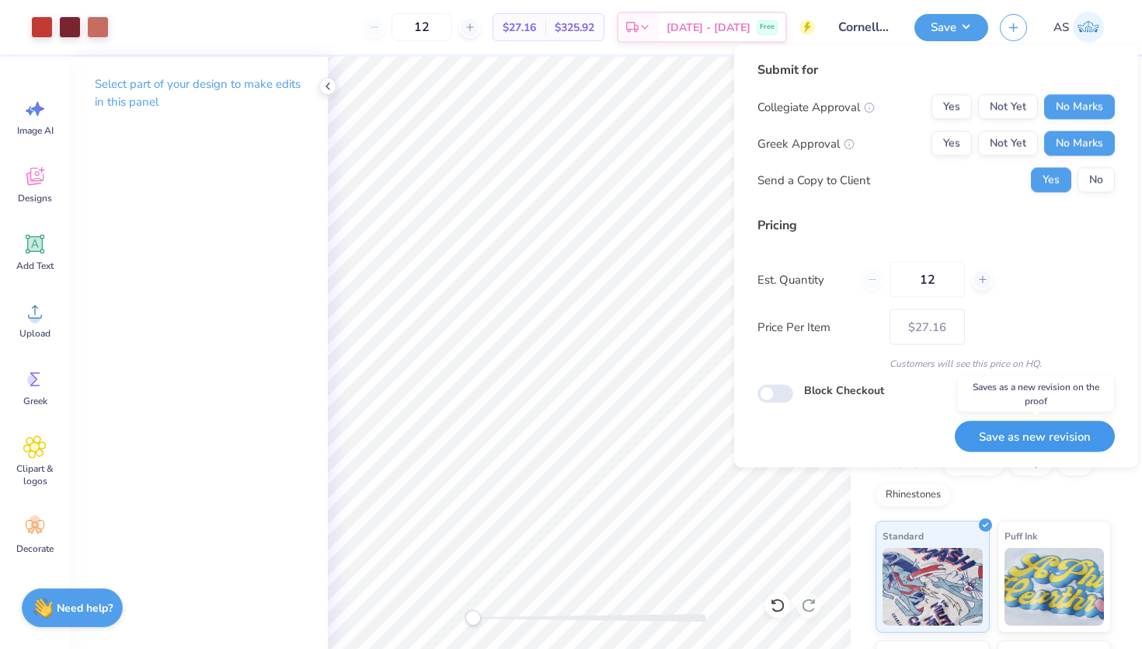
click at [1044, 438] on button "Save as new revision" at bounding box center [1035, 436] width 160 height 32
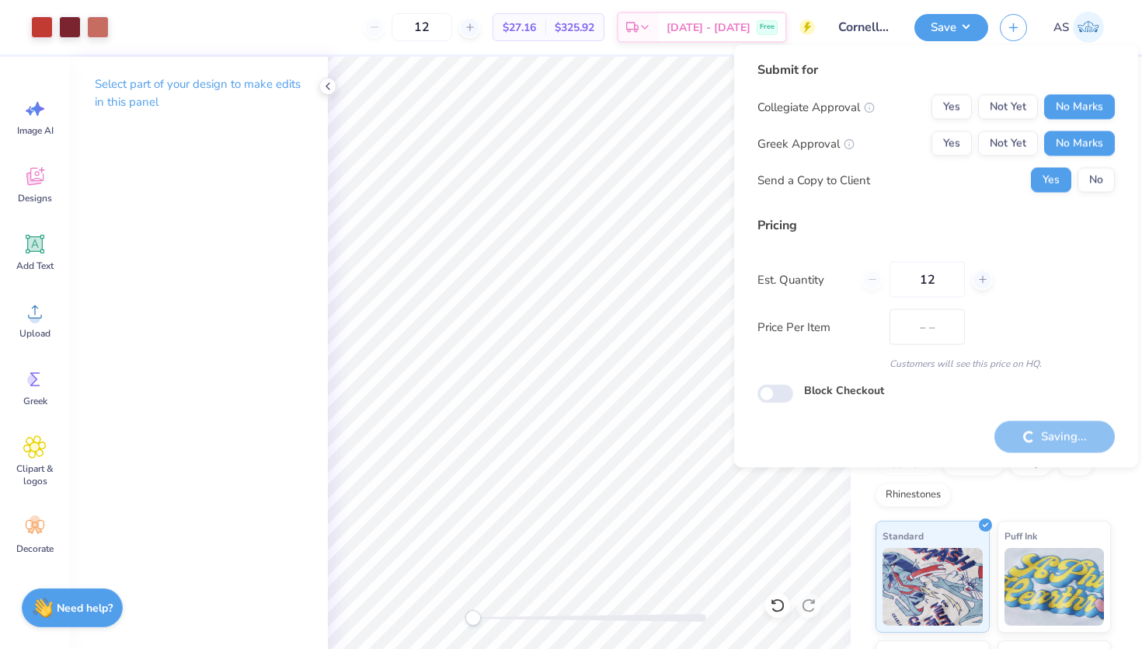
type input "$27.16"
click at [1093, 176] on button "No" at bounding box center [1096, 180] width 37 height 25
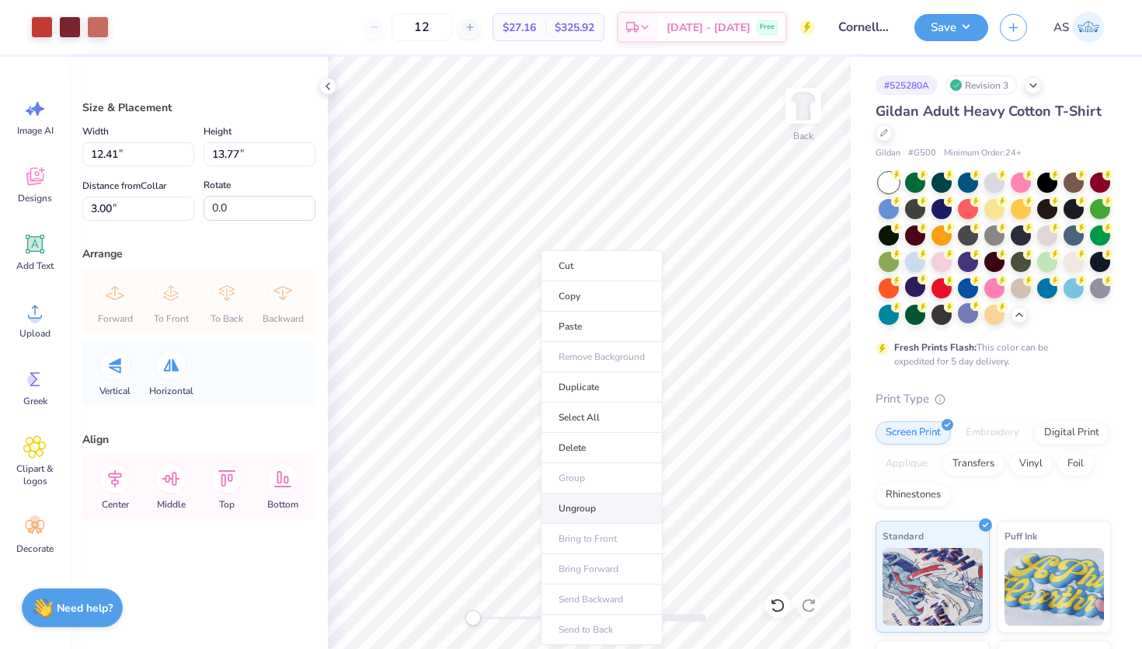
click at [591, 501] on li "Ungroup" at bounding box center [602, 508] width 122 height 30
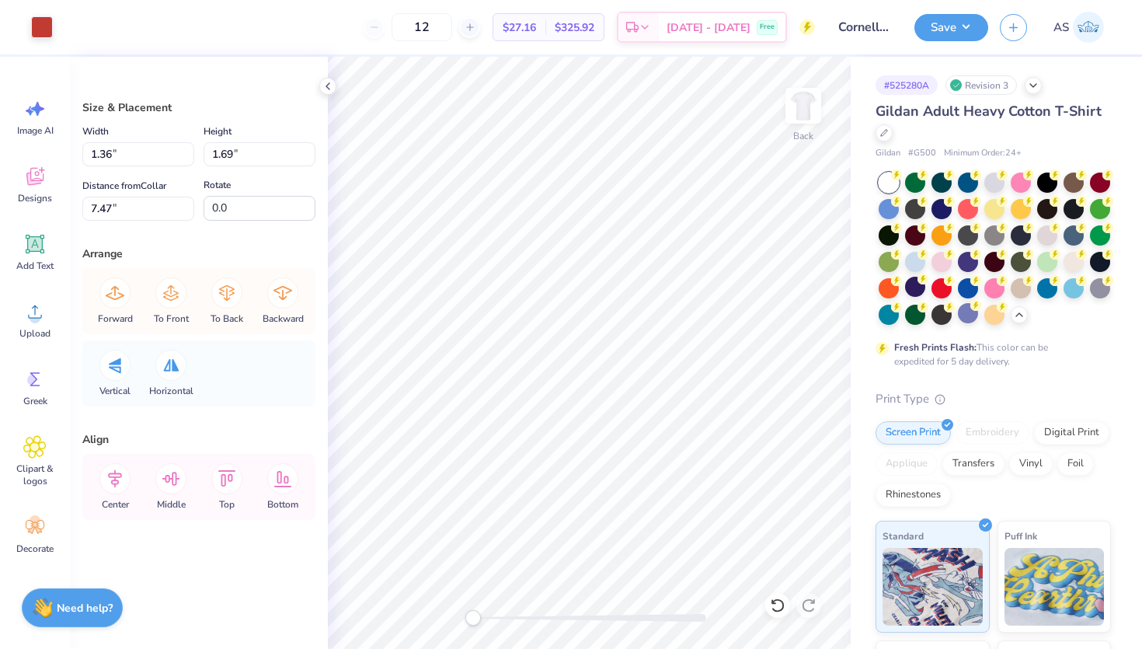
type input "4.13"
type input "1.41"
type input "3.59"
type input "1.37"
type input "1.93"
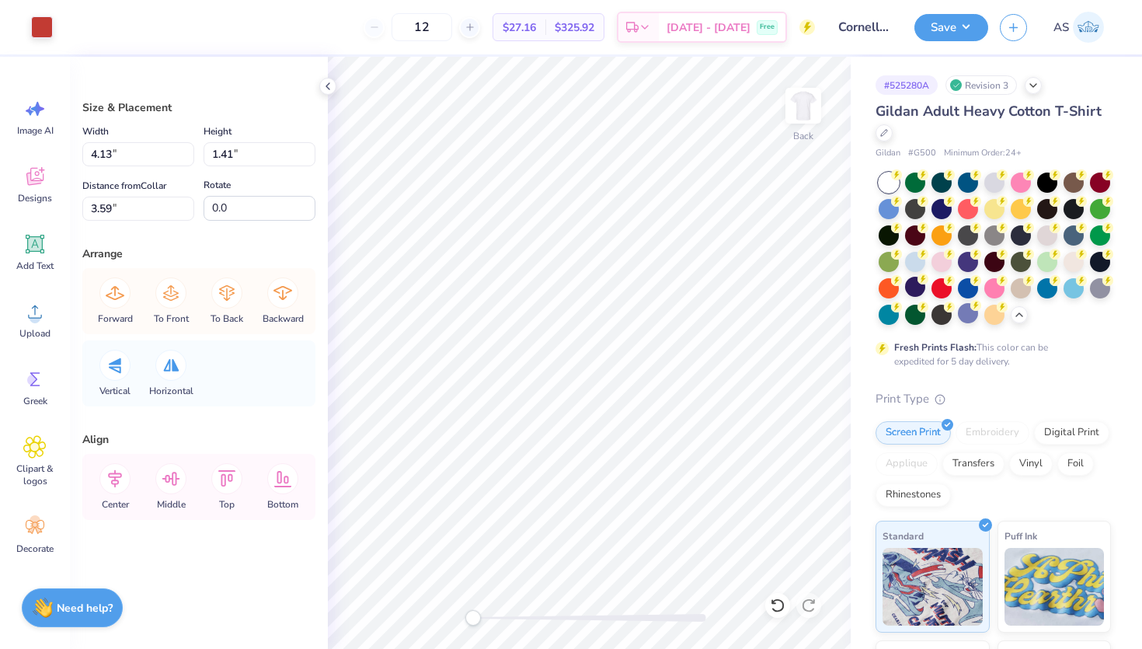
type input "5.26"
type input "1.36"
type input "1.69"
type input "7.47"
type input "4.13"
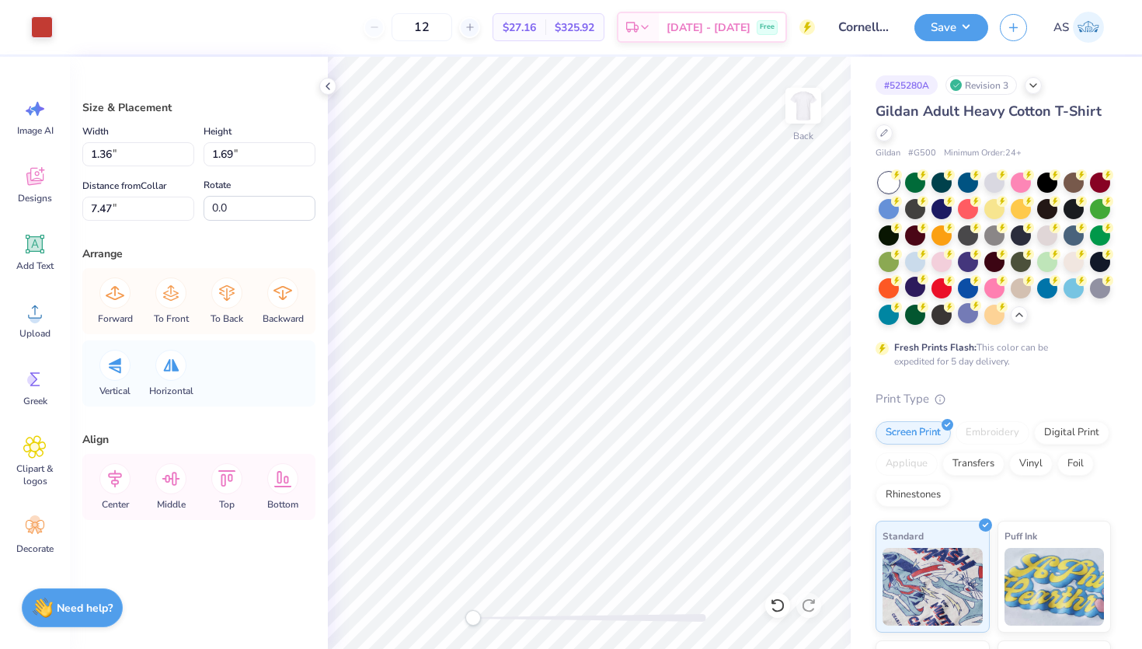
type input "1.87"
type input "9.94"
